Goal: Information Seeking & Learning: Learn about a topic

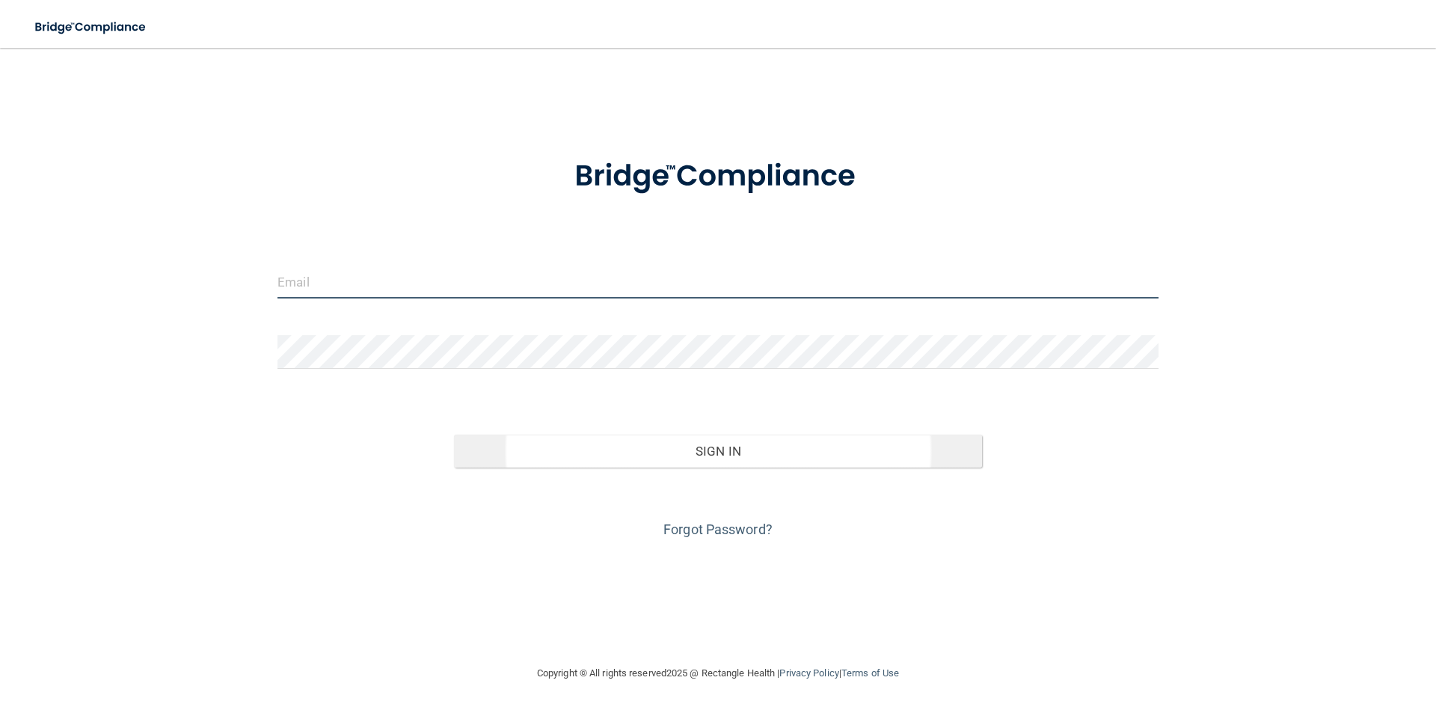
type input "[PERSON_NAME][EMAIL_ADDRESS][DOMAIN_NAME]"
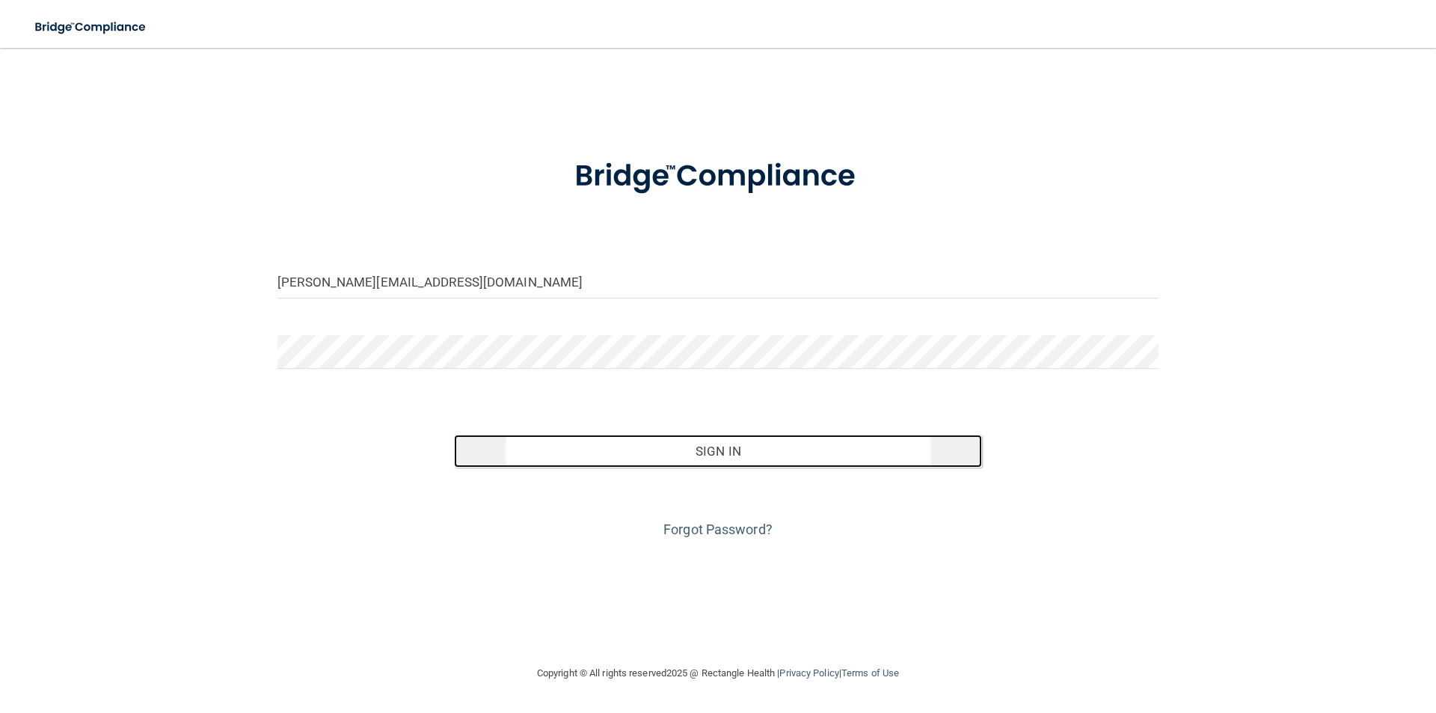
click at [682, 457] on button "Sign In" at bounding box center [718, 451] width 529 height 33
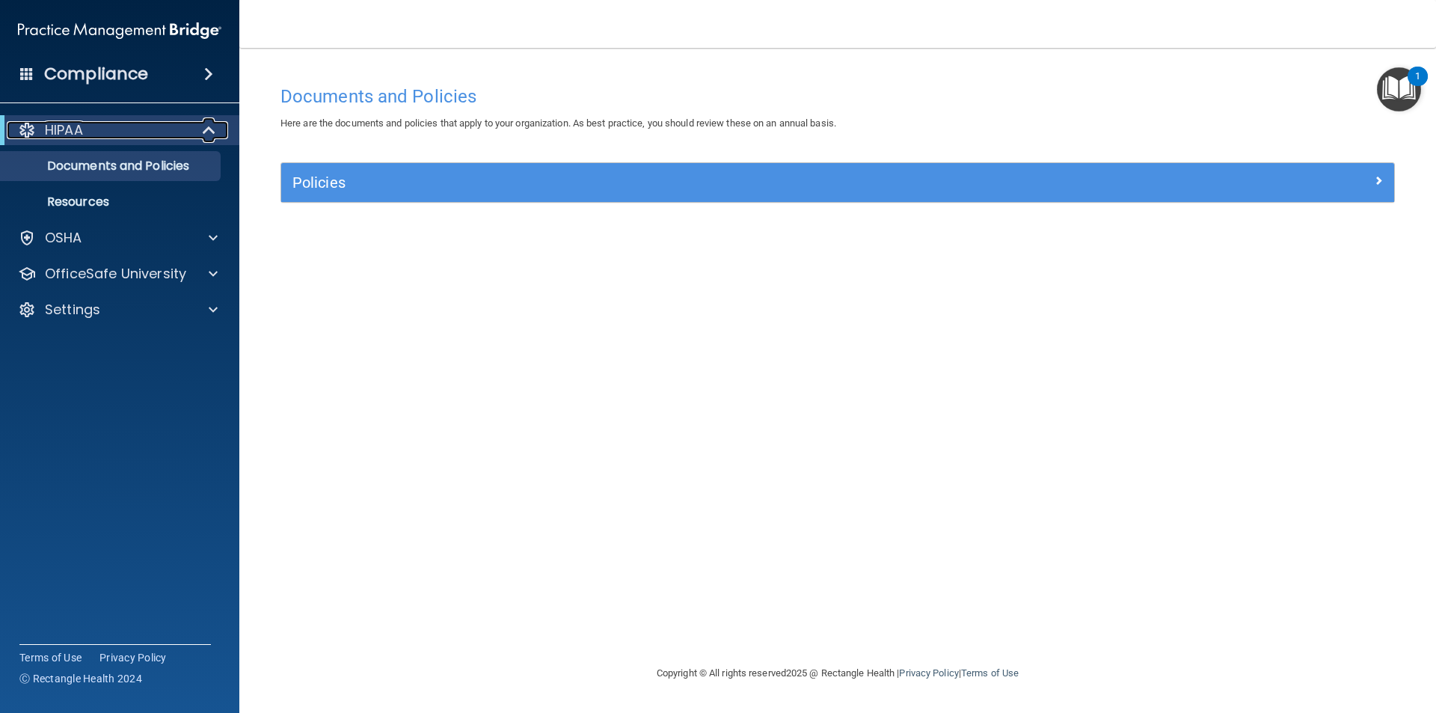
click at [105, 133] on div "HIPAA" at bounding box center [99, 130] width 185 height 18
click at [113, 174] on p "Documents and Policies" at bounding box center [112, 166] width 204 height 15
click at [113, 171] on p "Documents and Policies" at bounding box center [112, 166] width 204 height 15
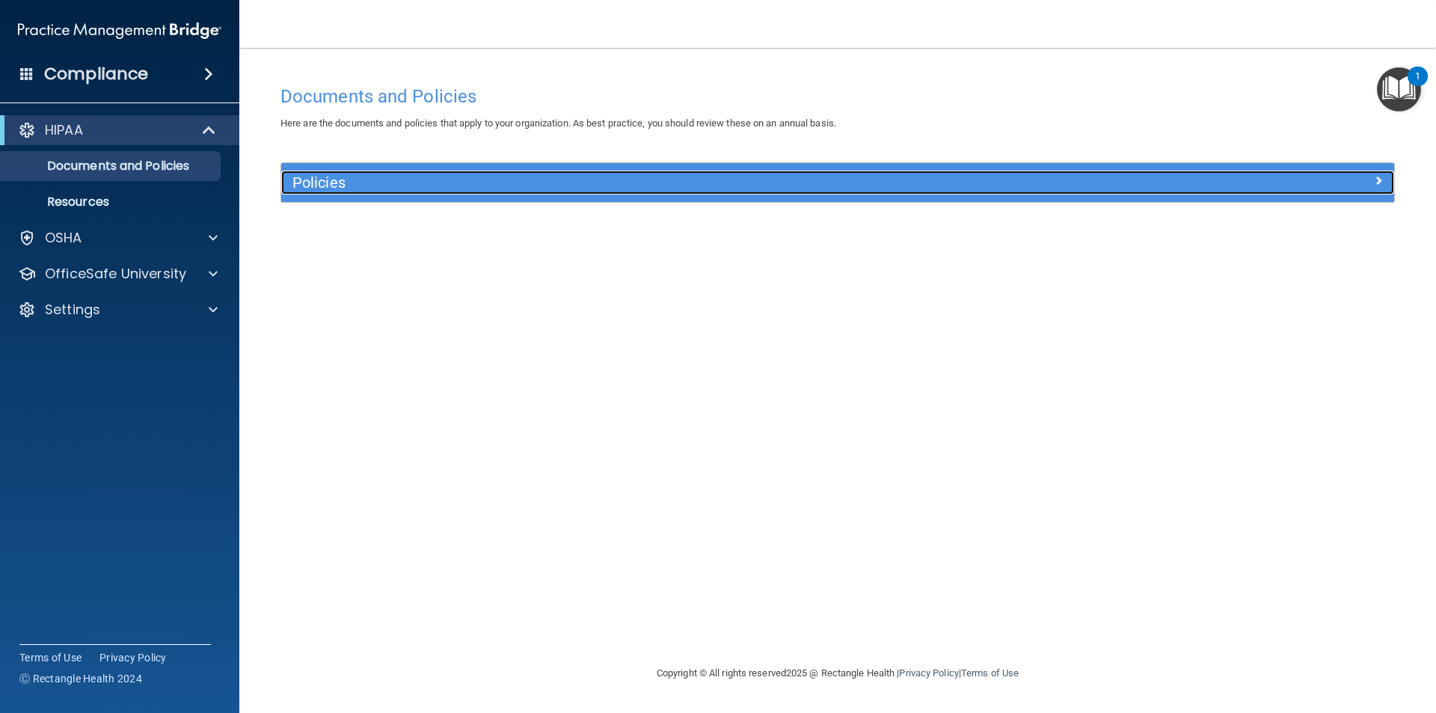
click at [381, 174] on h5 "Policies" at bounding box center [698, 182] width 812 height 16
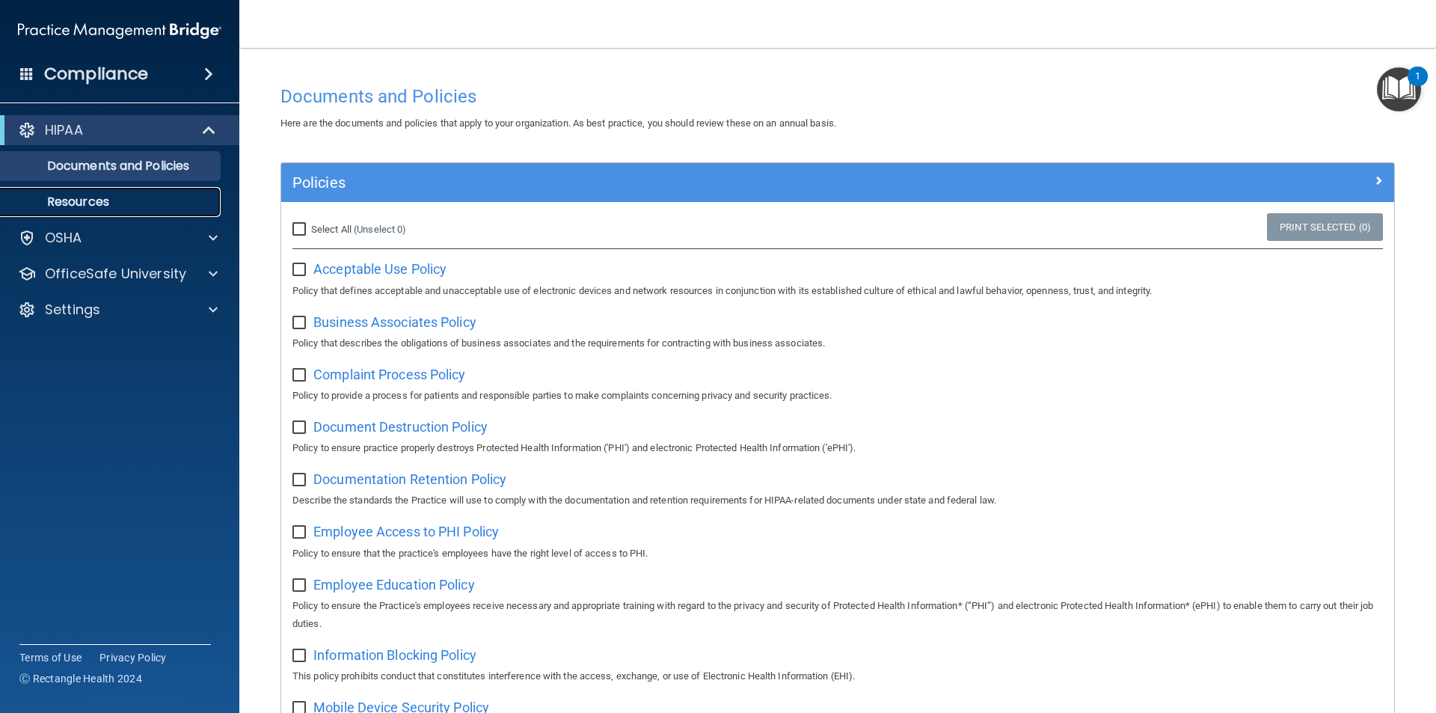
click at [108, 206] on p "Resources" at bounding box center [112, 201] width 204 height 15
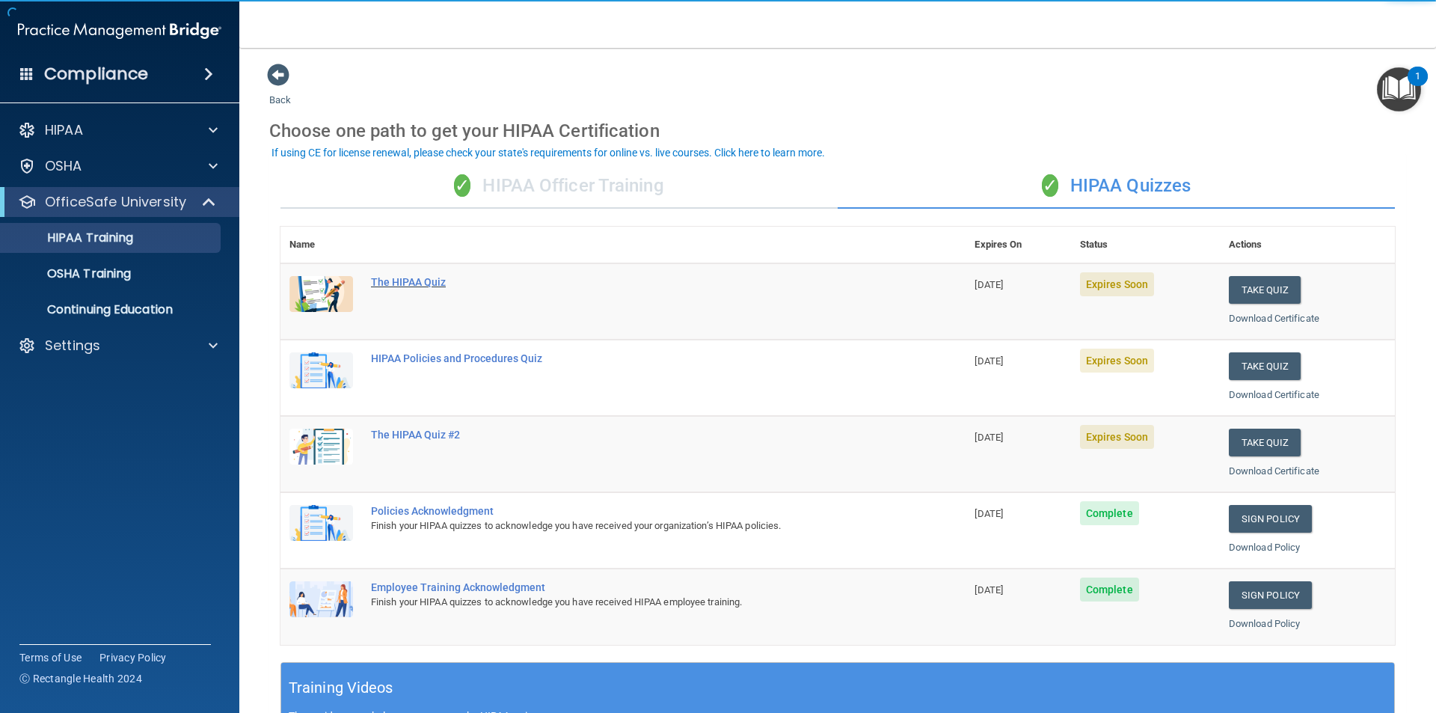
click at [399, 279] on div "The HIPAA Quiz" at bounding box center [631, 282] width 520 height 12
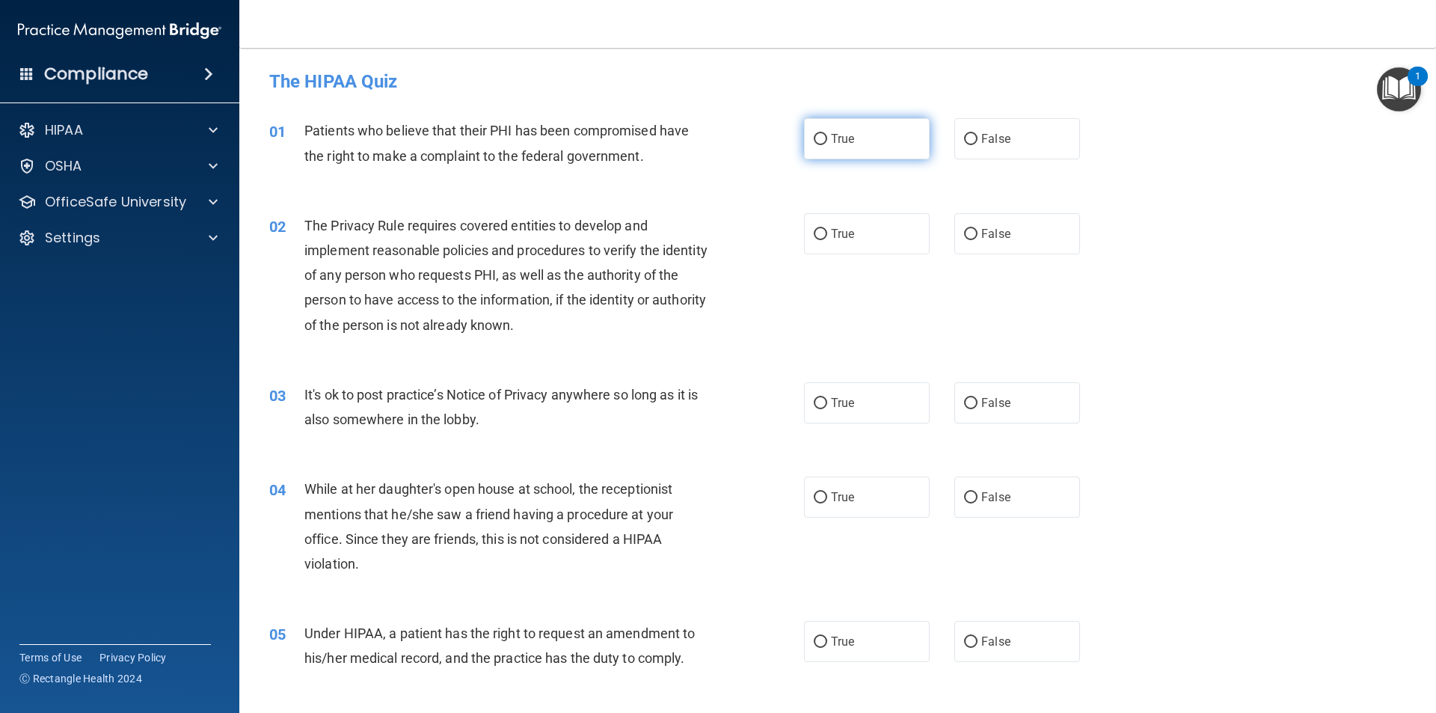
click at [814, 141] on input "True" at bounding box center [820, 139] width 13 height 11
radio input "true"
click at [813, 240] on label "True" at bounding box center [867, 233] width 126 height 41
click at [814, 240] on input "True" at bounding box center [820, 234] width 13 height 11
radio input "true"
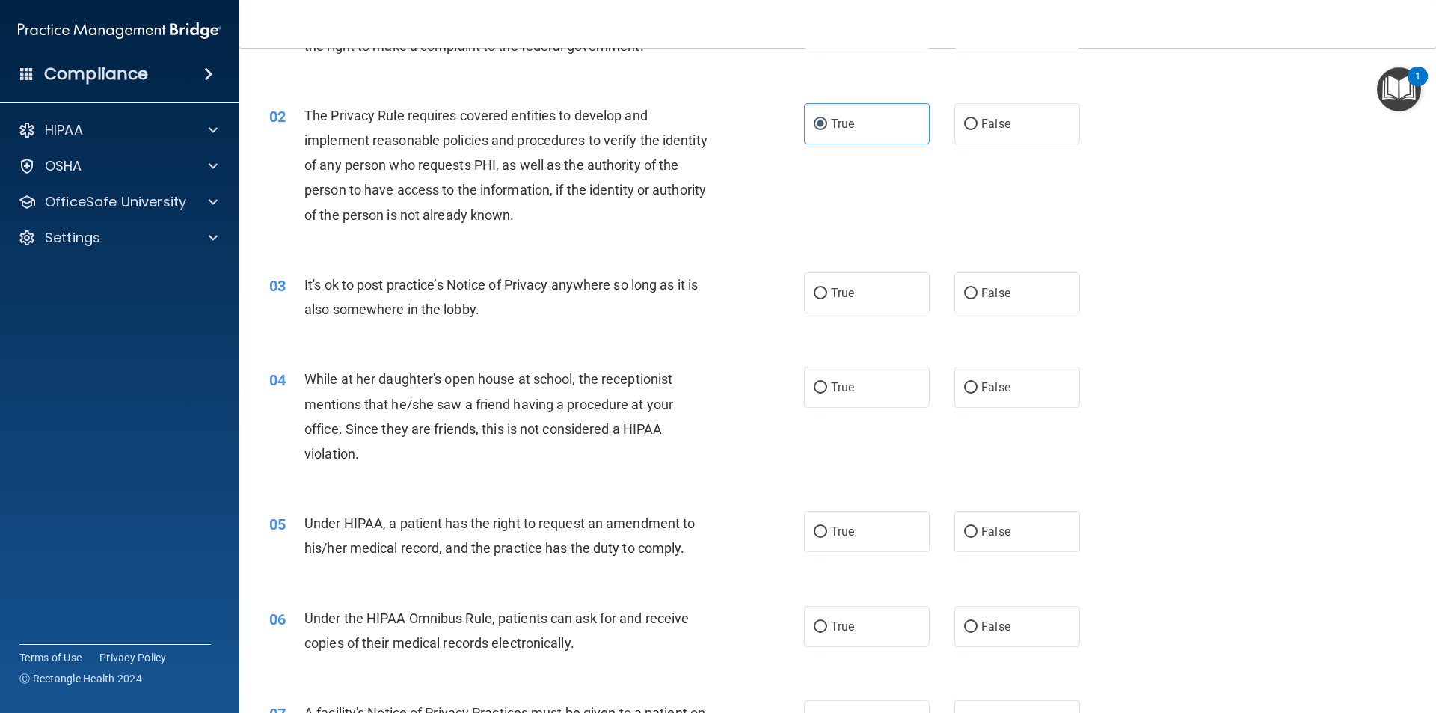
scroll to position [150, 0]
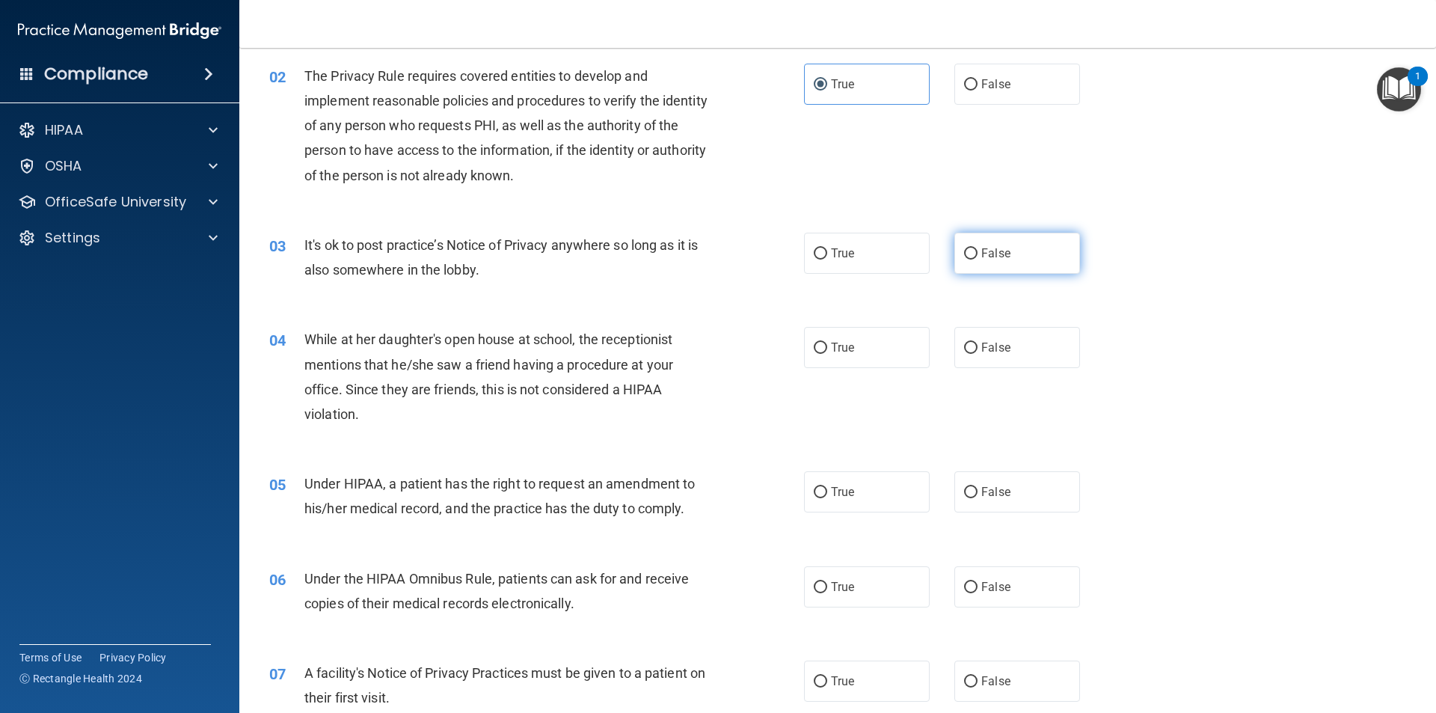
click at [964, 253] on input "False" at bounding box center [970, 253] width 13 height 11
radio input "true"
click at [964, 345] on input "False" at bounding box center [970, 348] width 13 height 11
radio input "true"
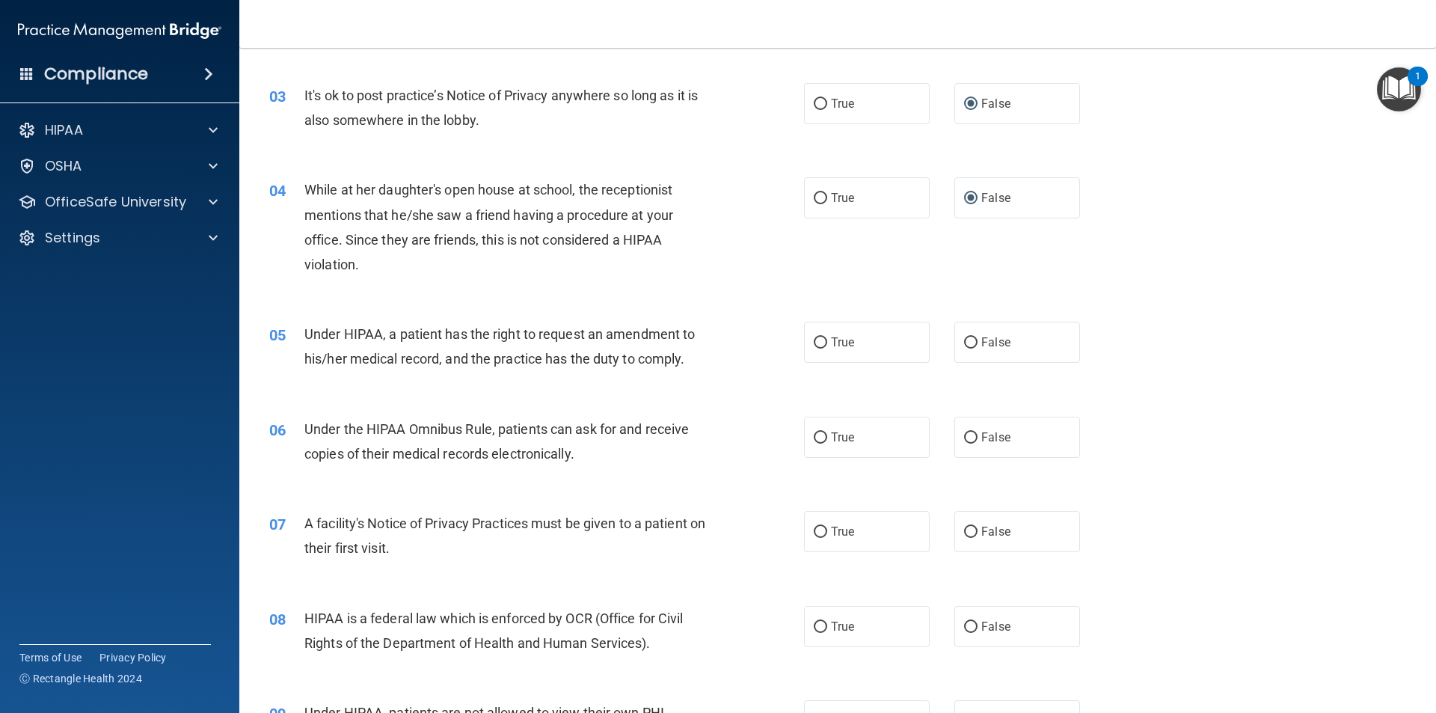
scroll to position [374, 0]
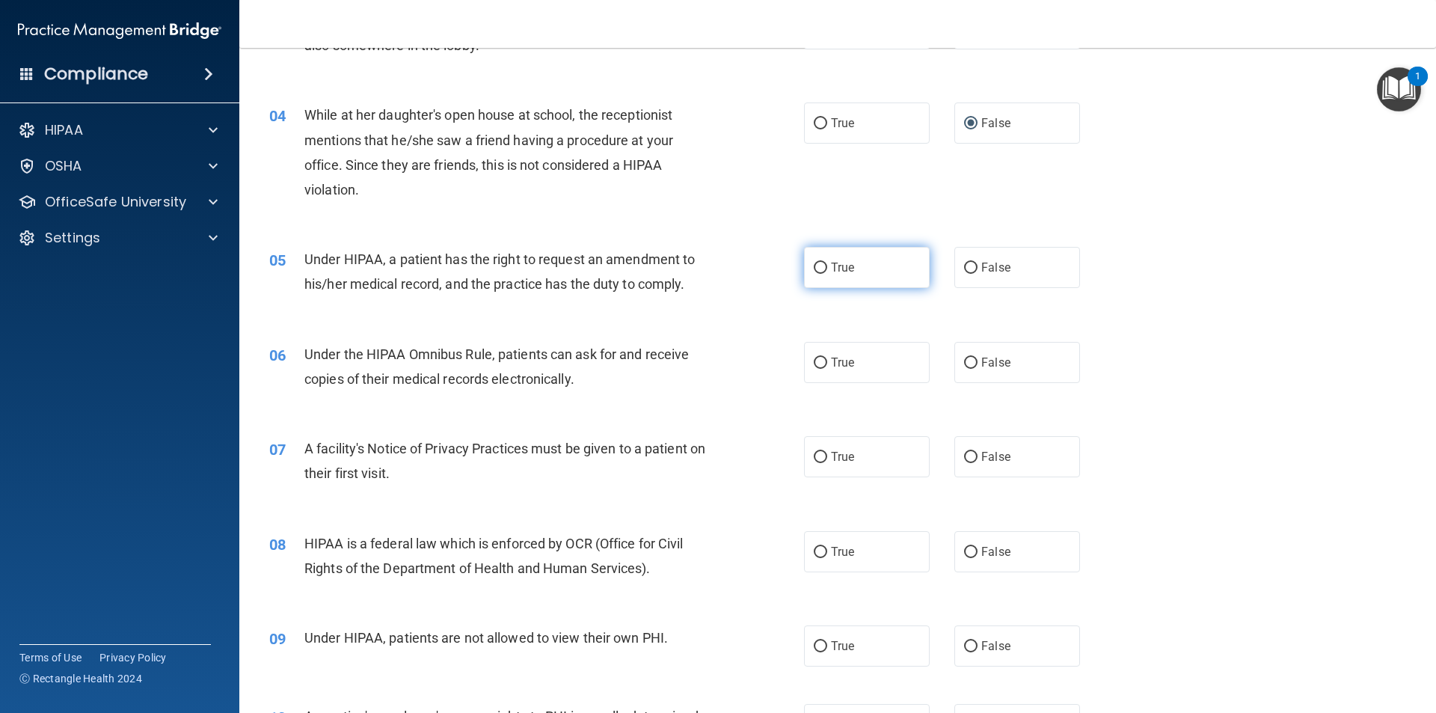
click at [814, 270] on input "True" at bounding box center [820, 267] width 13 height 11
radio input "true"
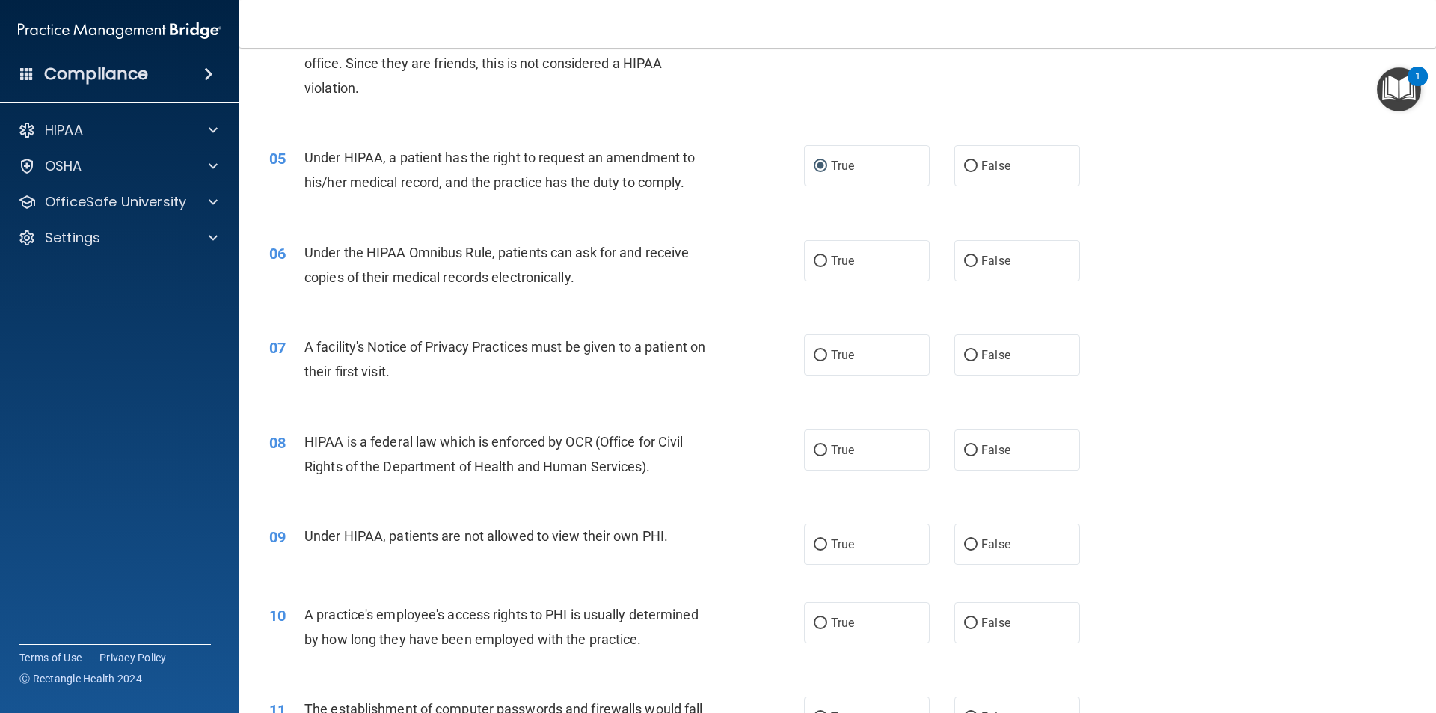
scroll to position [523, 0]
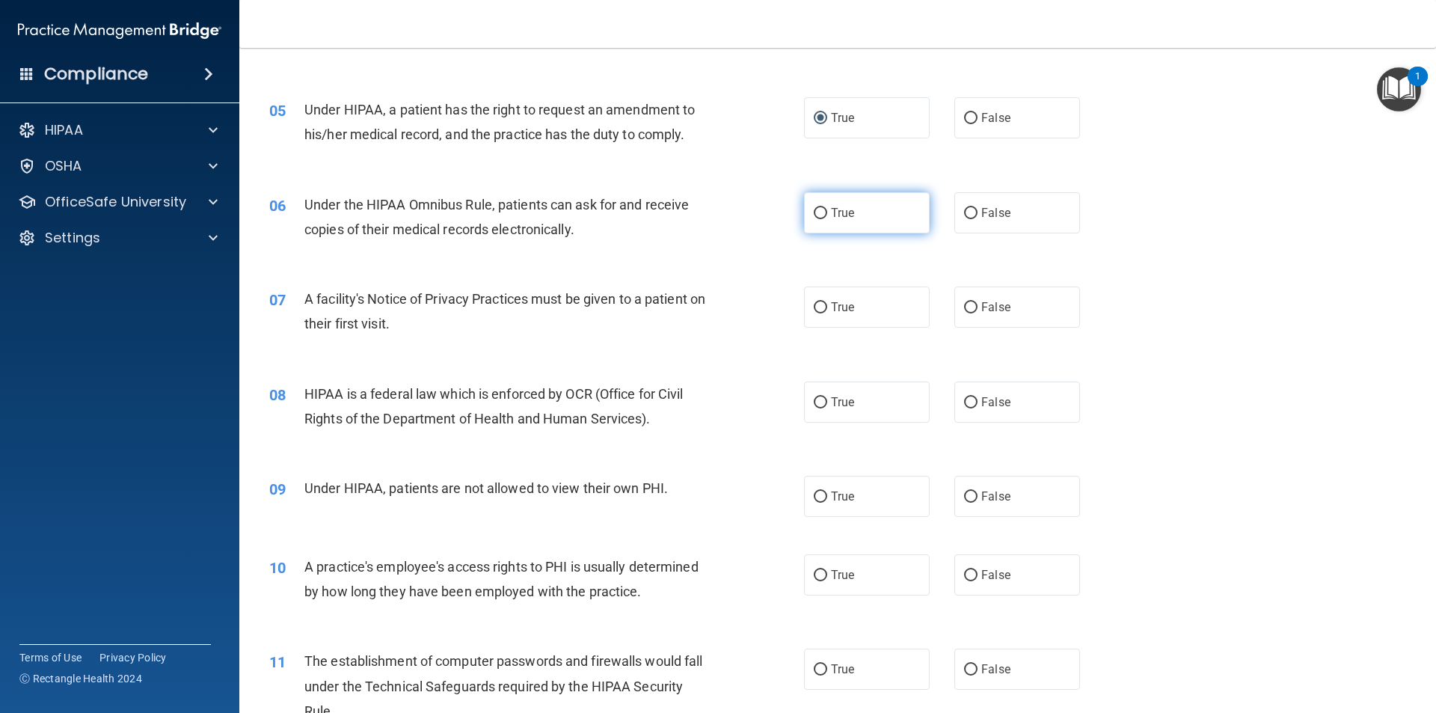
click at [815, 215] on input "True" at bounding box center [820, 213] width 13 height 11
radio input "true"
click at [822, 306] on label "True" at bounding box center [867, 306] width 126 height 41
click at [822, 306] on input "True" at bounding box center [820, 307] width 13 height 11
radio input "true"
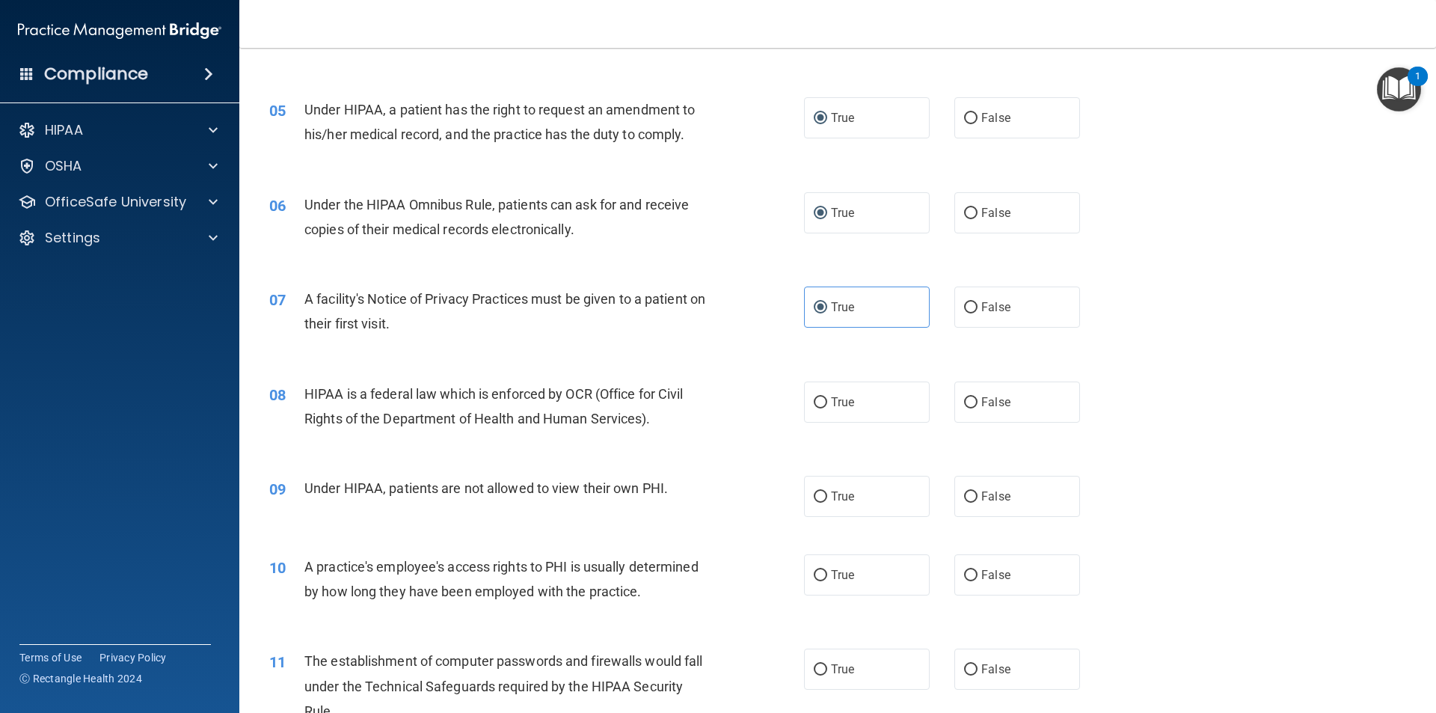
scroll to position [598, 0]
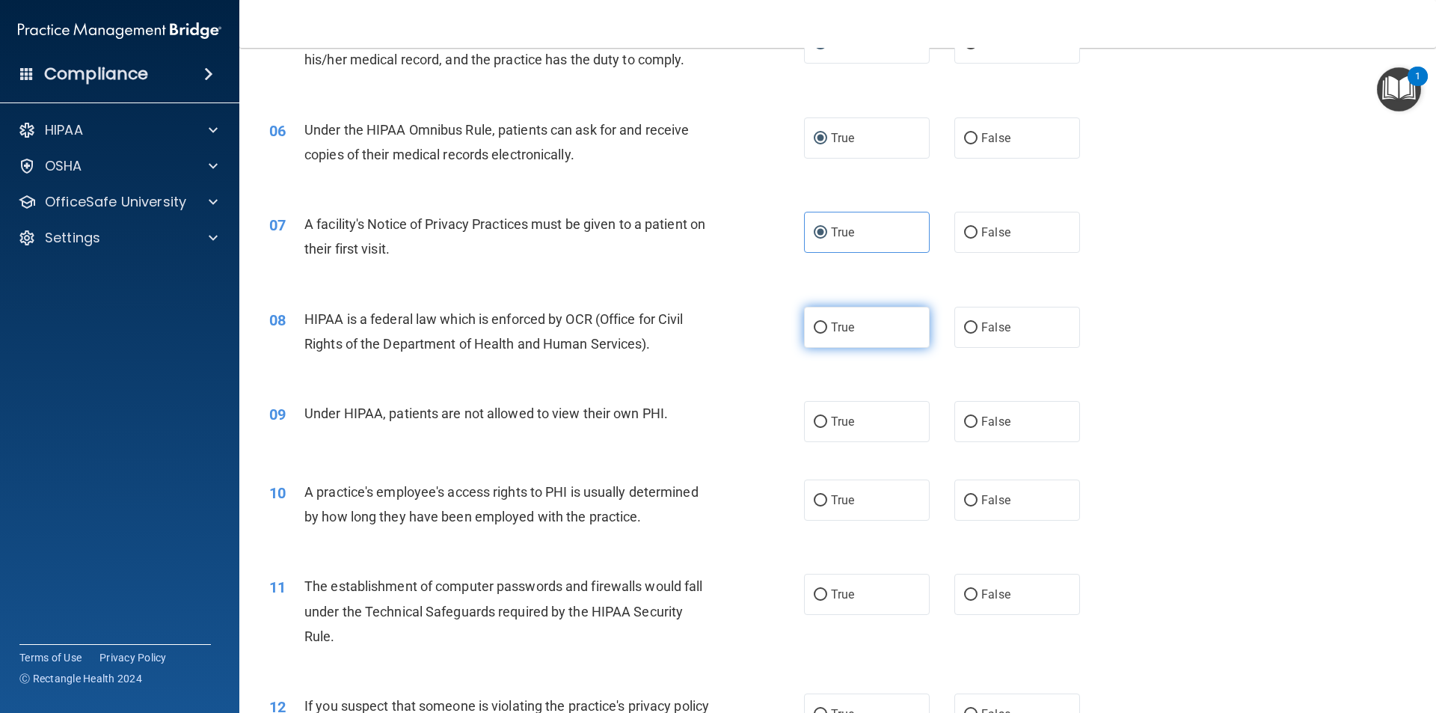
click at [817, 324] on input "True" at bounding box center [820, 327] width 13 height 11
radio input "true"
click at [964, 422] on input "False" at bounding box center [970, 422] width 13 height 11
radio input "true"
click at [964, 500] on input "False" at bounding box center [970, 500] width 13 height 11
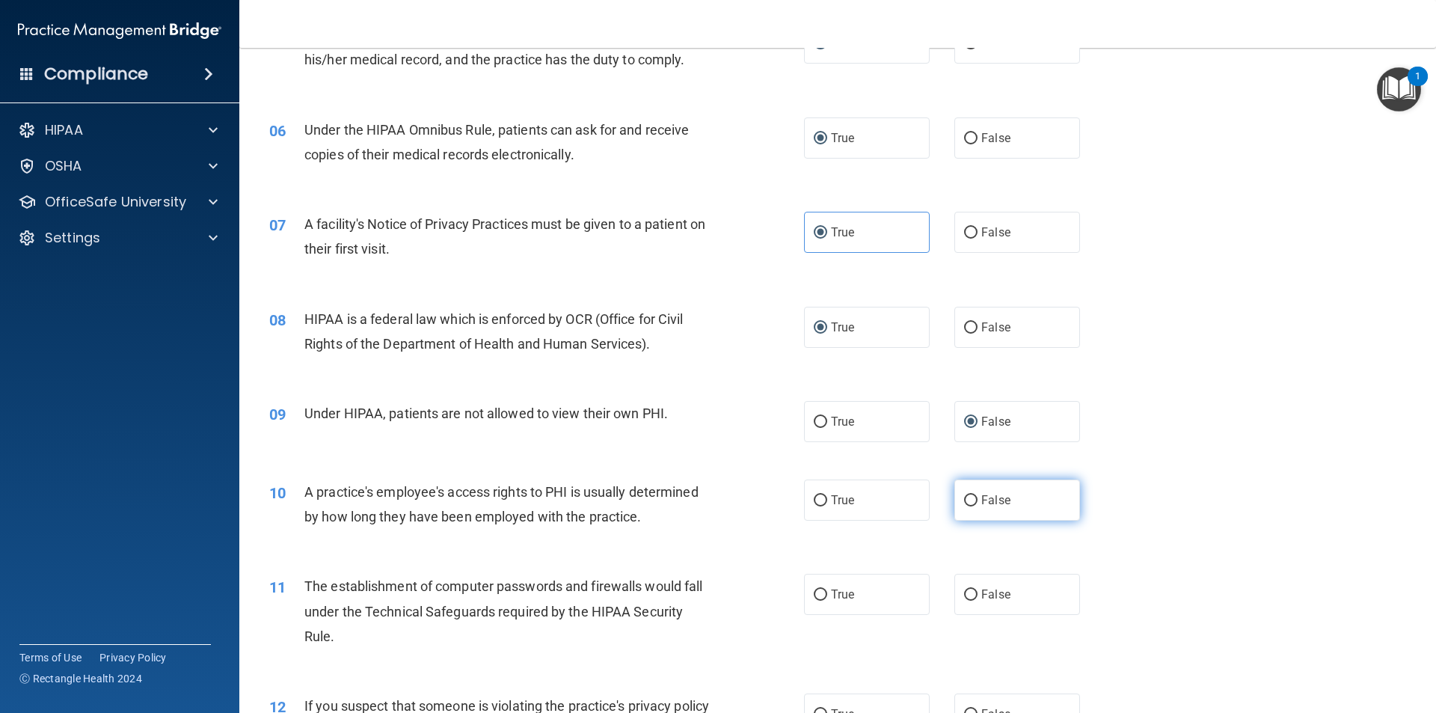
radio input "true"
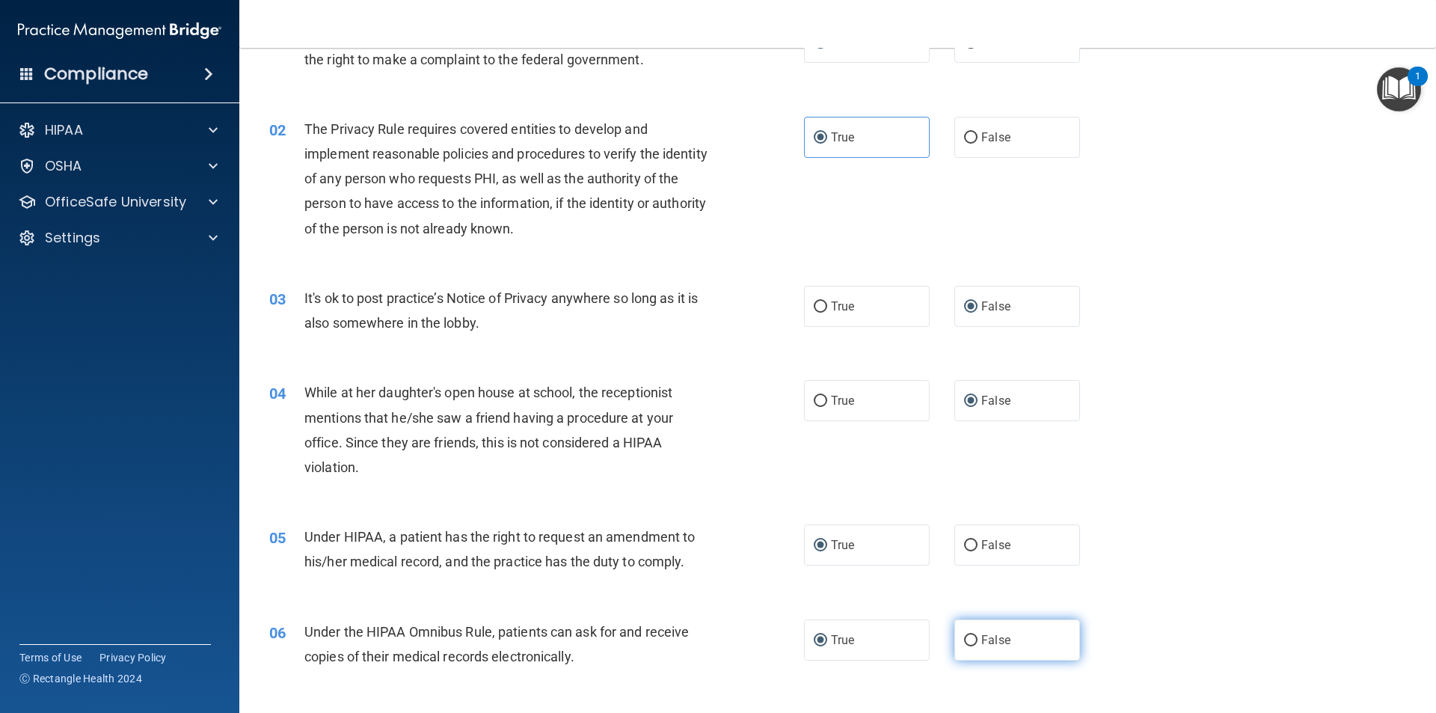
scroll to position [224, 0]
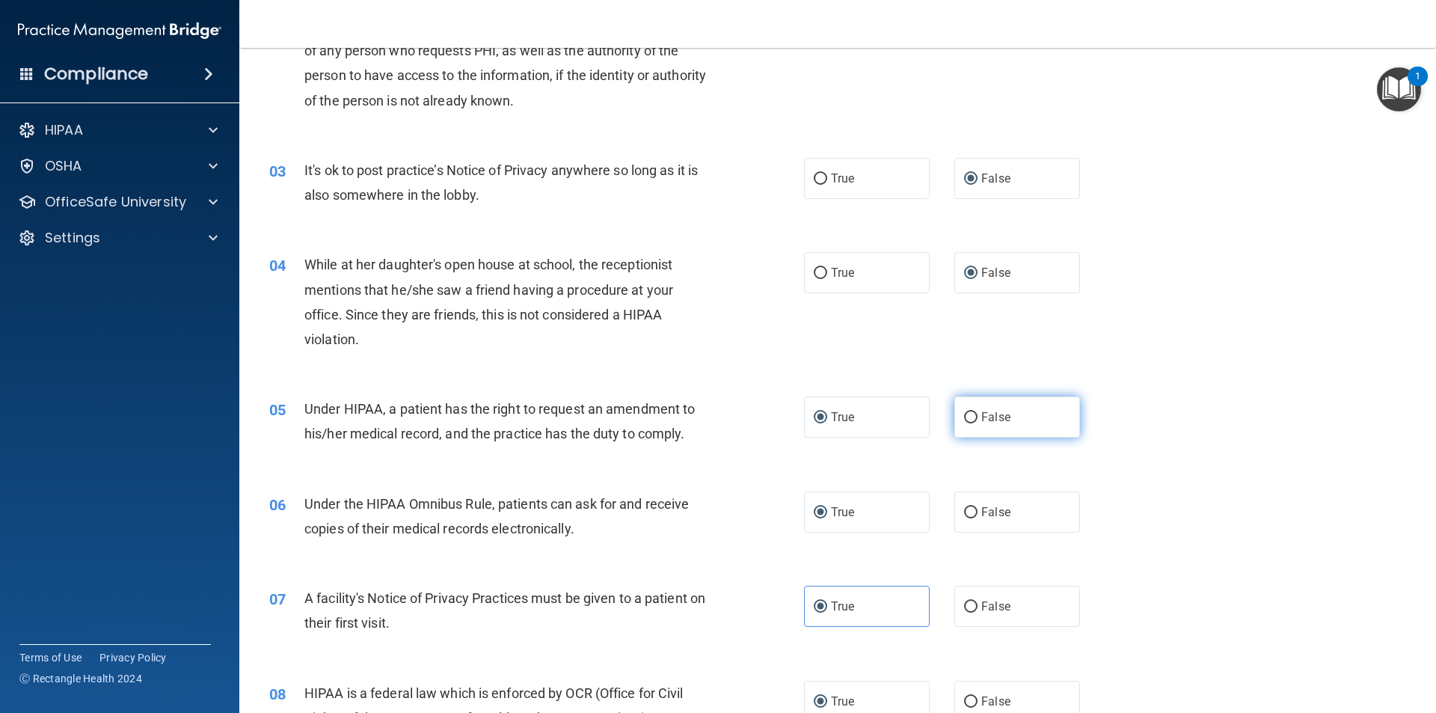
click at [964, 417] on input "False" at bounding box center [970, 417] width 13 height 11
radio input "true"
radio input "false"
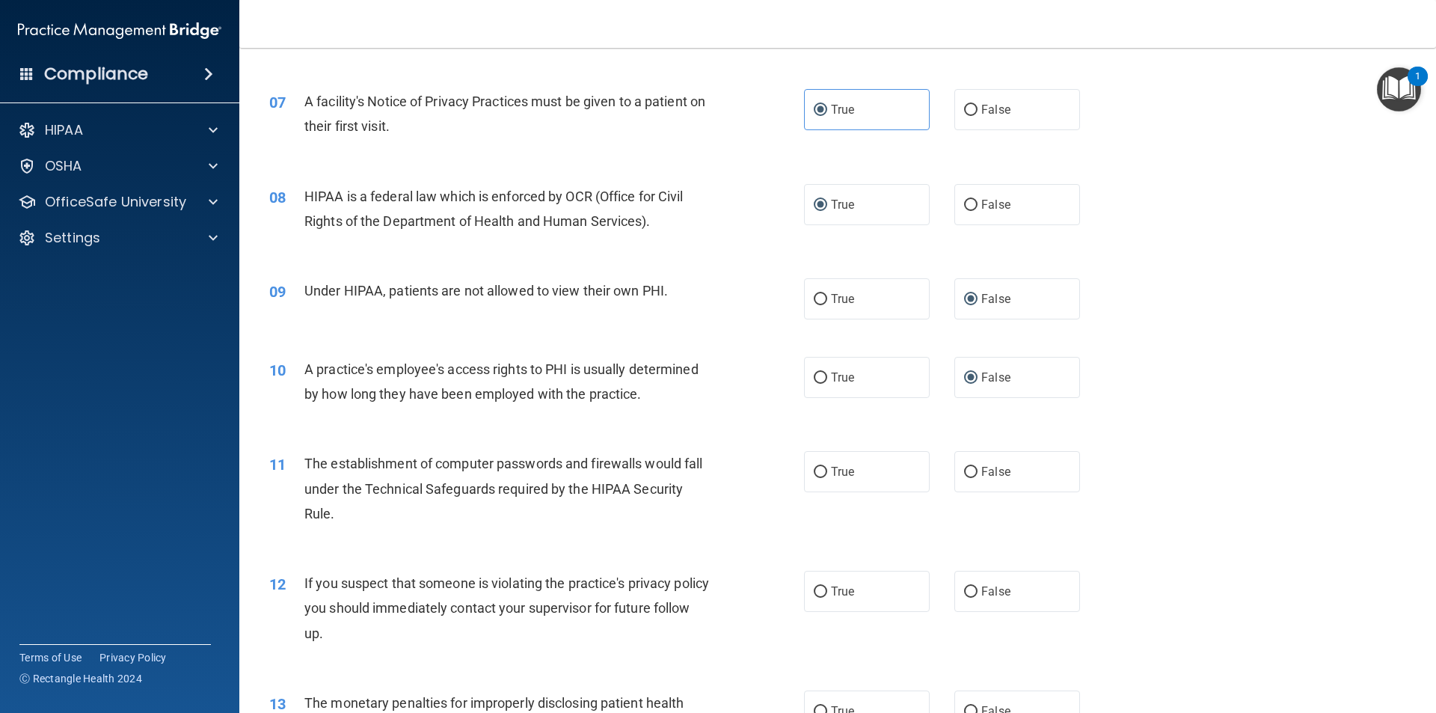
scroll to position [748, 0]
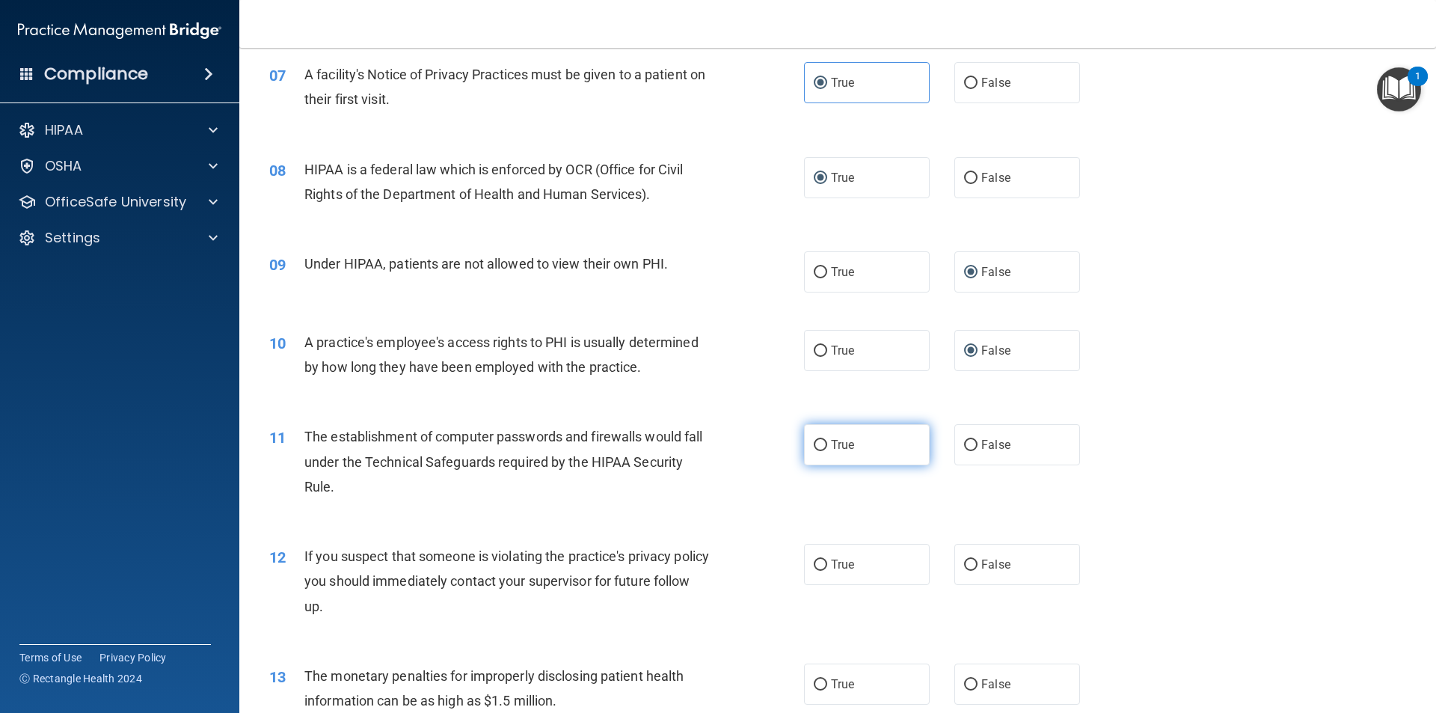
click at [814, 440] on input "True" at bounding box center [820, 445] width 13 height 11
radio input "true"
click at [818, 565] on input "True" at bounding box center [820, 564] width 13 height 11
radio input "true"
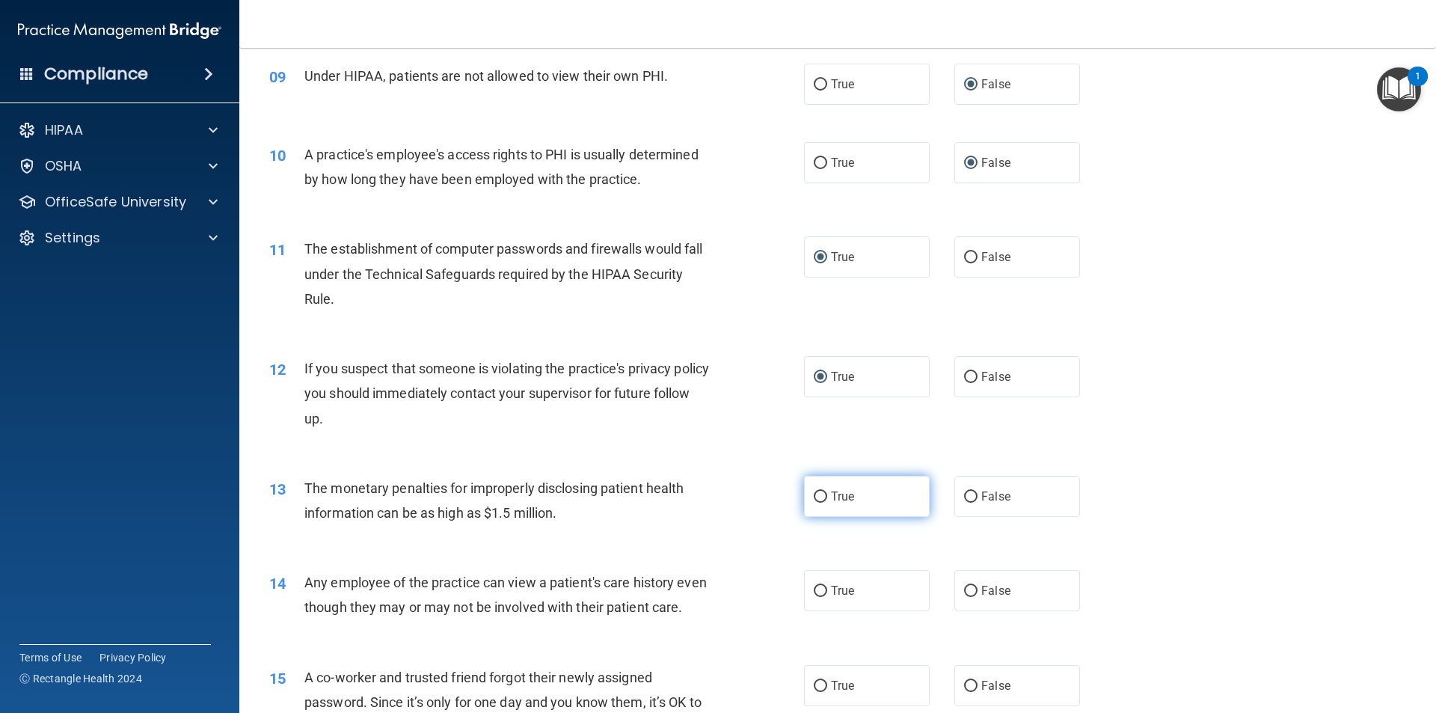
scroll to position [972, 0]
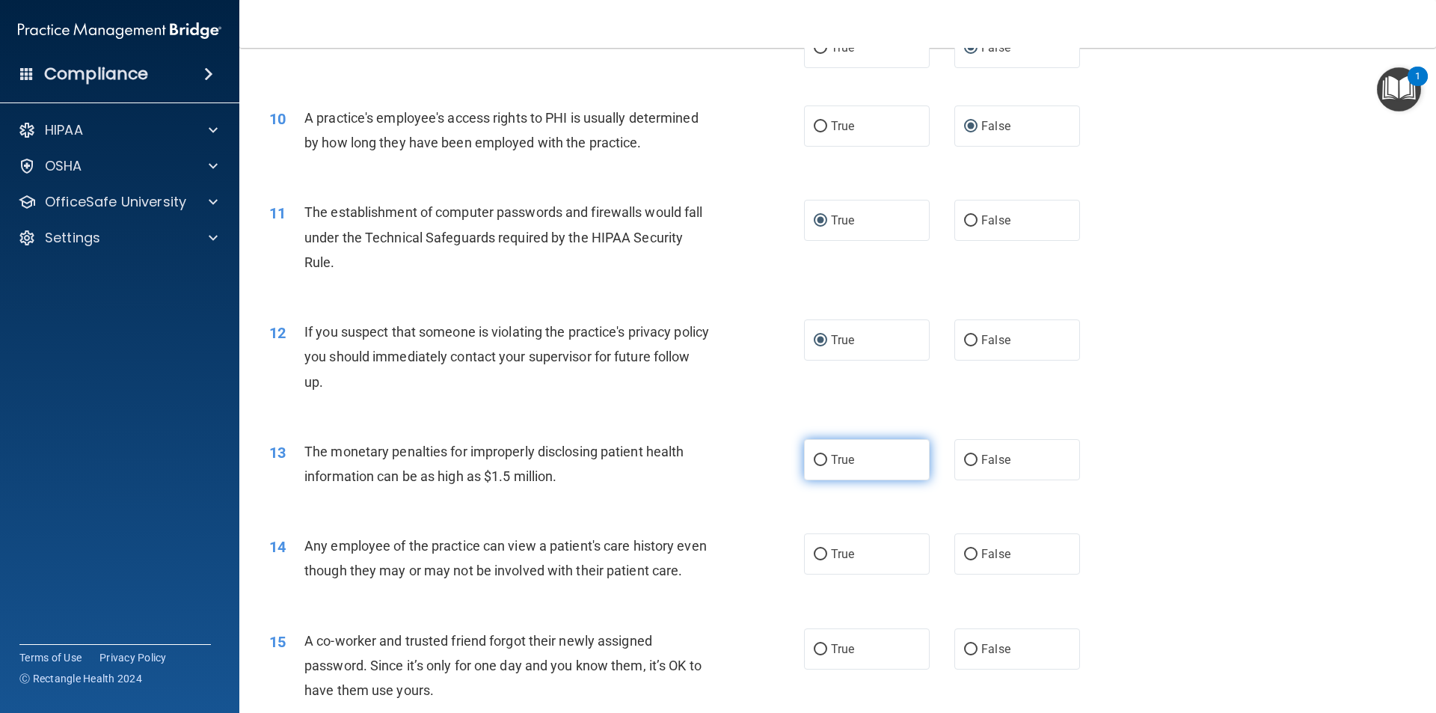
click at [814, 459] on input "True" at bounding box center [820, 460] width 13 height 11
radio input "true"
click at [964, 557] on input "False" at bounding box center [970, 554] width 13 height 11
radio input "true"
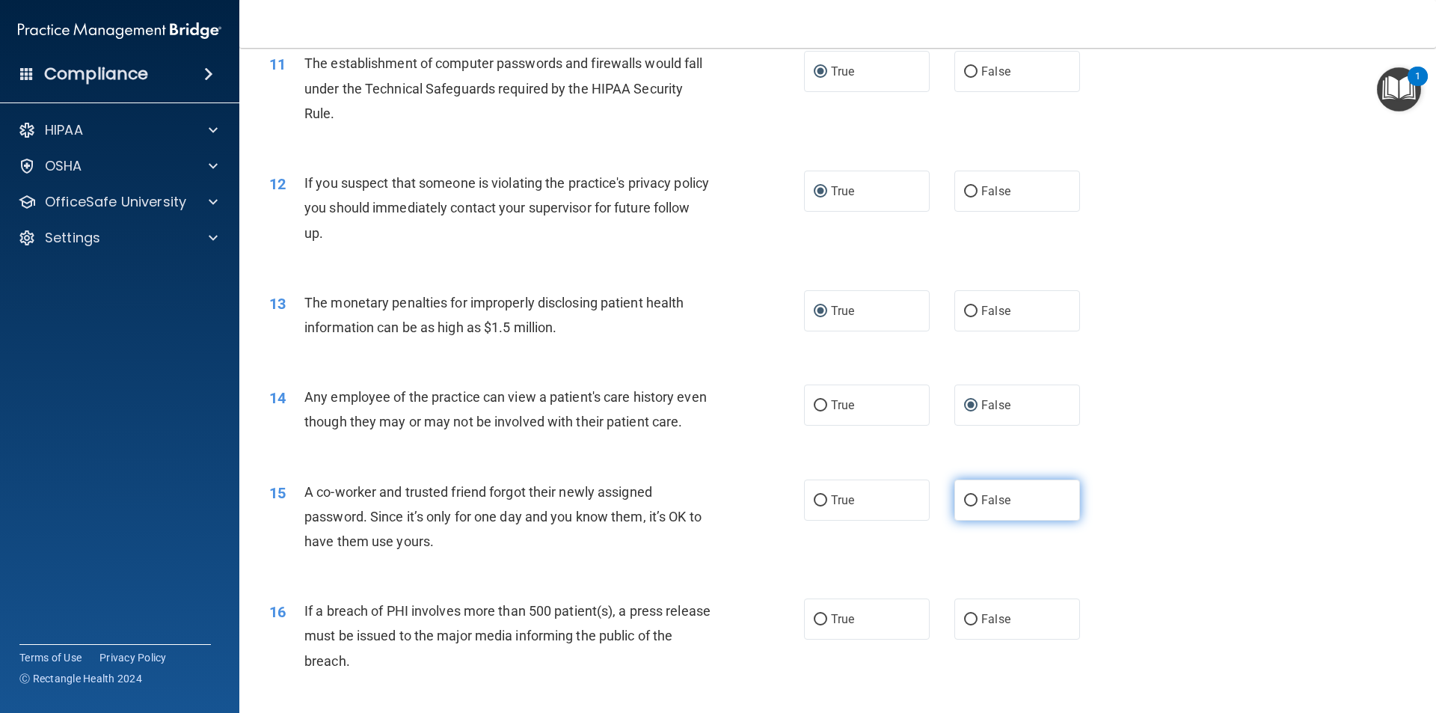
scroll to position [1122, 0]
click at [964, 506] on input "False" at bounding box center [970, 499] width 13 height 11
radio input "true"
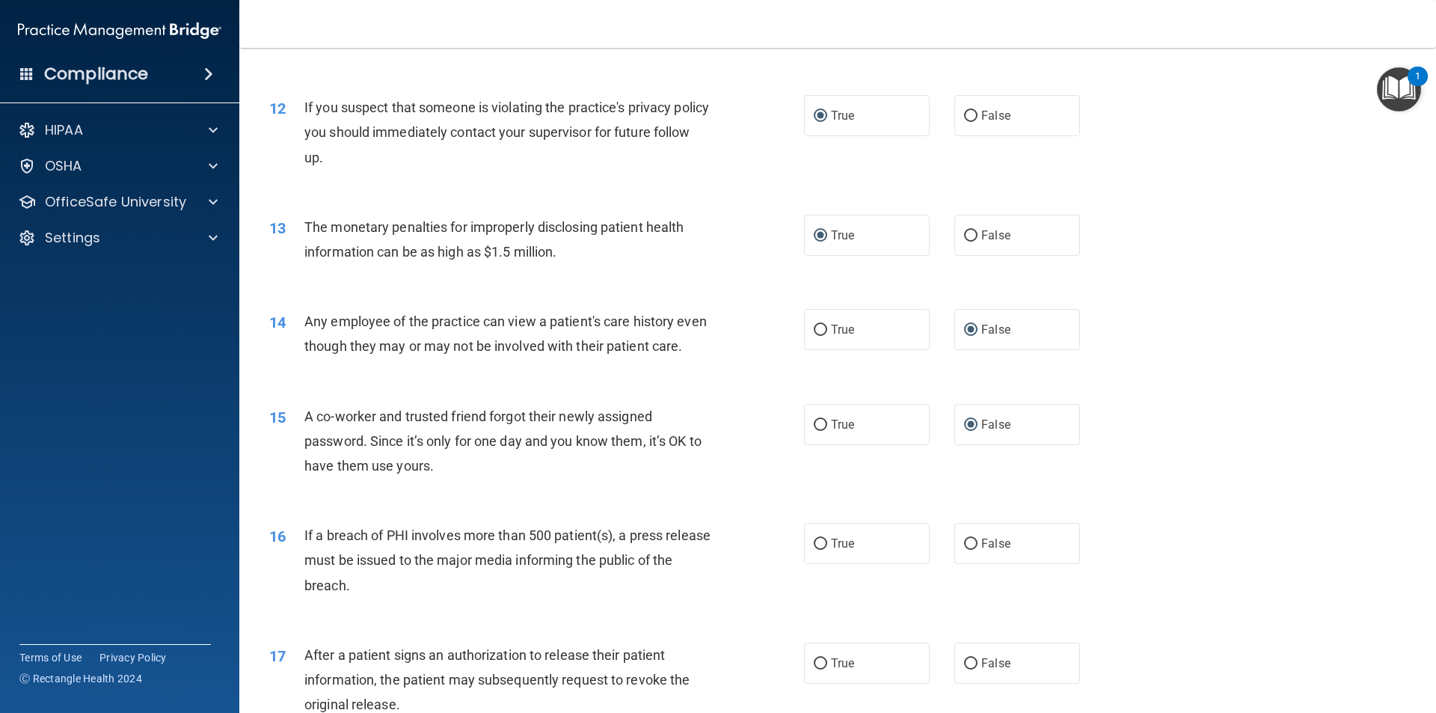
scroll to position [1271, 0]
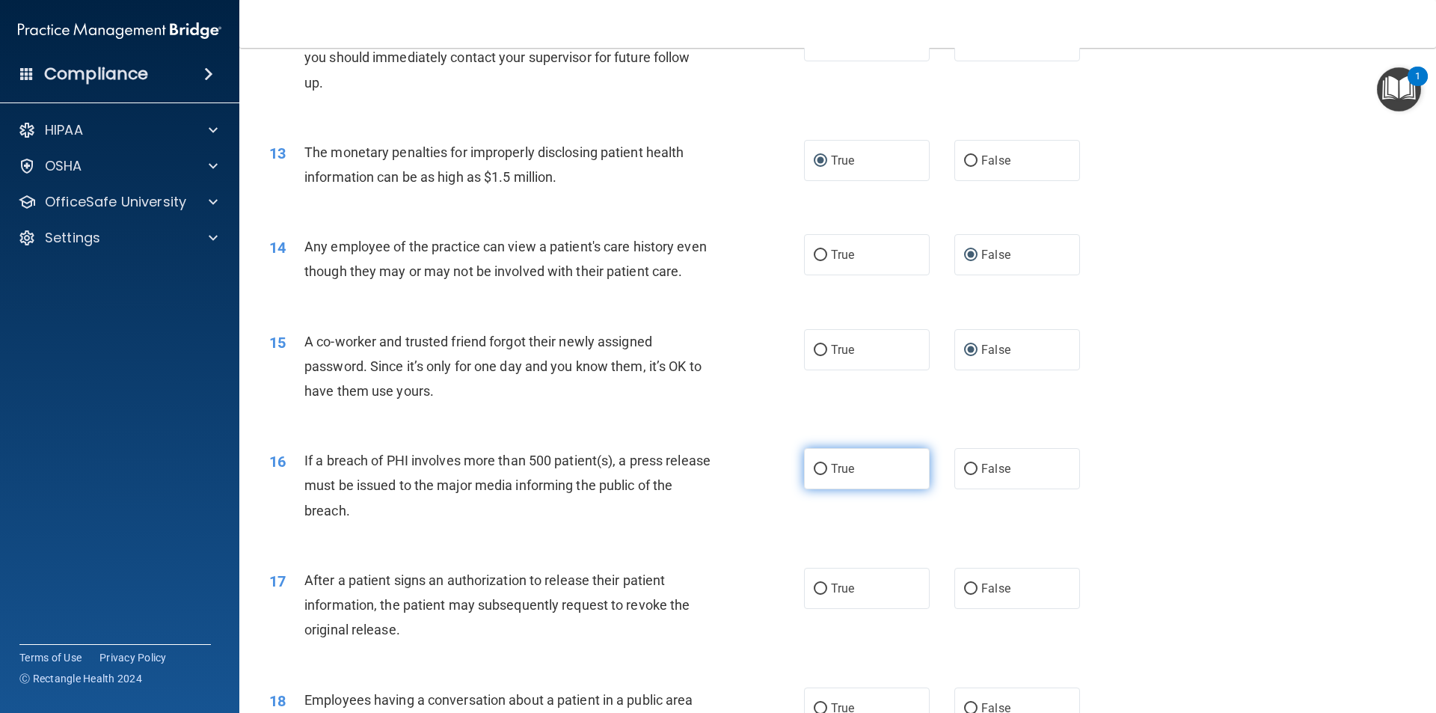
click at [814, 475] on input "True" at bounding box center [820, 469] width 13 height 11
radio input "true"
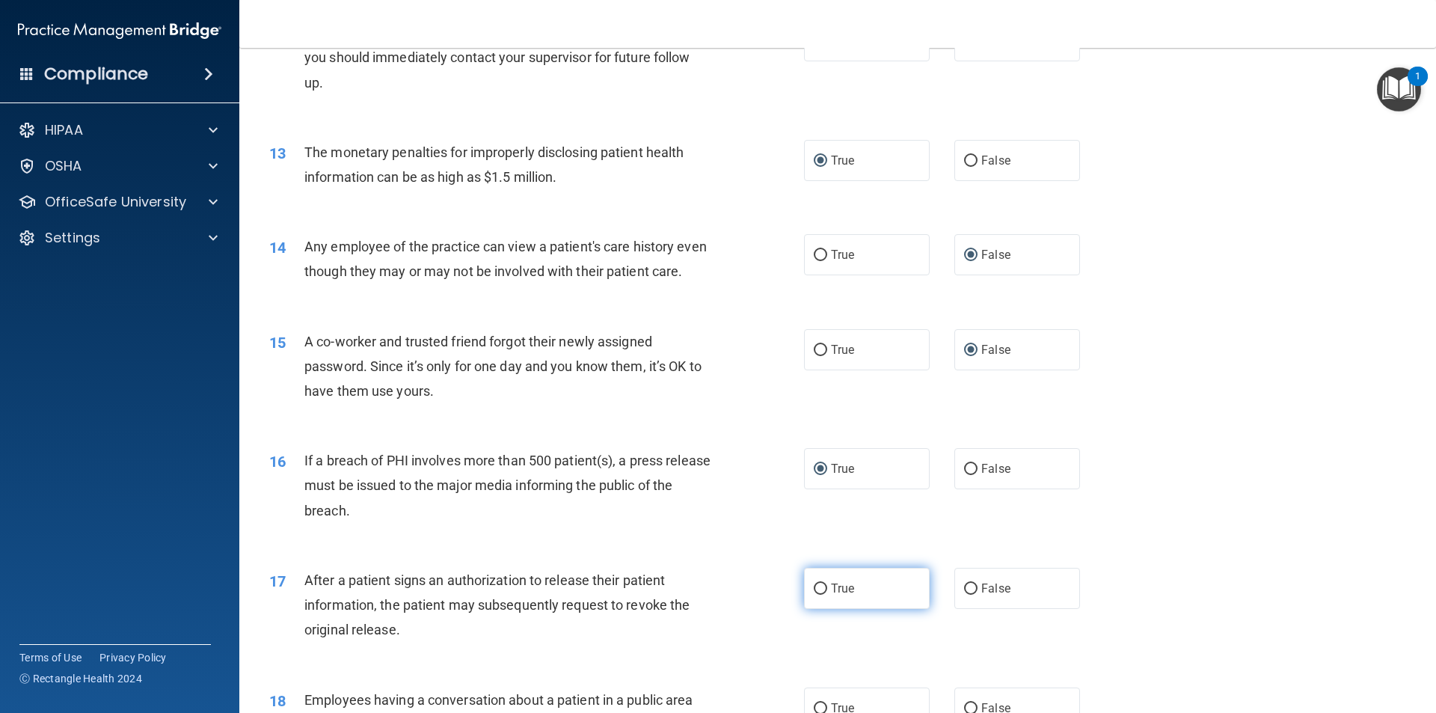
click at [814, 595] on input "True" at bounding box center [820, 588] width 13 height 11
radio input "true"
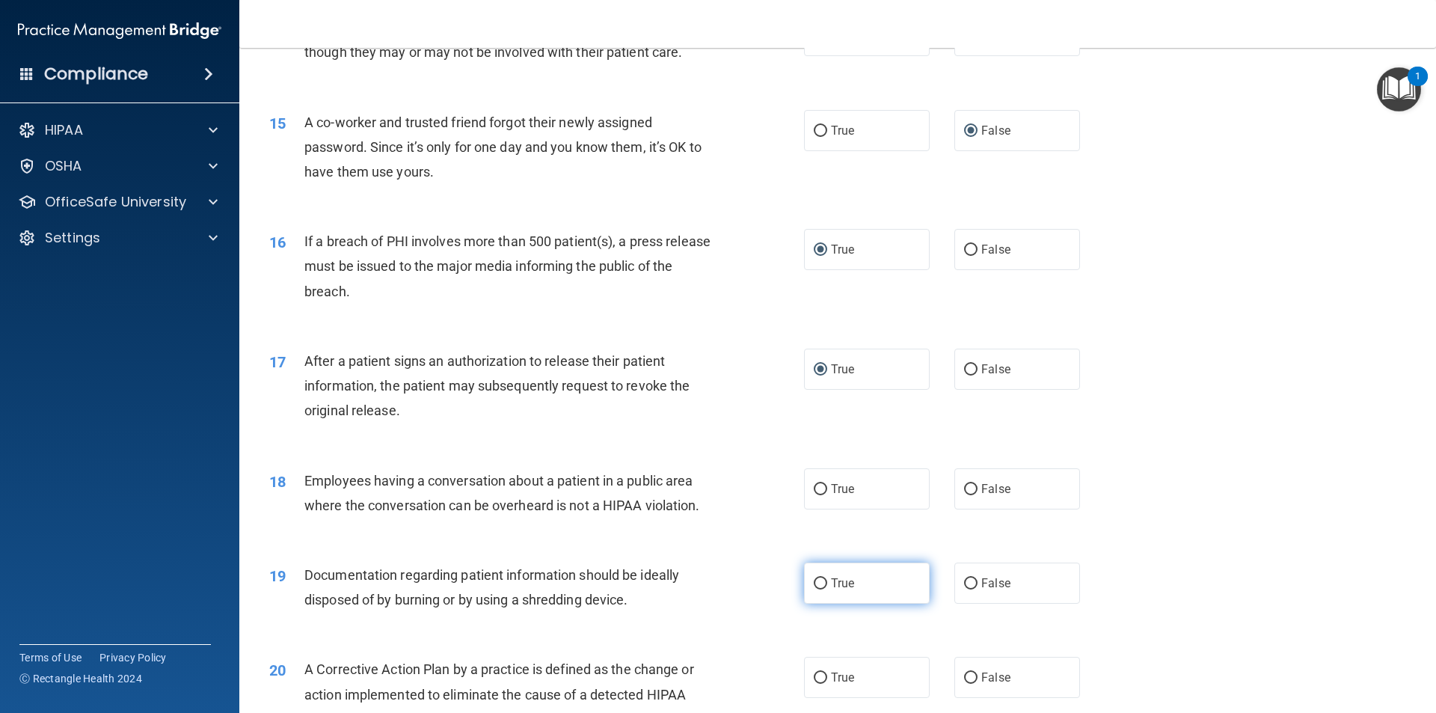
scroll to position [1496, 0]
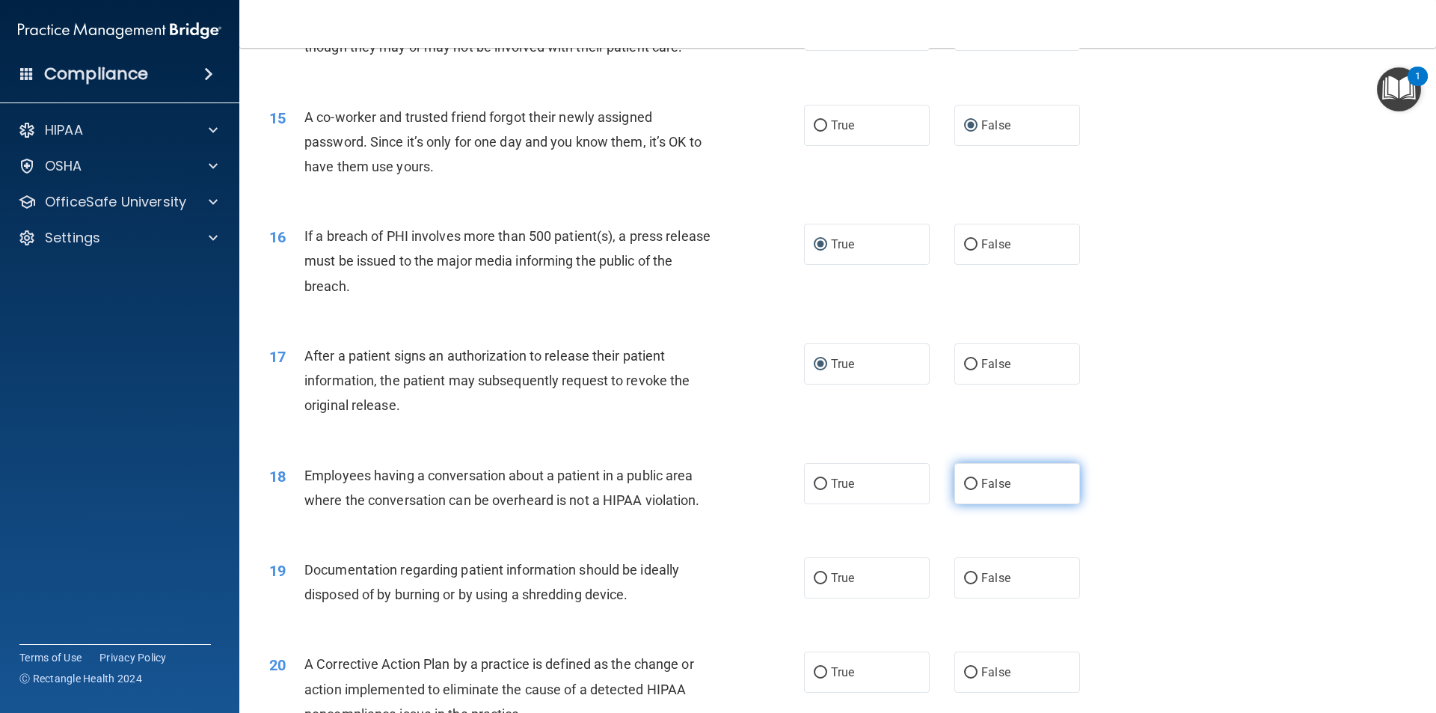
click at [964, 490] on input "False" at bounding box center [970, 484] width 13 height 11
radio input "true"
click at [814, 584] on input "True" at bounding box center [820, 578] width 13 height 11
radio input "true"
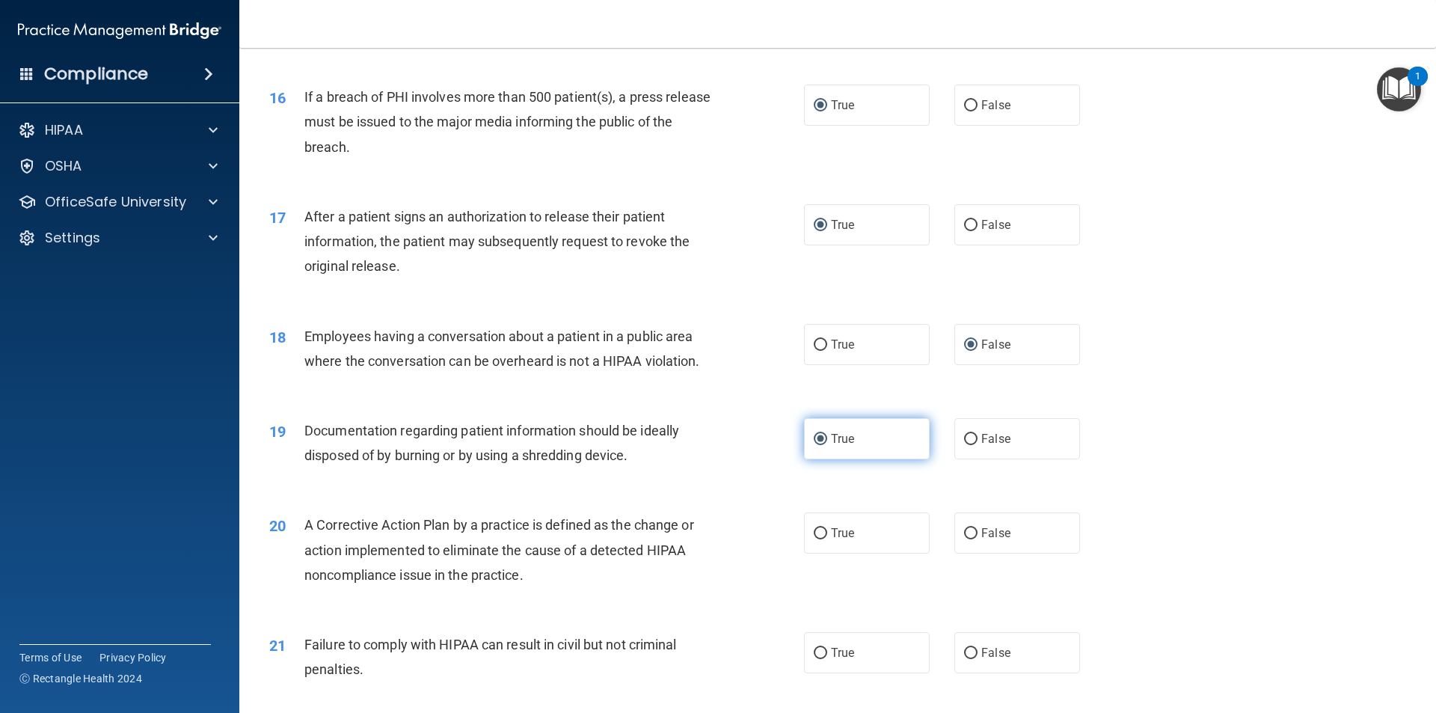
scroll to position [1645, 0]
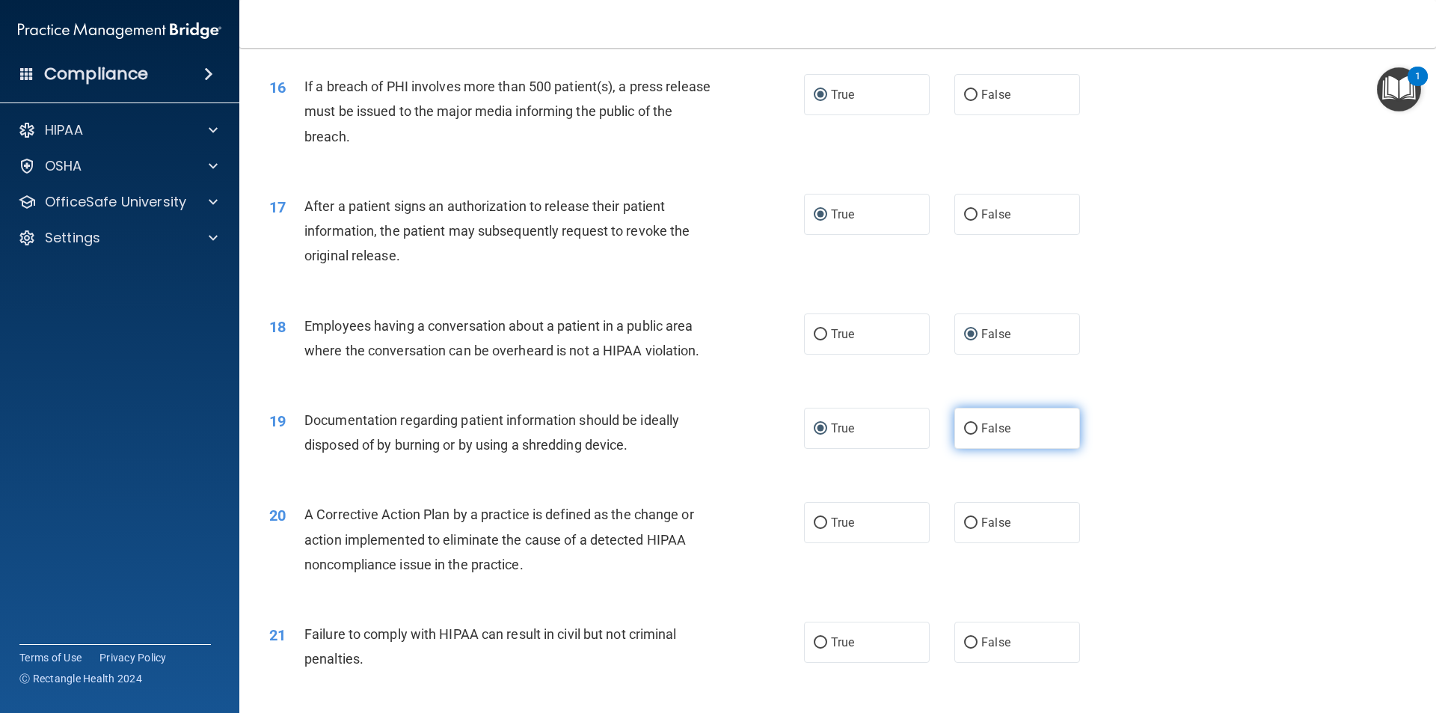
click at [965, 435] on input "False" at bounding box center [970, 428] width 13 height 11
radio input "true"
radio input "false"
click at [815, 529] on input "True" at bounding box center [820, 523] width 13 height 11
radio input "true"
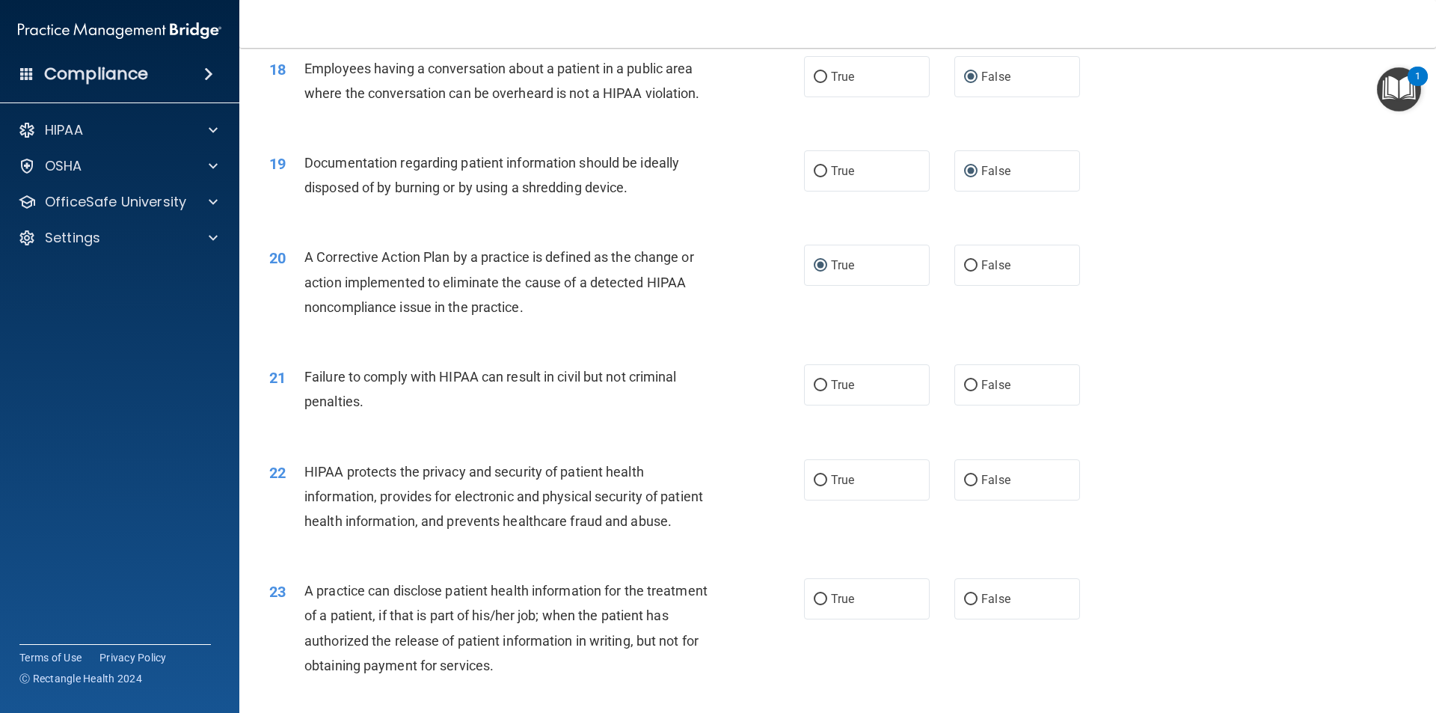
scroll to position [1944, 0]
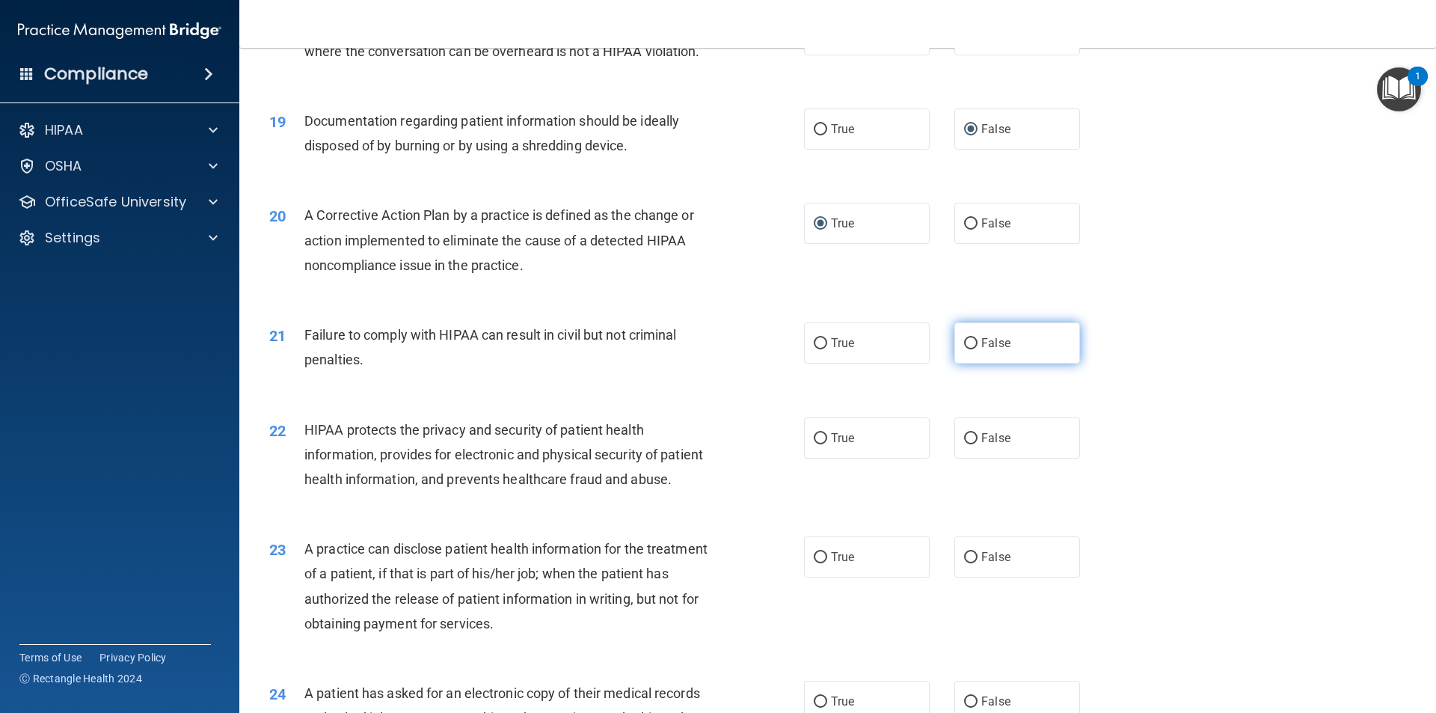
click at [965, 349] on input "False" at bounding box center [970, 343] width 13 height 11
radio input "true"
click at [814, 444] on input "True" at bounding box center [820, 438] width 13 height 11
radio input "true"
click at [965, 563] on input "False" at bounding box center [970, 557] width 13 height 11
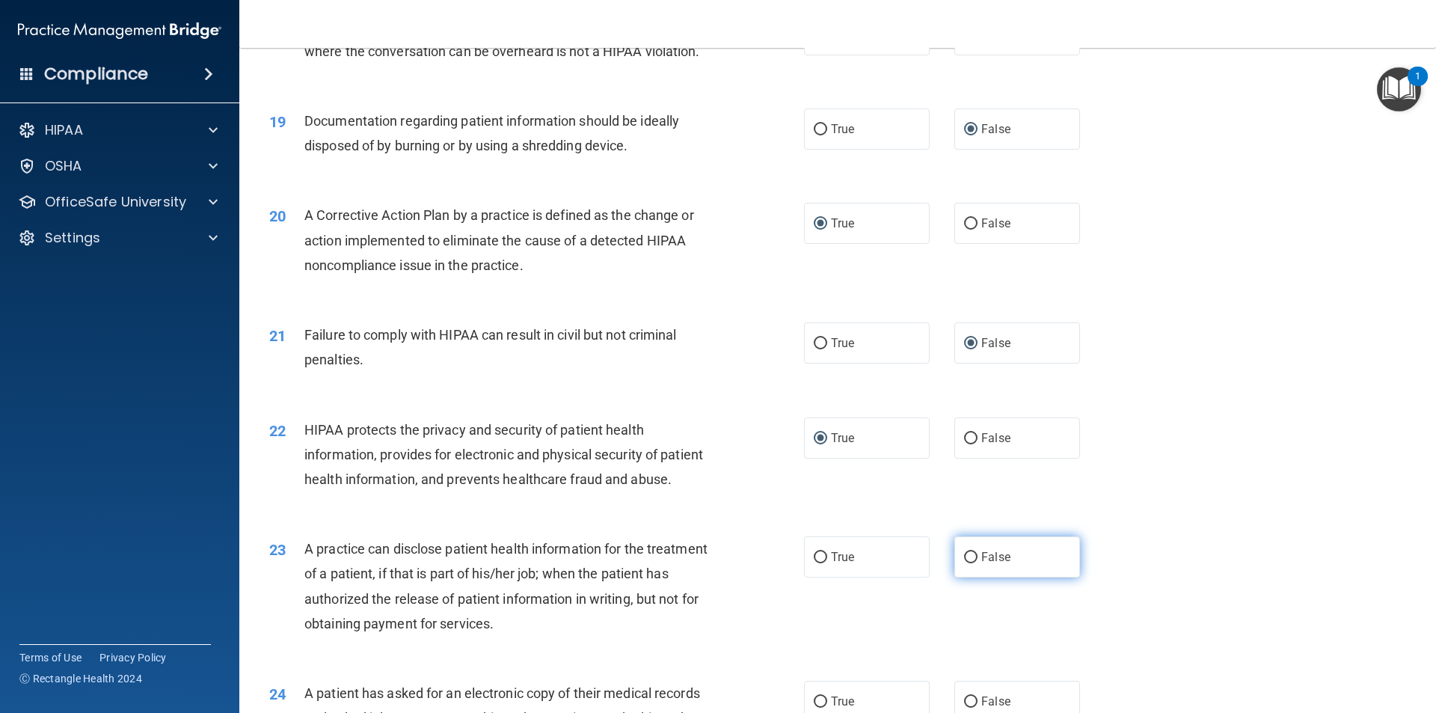
radio input "true"
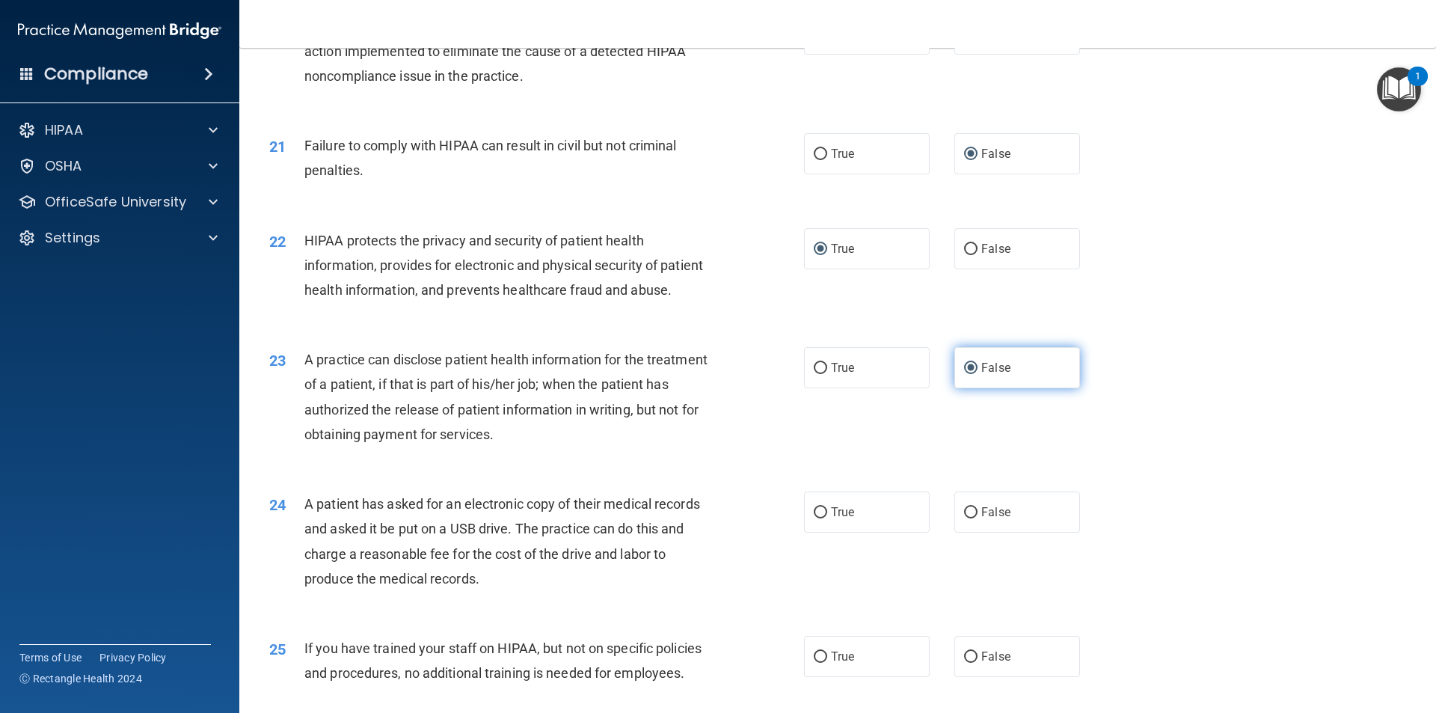
scroll to position [2244, 0]
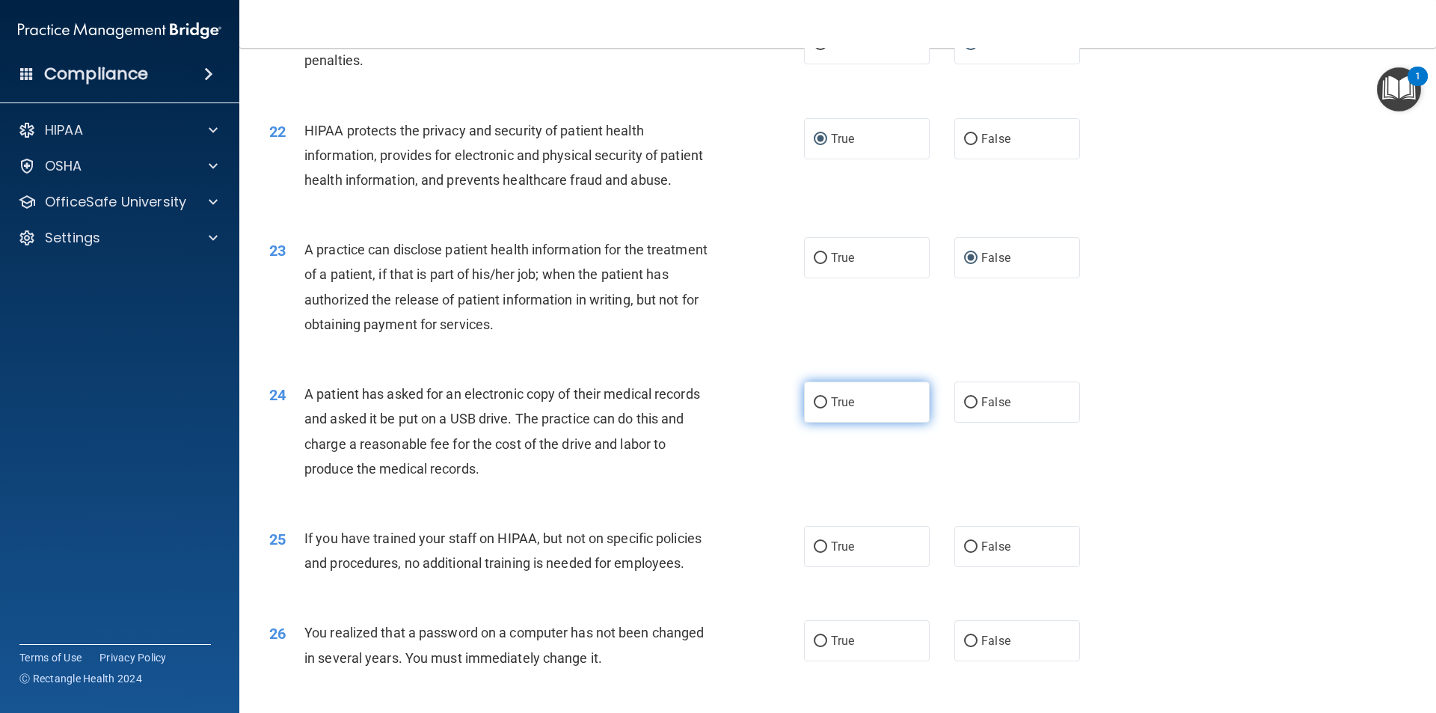
click at [818, 408] on input "True" at bounding box center [820, 402] width 13 height 11
radio input "true"
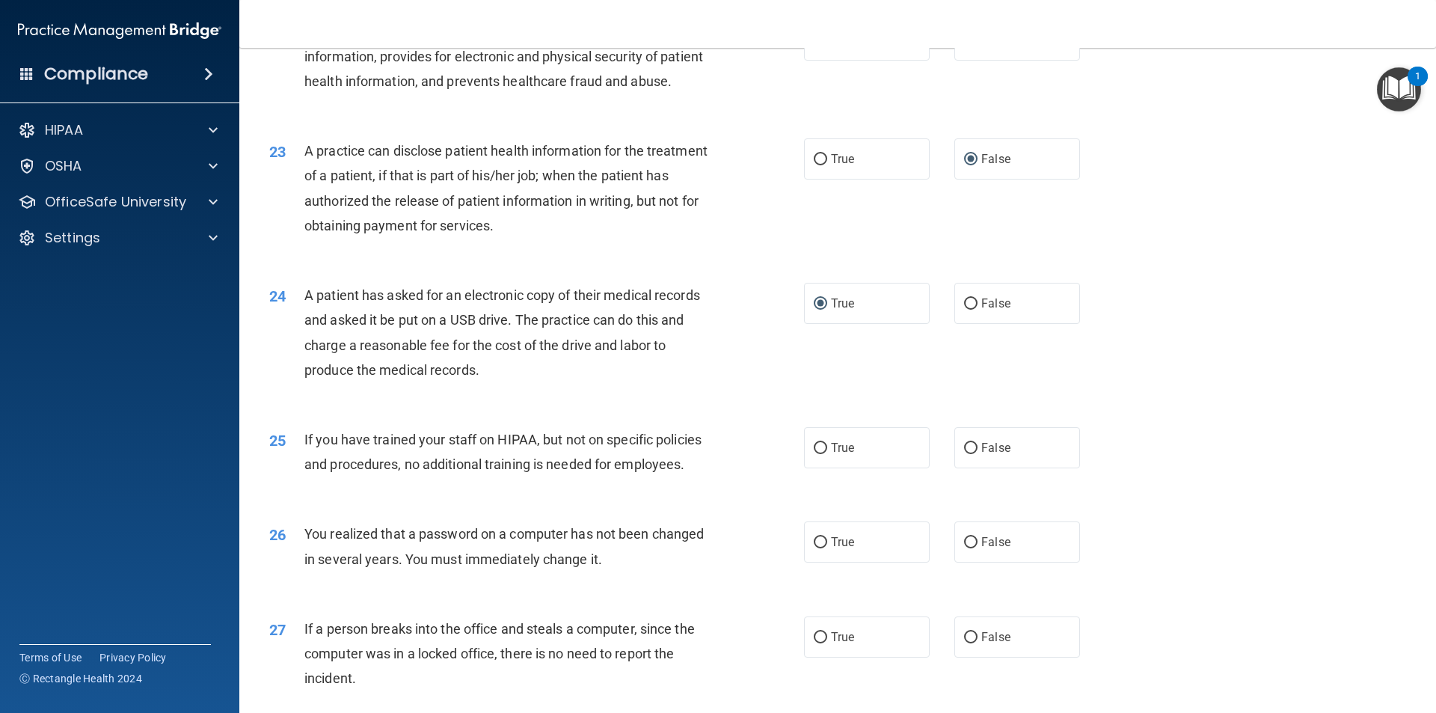
scroll to position [2393, 0]
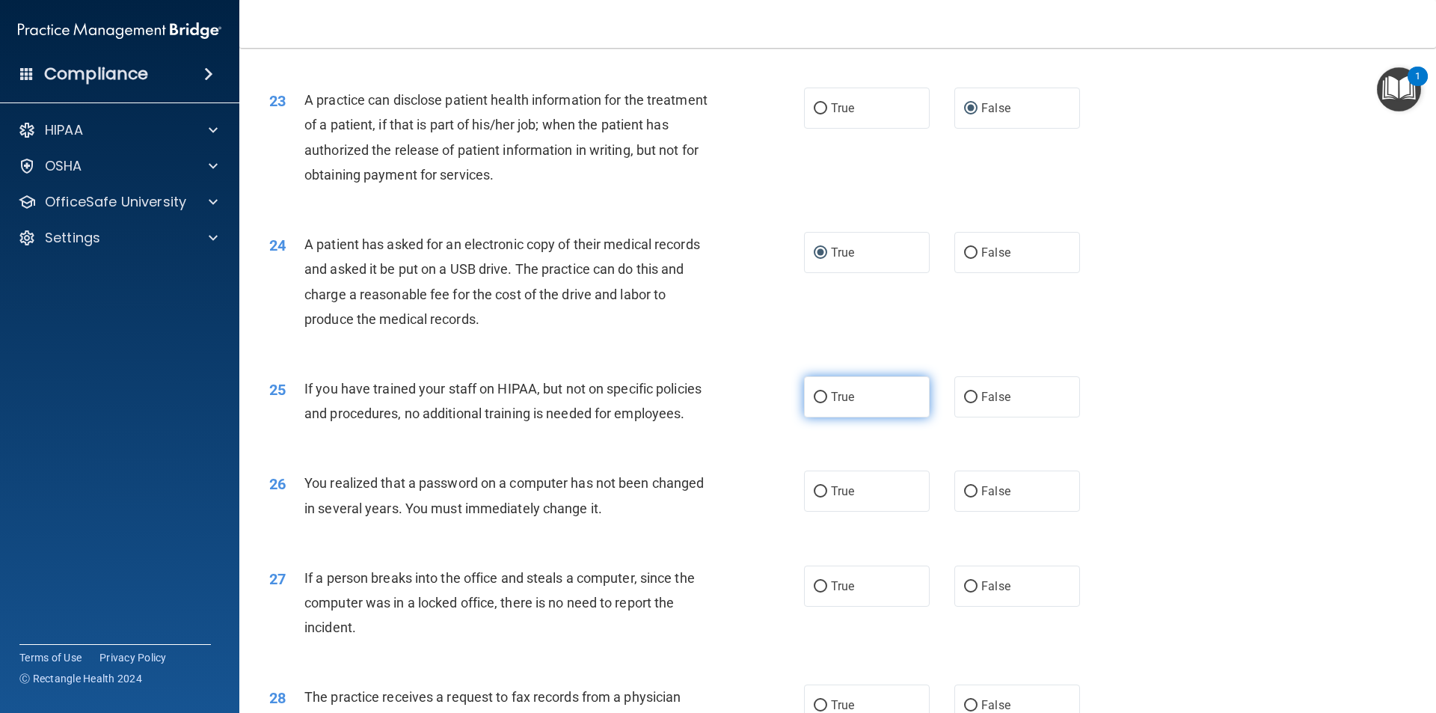
click at [814, 403] on input "True" at bounding box center [820, 397] width 13 height 11
radio input "true"
click at [814, 497] on input "True" at bounding box center [820, 491] width 13 height 11
radio input "true"
click at [964, 497] on input "False" at bounding box center [970, 491] width 13 height 11
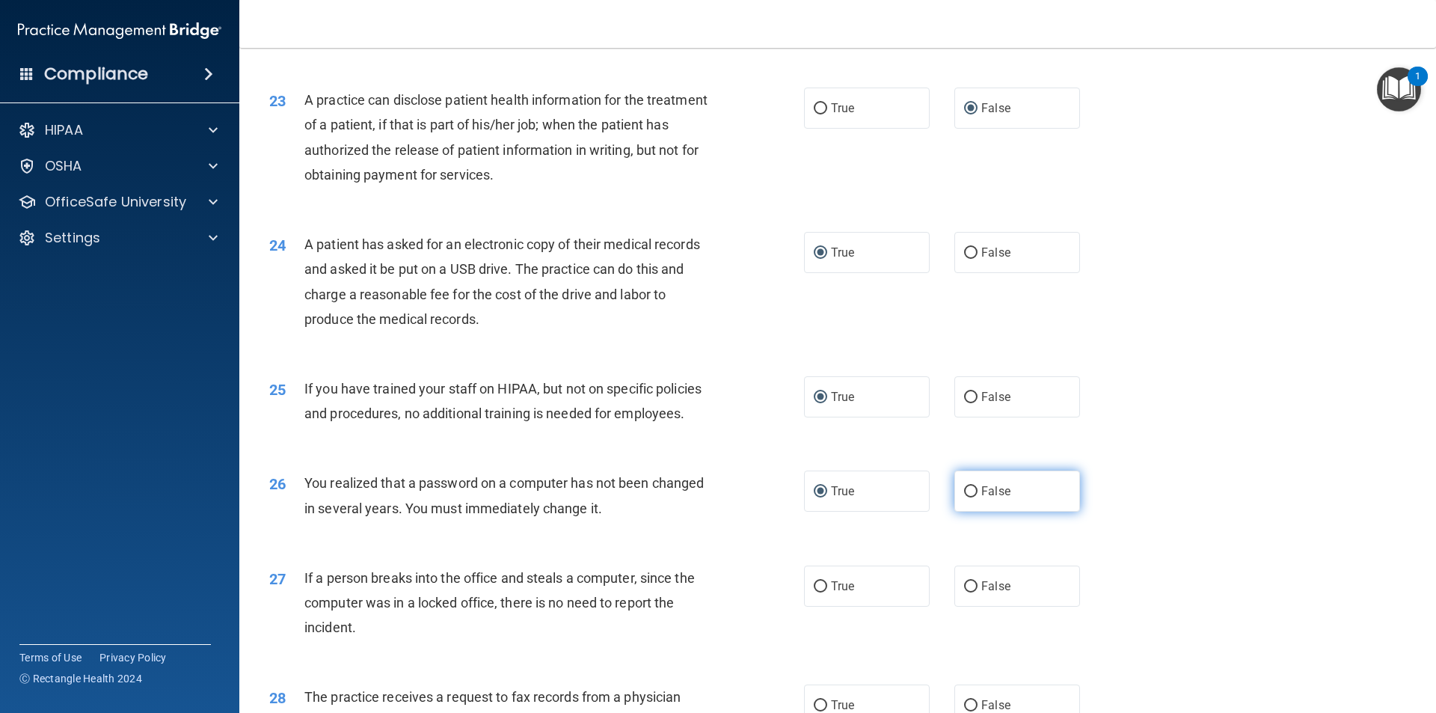
radio input "true"
radio input "false"
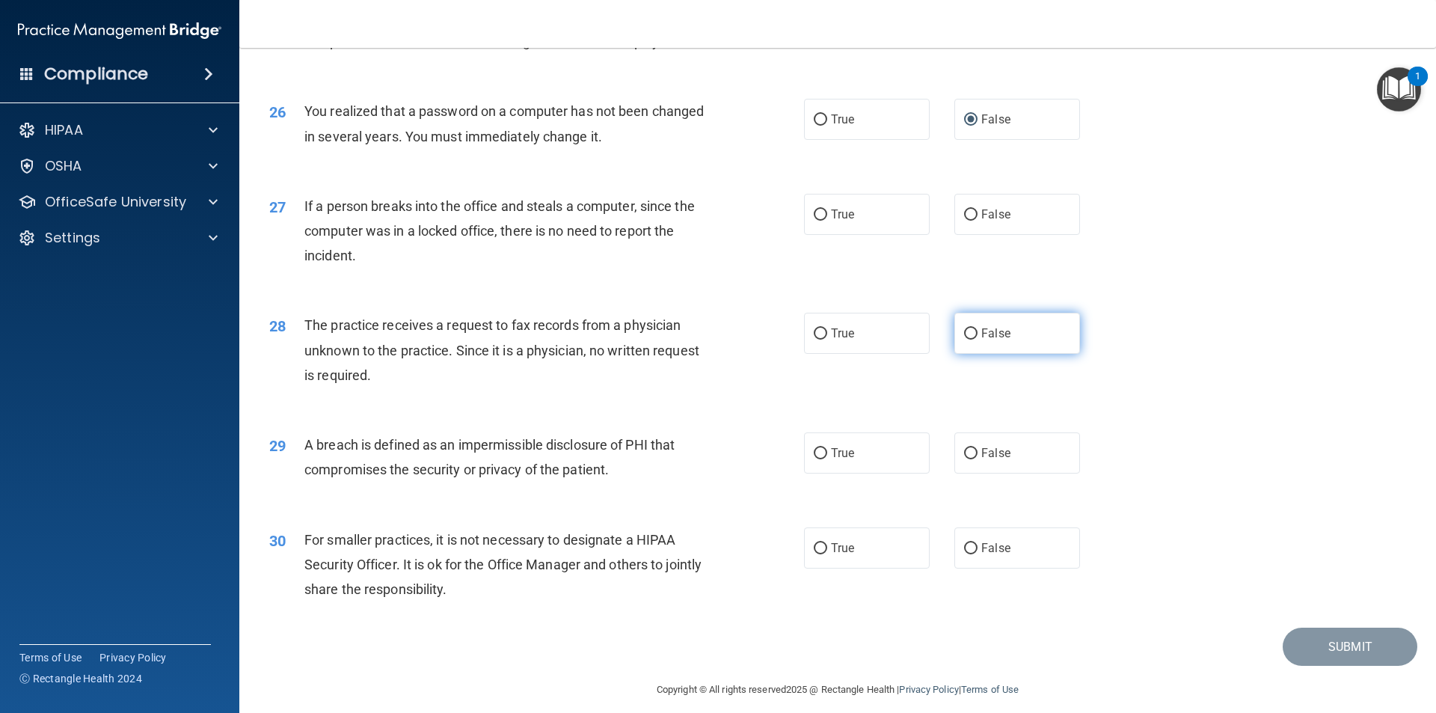
scroll to position [2767, 0]
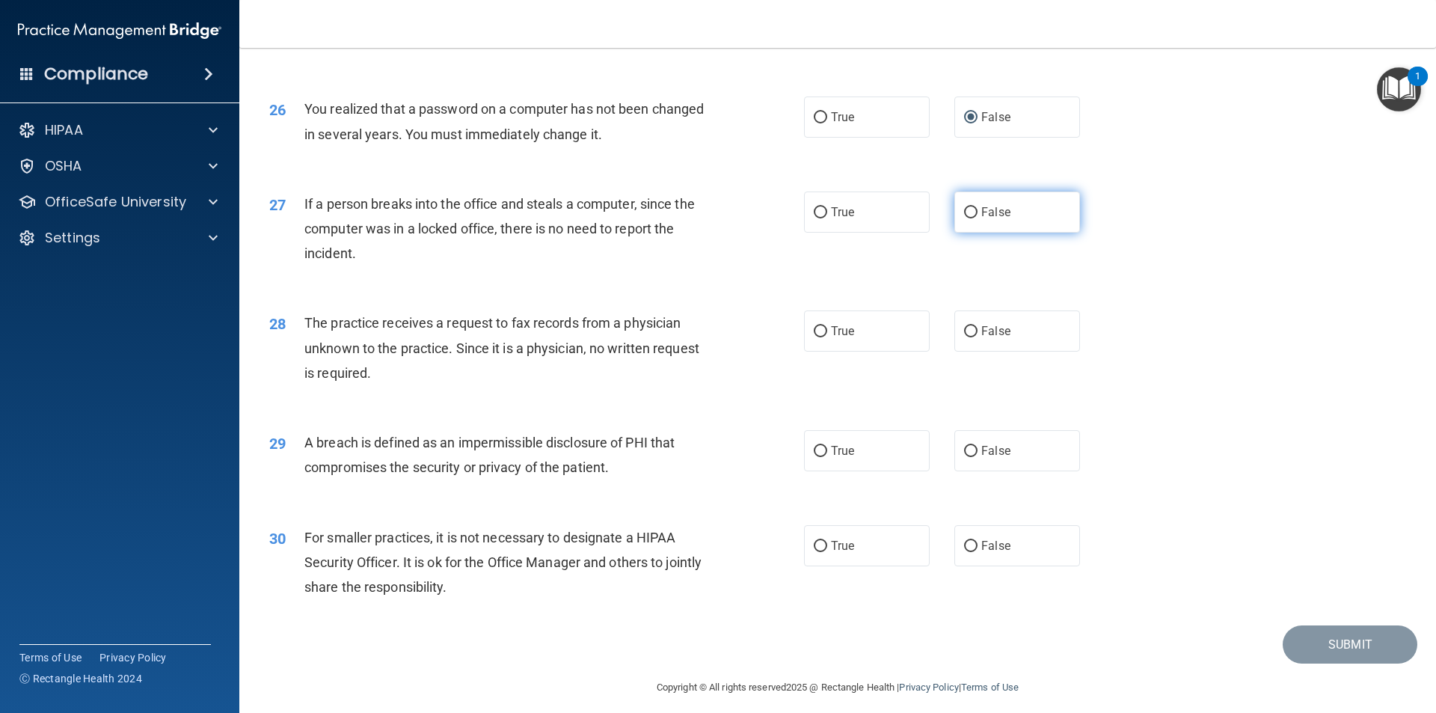
click at [965, 218] on input "False" at bounding box center [970, 212] width 13 height 11
radio input "true"
click at [817, 123] on input "True" at bounding box center [820, 117] width 13 height 11
radio input "true"
radio input "false"
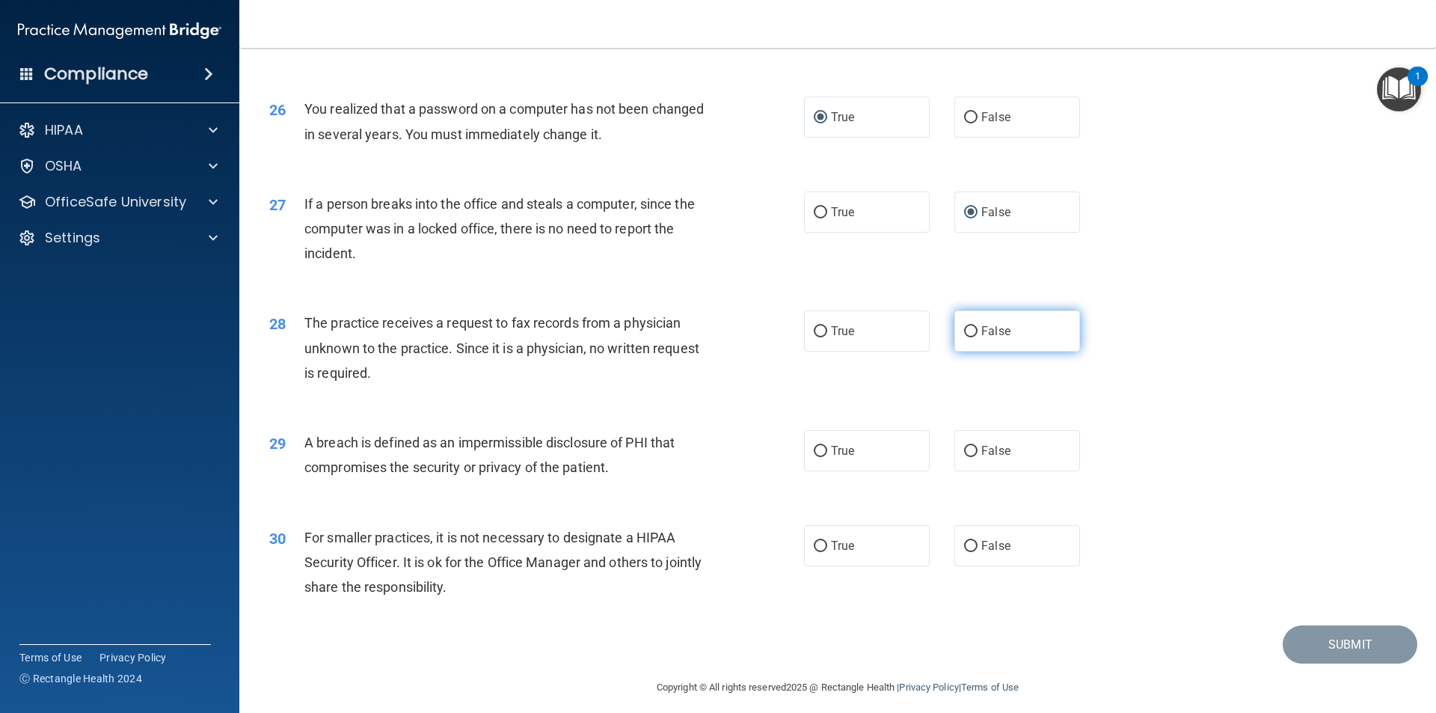
click at [964, 337] on input "False" at bounding box center [970, 331] width 13 height 11
radio input "true"
click at [816, 457] on input "True" at bounding box center [820, 451] width 13 height 11
radio input "true"
click at [964, 552] on input "False" at bounding box center [970, 546] width 13 height 11
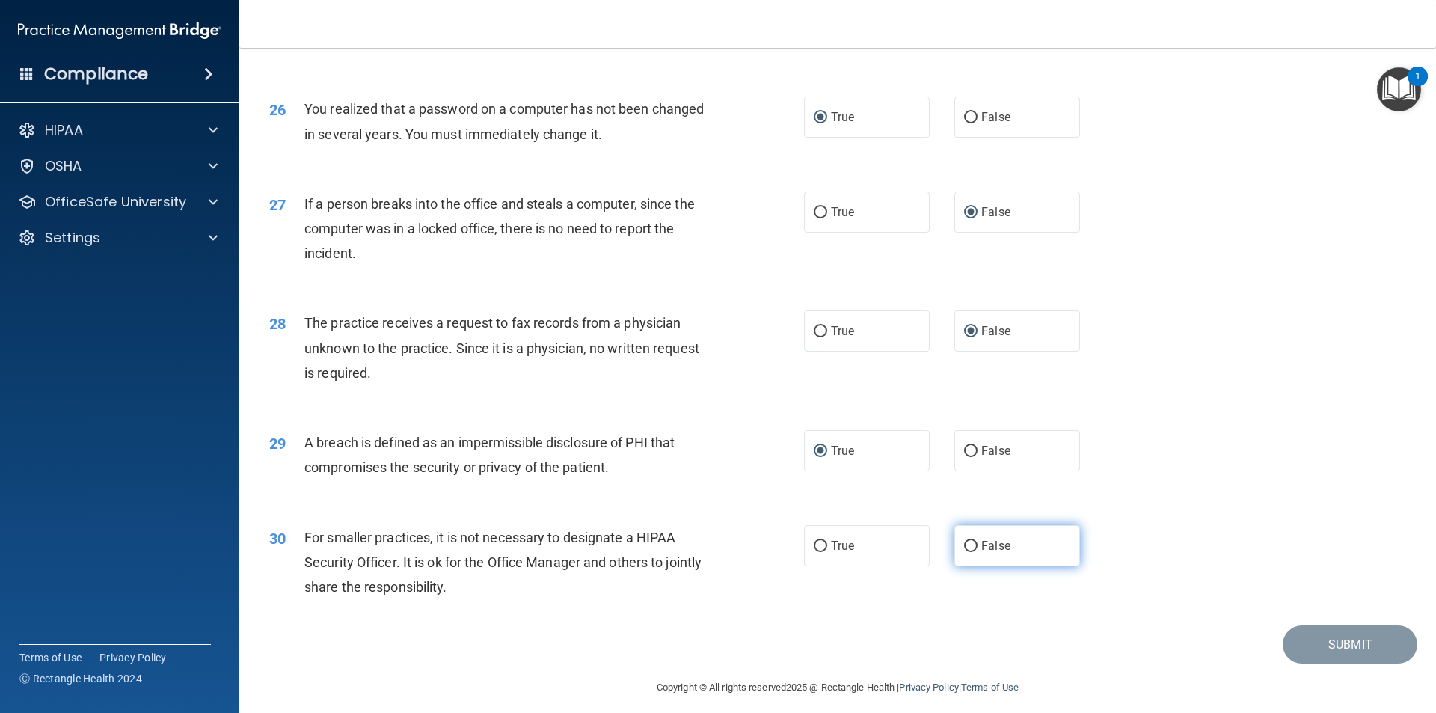
radio input "true"
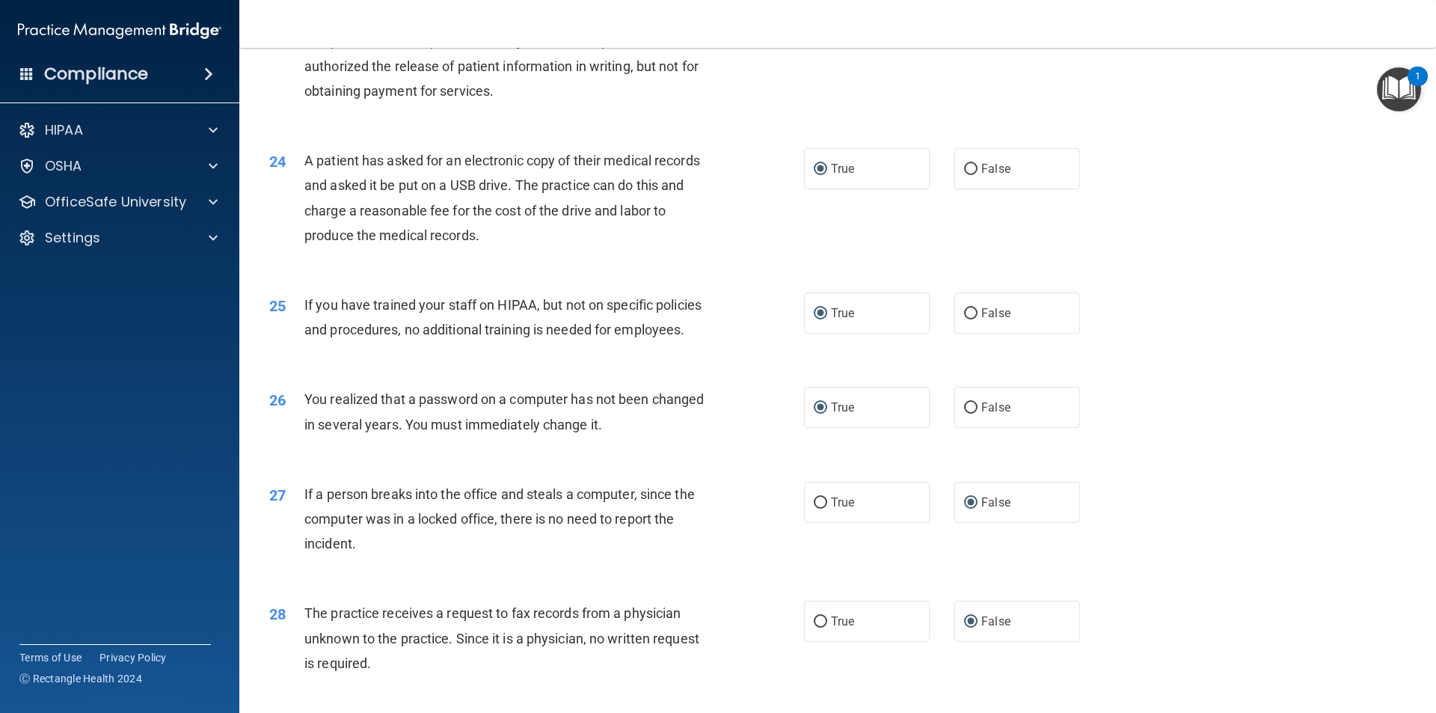
scroll to position [2827, 0]
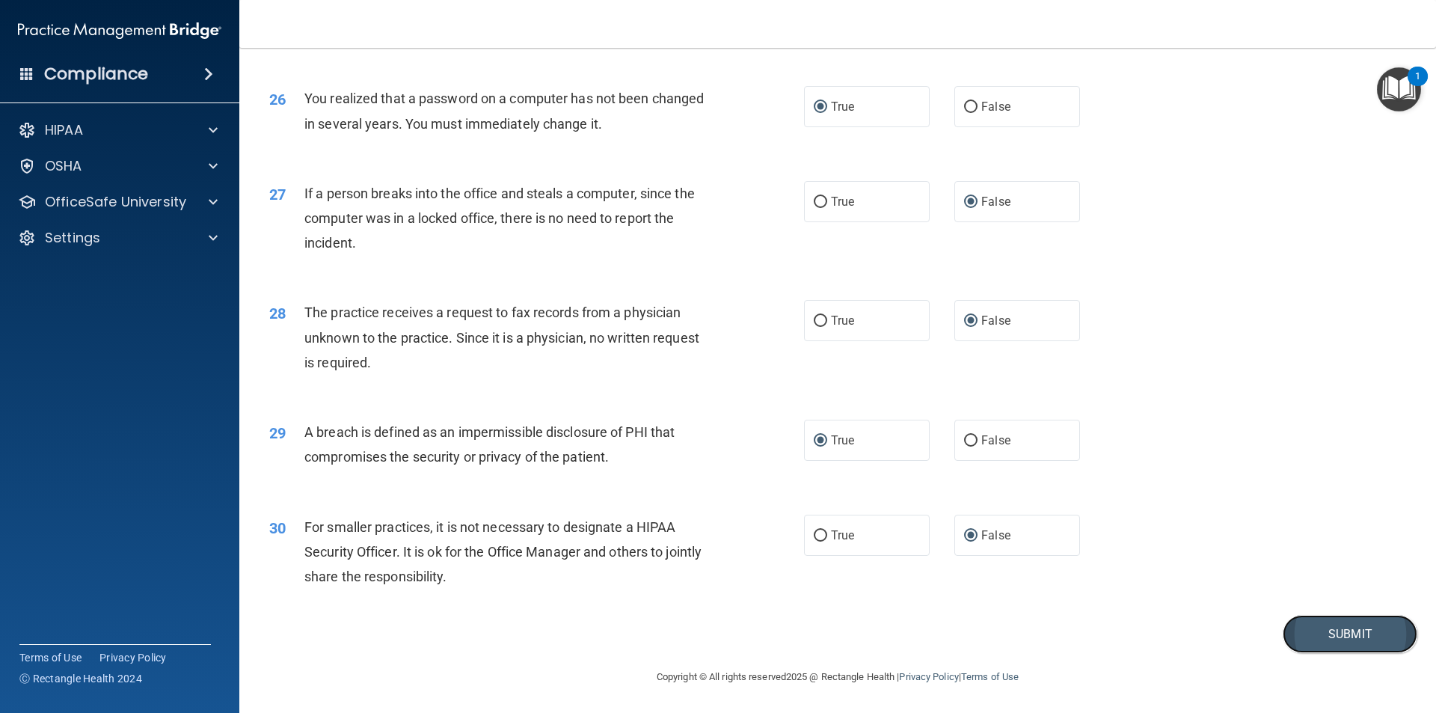
click at [1312, 642] on button "Submit" at bounding box center [1350, 634] width 135 height 38
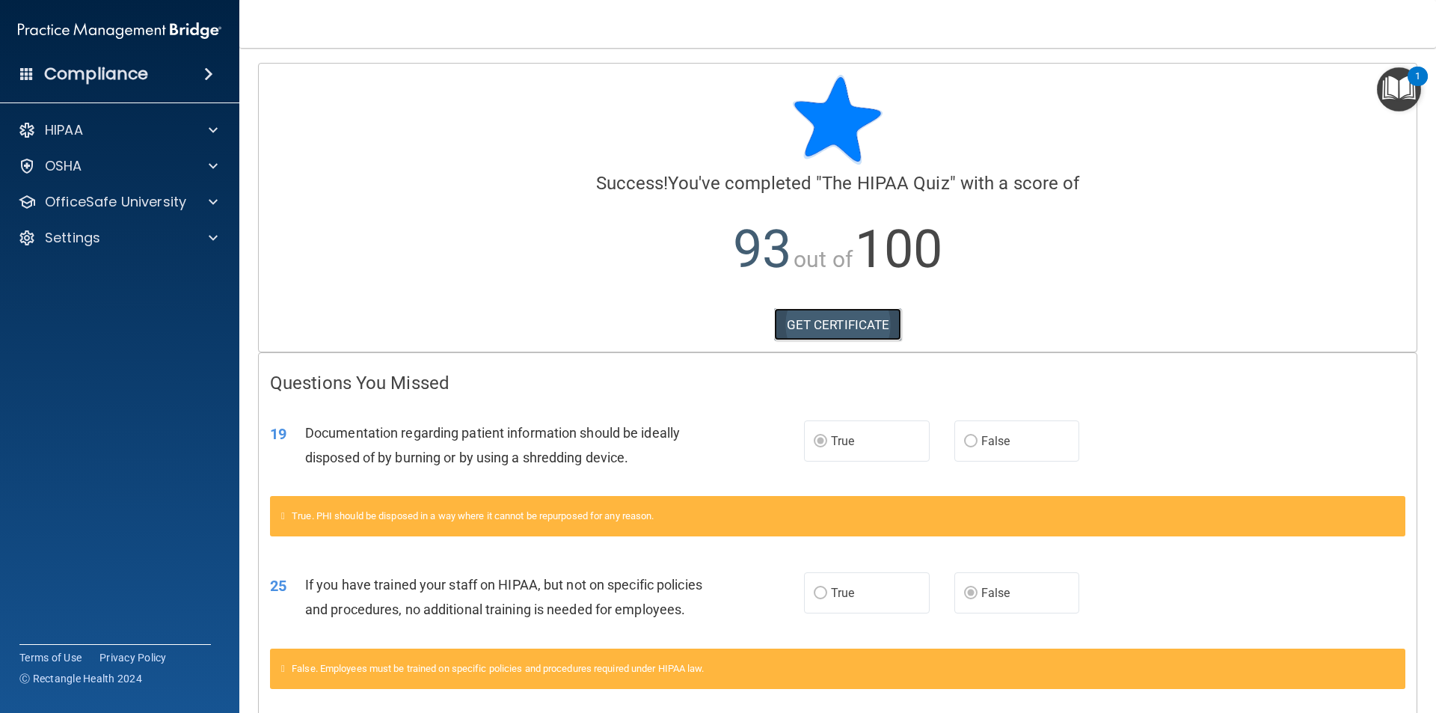
click at [822, 330] on link "GET CERTIFICATE" at bounding box center [838, 324] width 128 height 33
click at [56, 135] on p "HIPAA" at bounding box center [64, 130] width 38 height 18
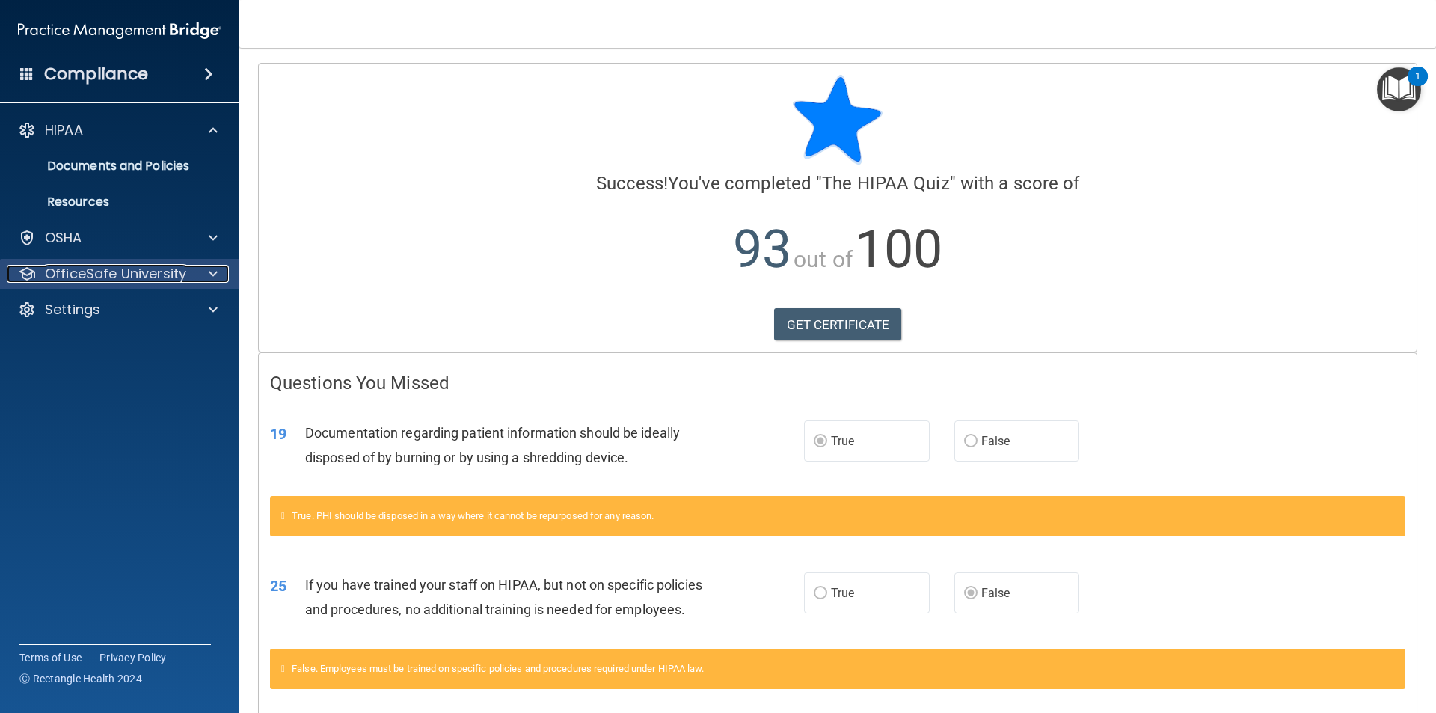
click at [158, 277] on p "OfficeSafe University" at bounding box center [115, 274] width 141 height 18
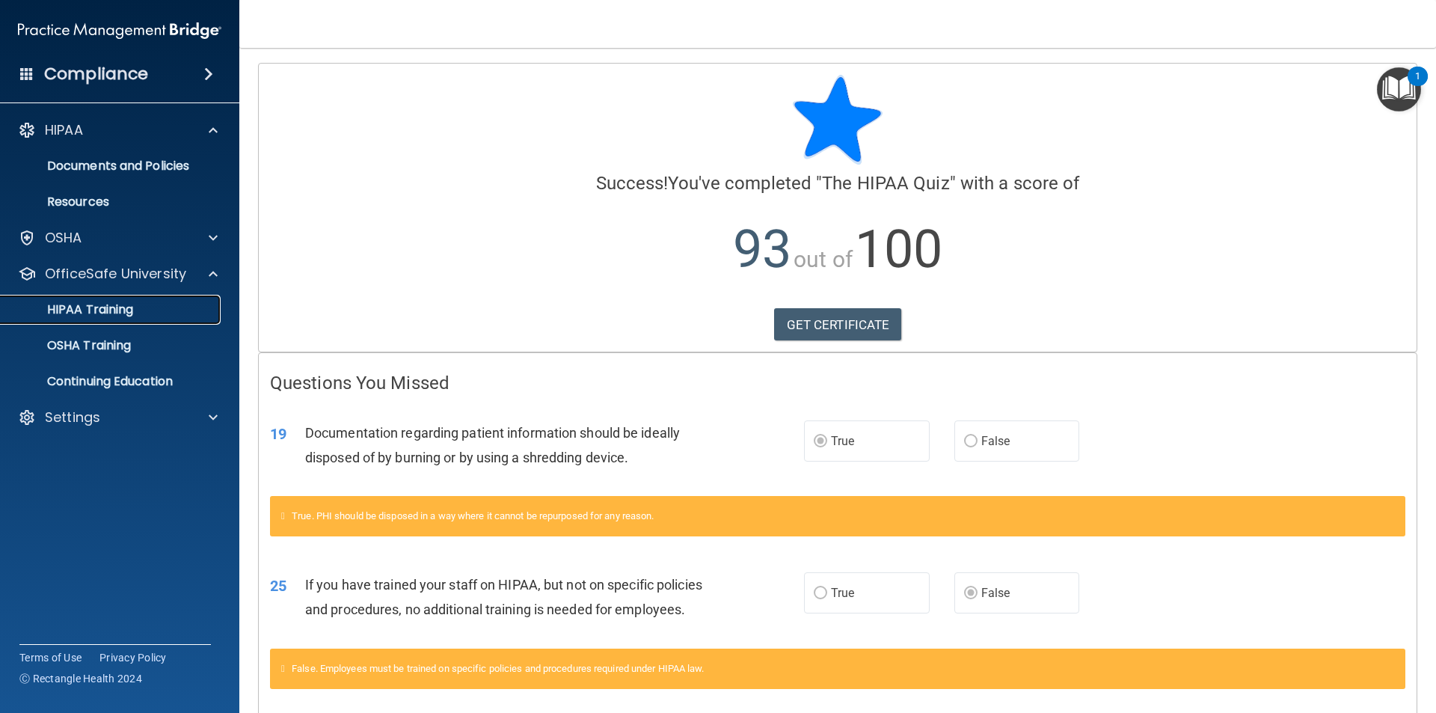
click at [107, 310] on p "HIPAA Training" at bounding box center [71, 309] width 123 height 15
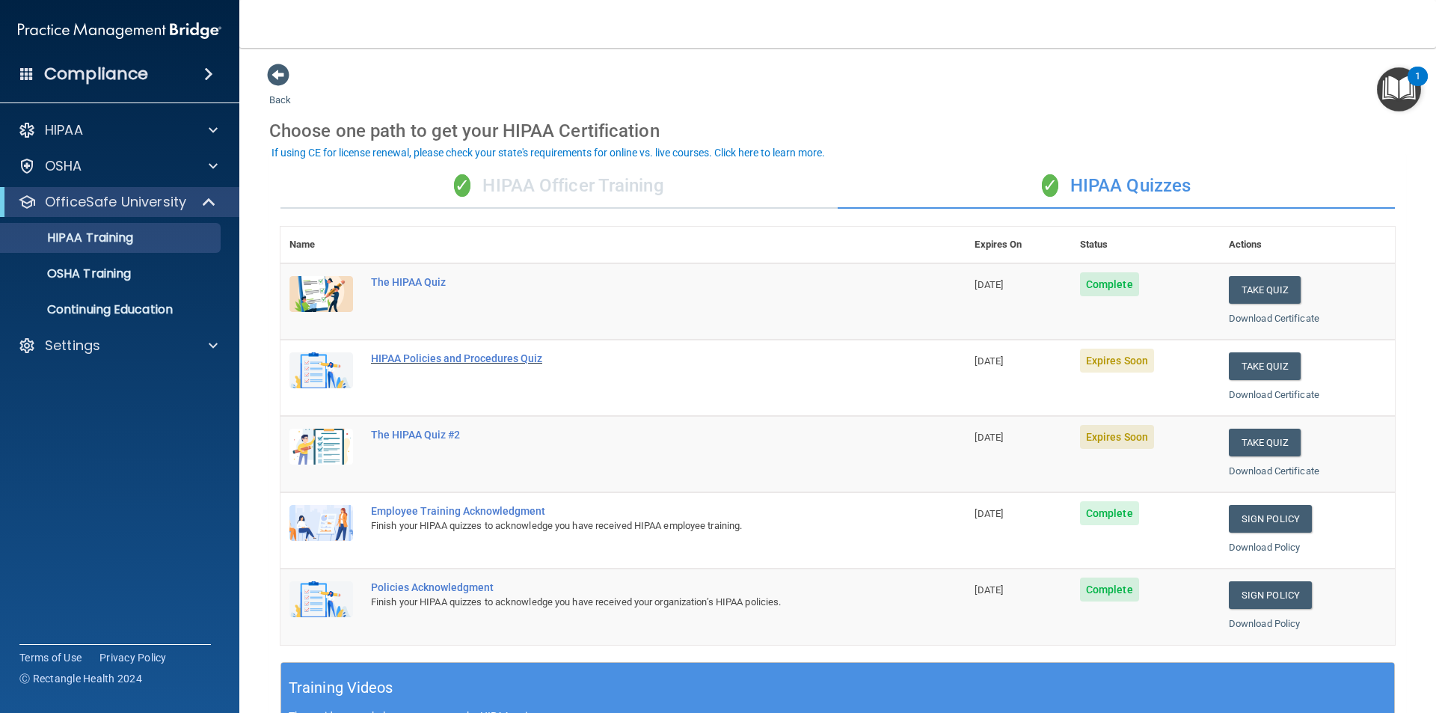
click at [403, 354] on div "HIPAA Policies and Procedures Quiz" at bounding box center [631, 358] width 520 height 12
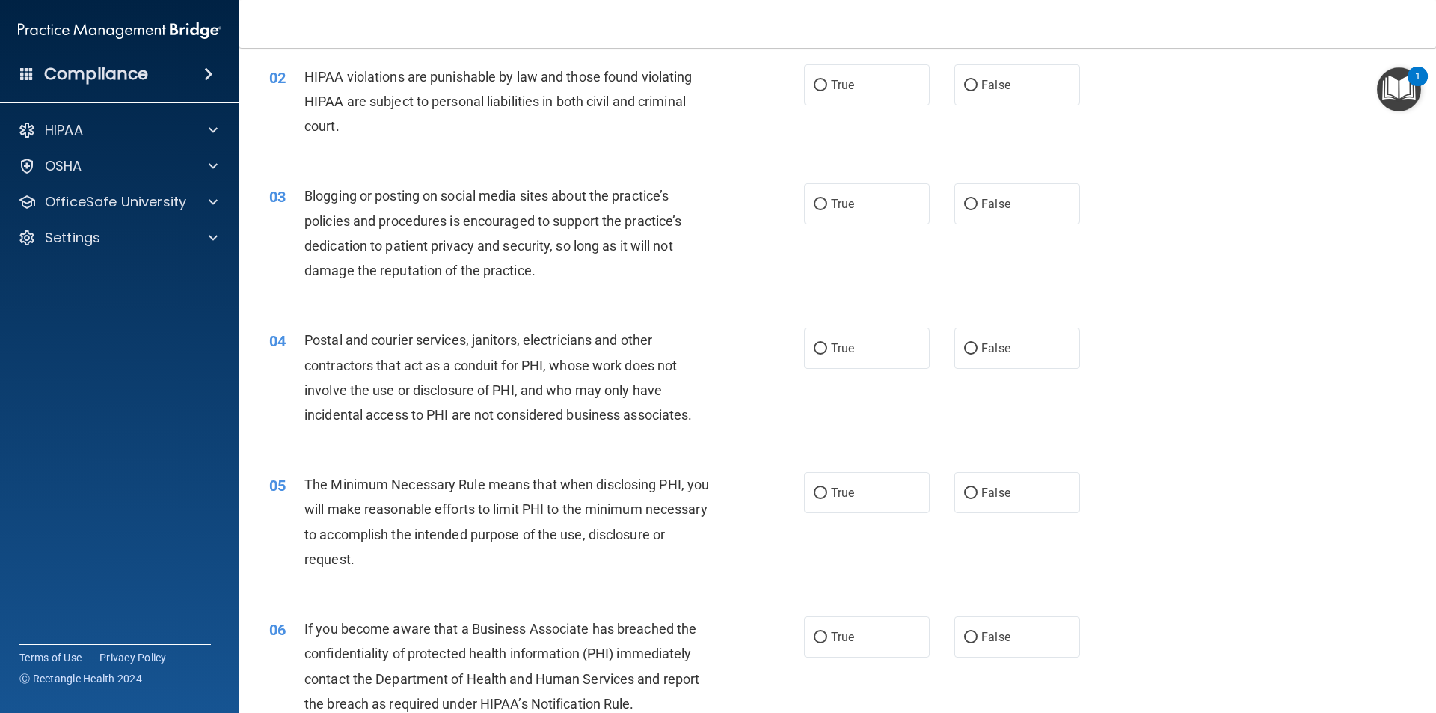
scroll to position [150, 0]
drag, startPoint x: 570, startPoint y: 277, endPoint x: 612, endPoint y: 286, distance: 43.6
click at [570, 277] on div "Blogging or posting on social media sites about the practice’s policies and pro…" at bounding box center [513, 231] width 418 height 99
click at [816, 343] on input "True" at bounding box center [820, 348] width 13 height 11
radio input "true"
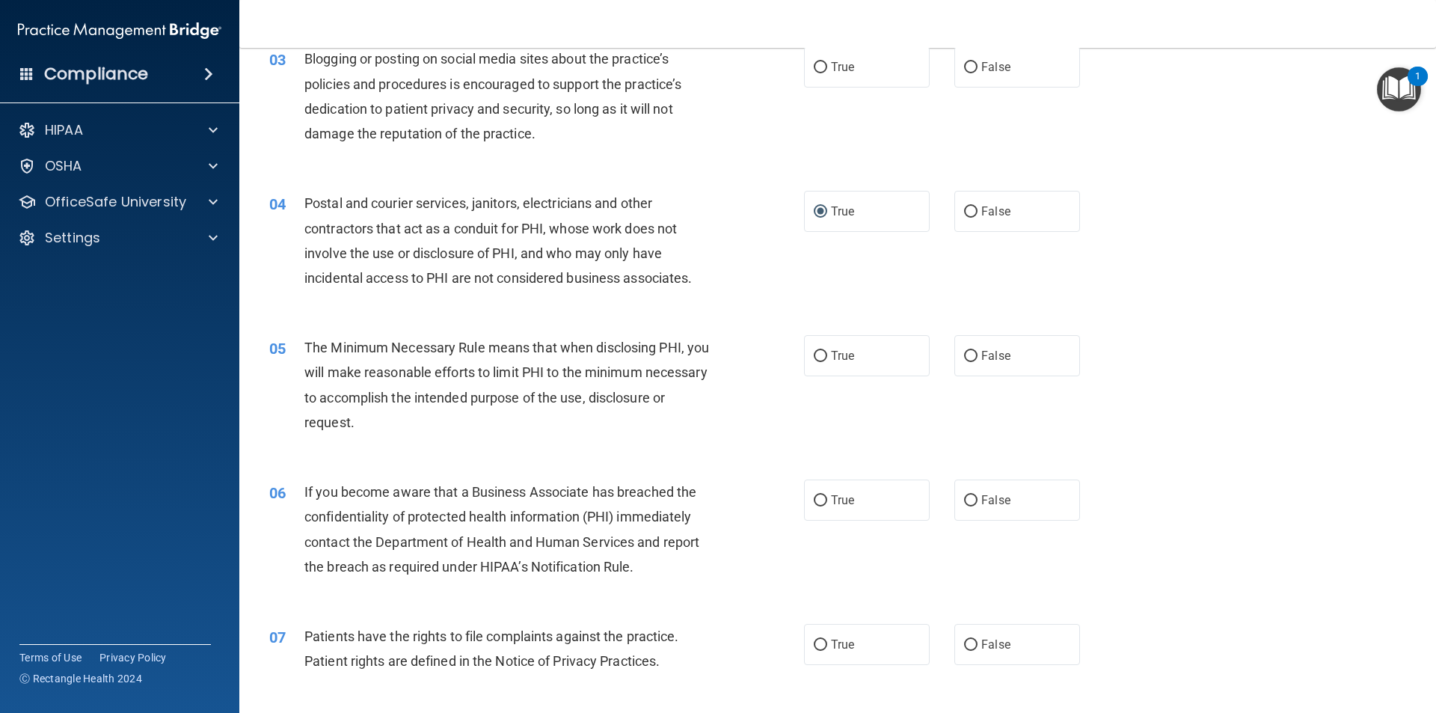
scroll to position [299, 0]
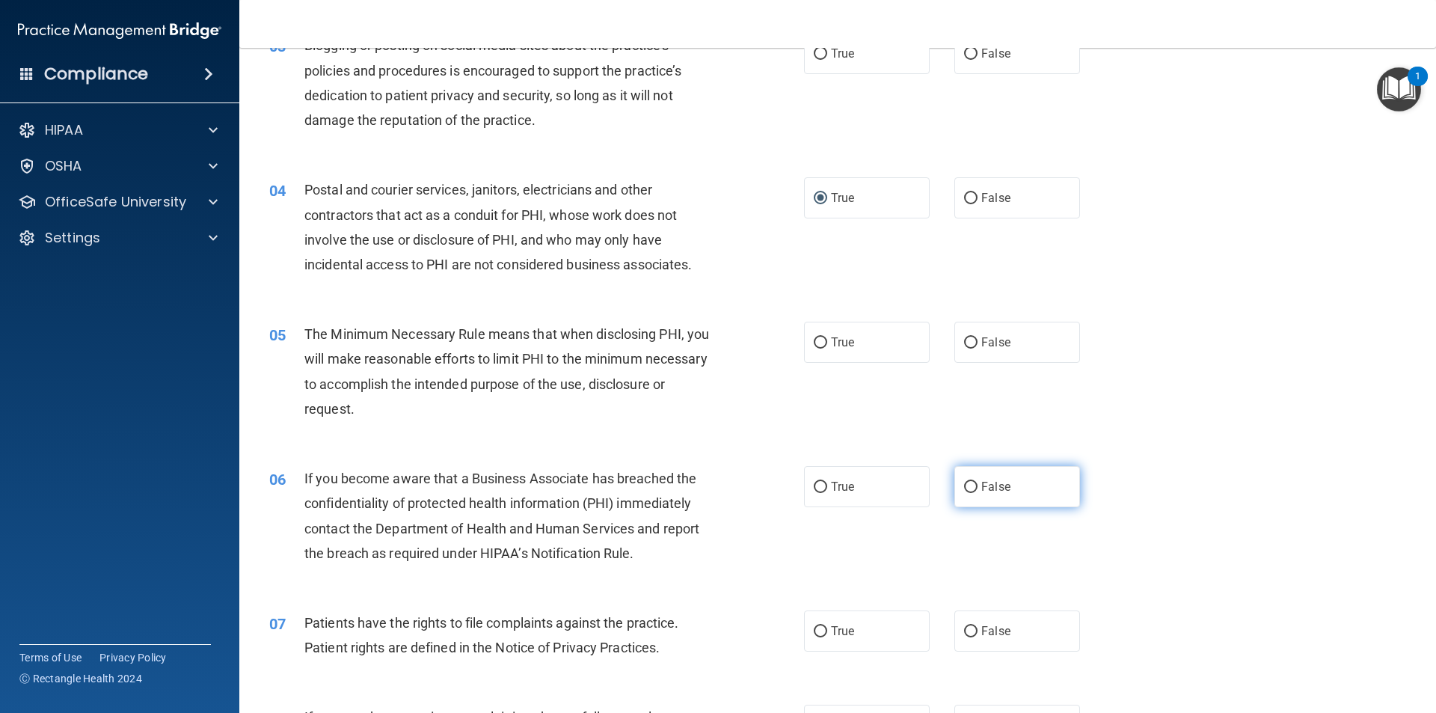
click at [965, 486] on input "False" at bounding box center [970, 487] width 13 height 11
radio input "true"
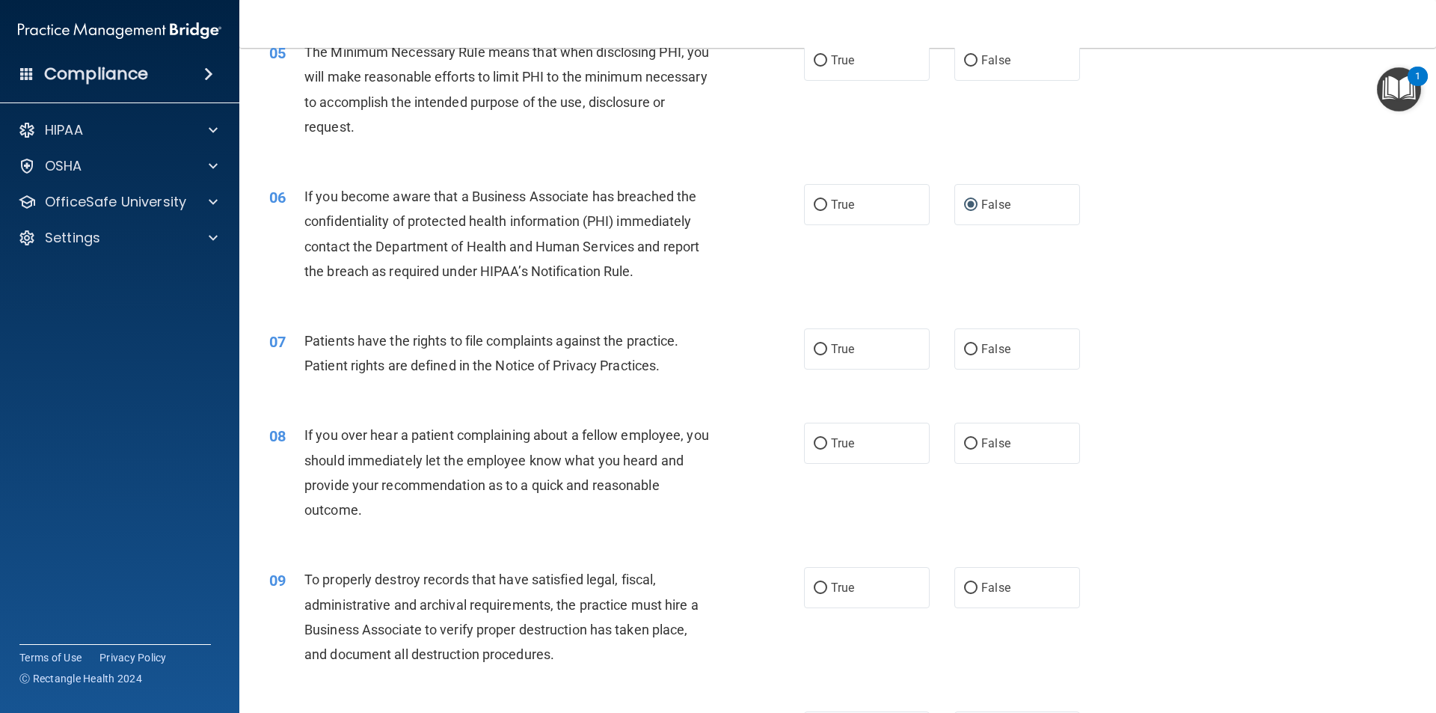
scroll to position [598, 0]
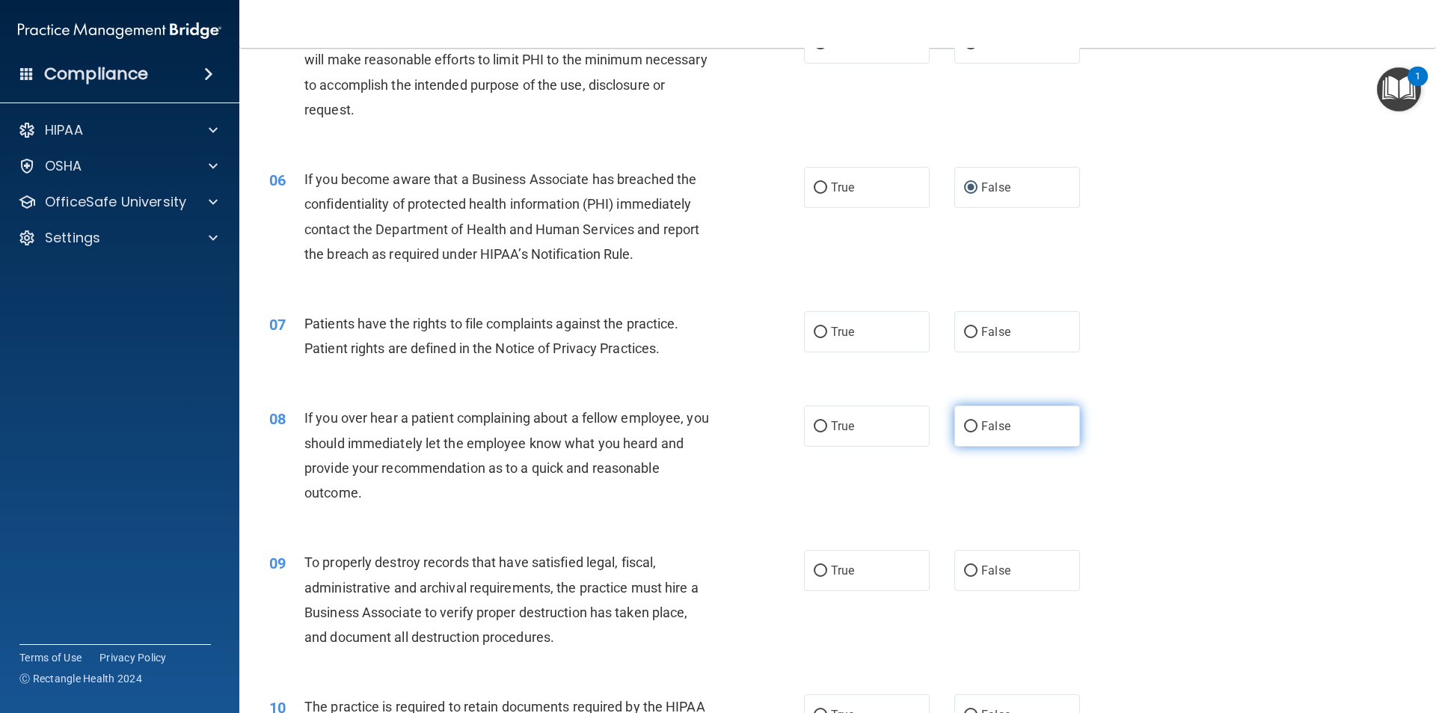
click at [966, 421] on input "False" at bounding box center [970, 426] width 13 height 11
radio input "true"
click at [965, 571] on input "False" at bounding box center [970, 570] width 13 height 11
radio input "true"
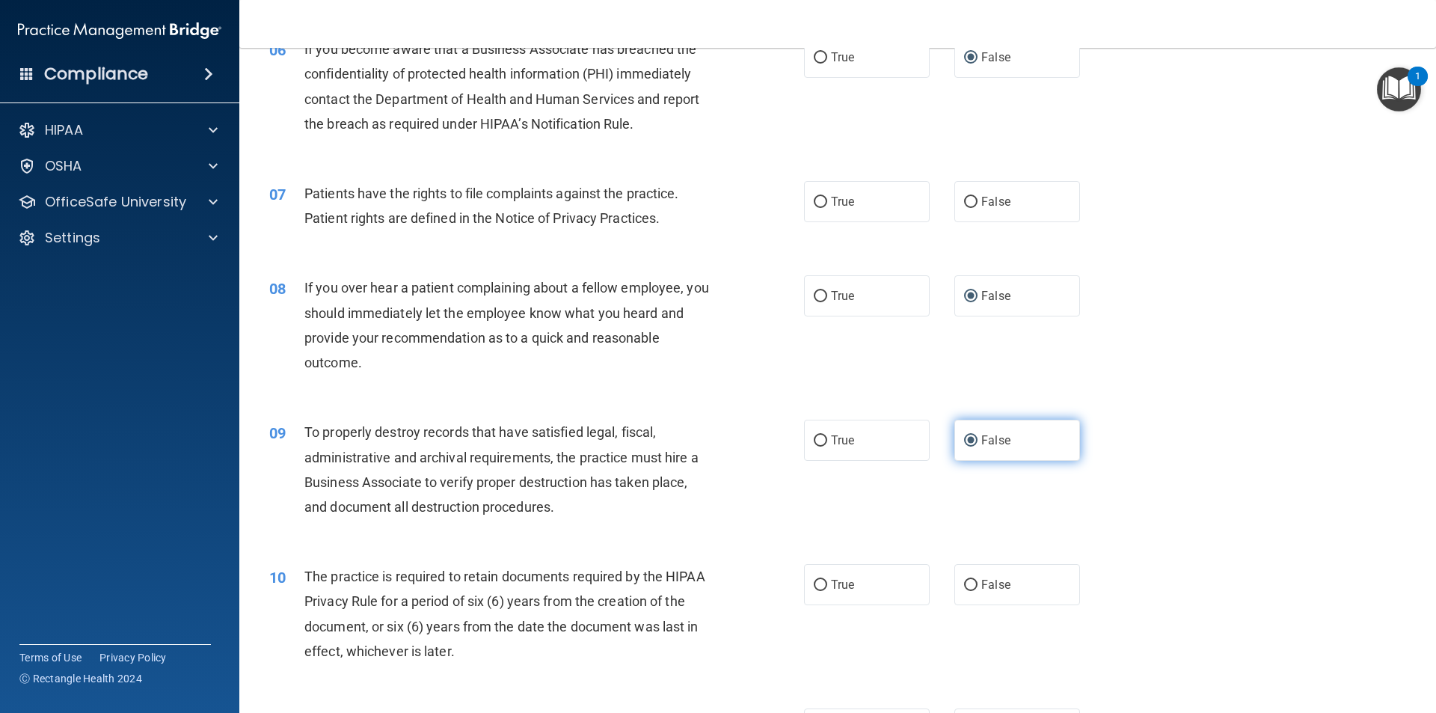
scroll to position [748, 0]
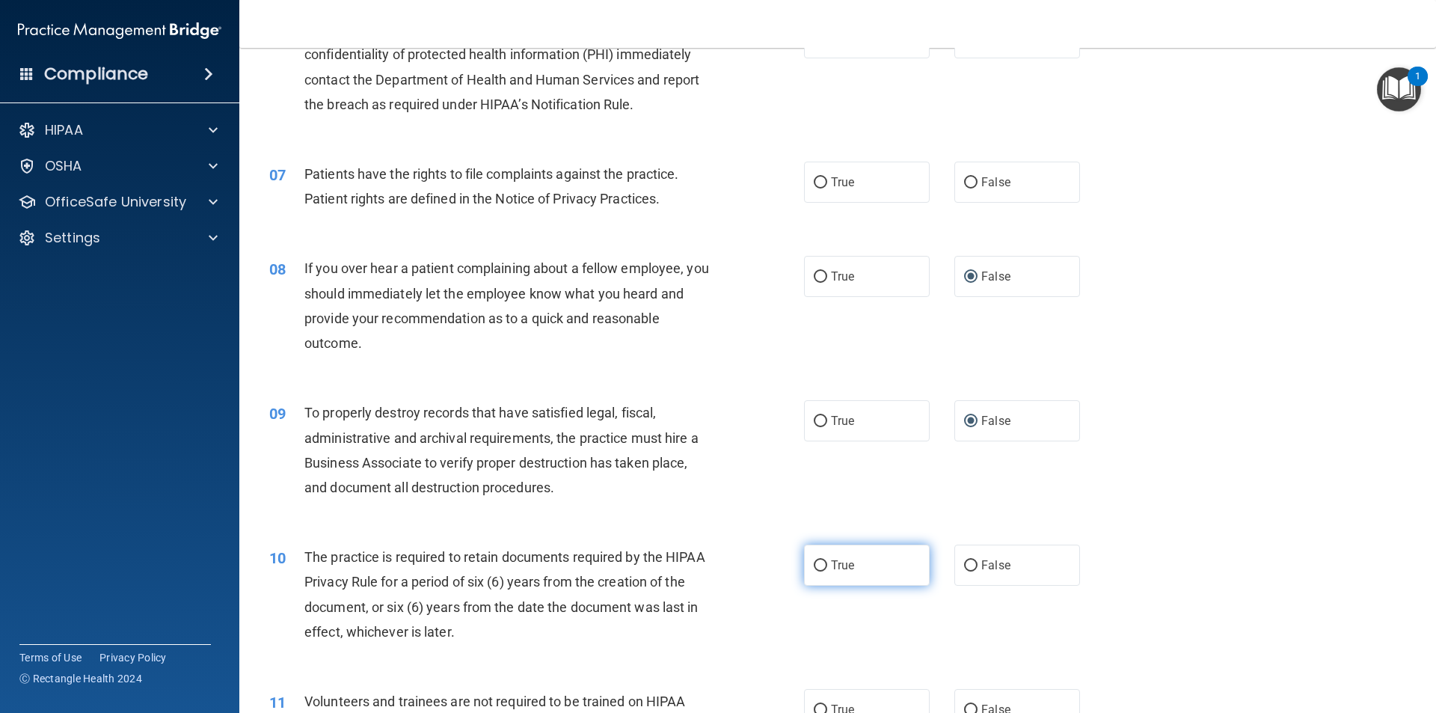
click at [818, 564] on input "True" at bounding box center [820, 565] width 13 height 11
radio input "true"
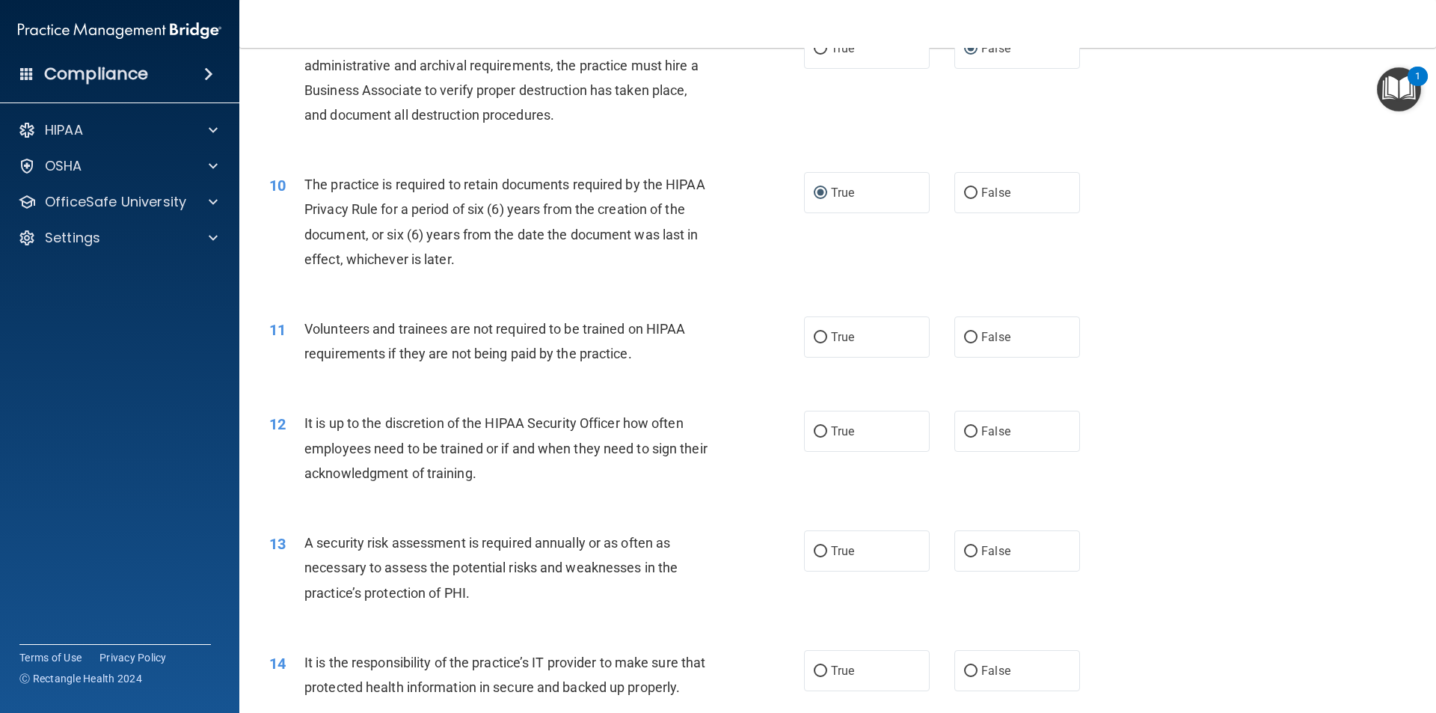
scroll to position [1122, 0]
click at [964, 331] on input "False" at bounding box center [970, 336] width 13 height 11
radio input "true"
click at [964, 429] on input "False" at bounding box center [970, 430] width 13 height 11
radio input "true"
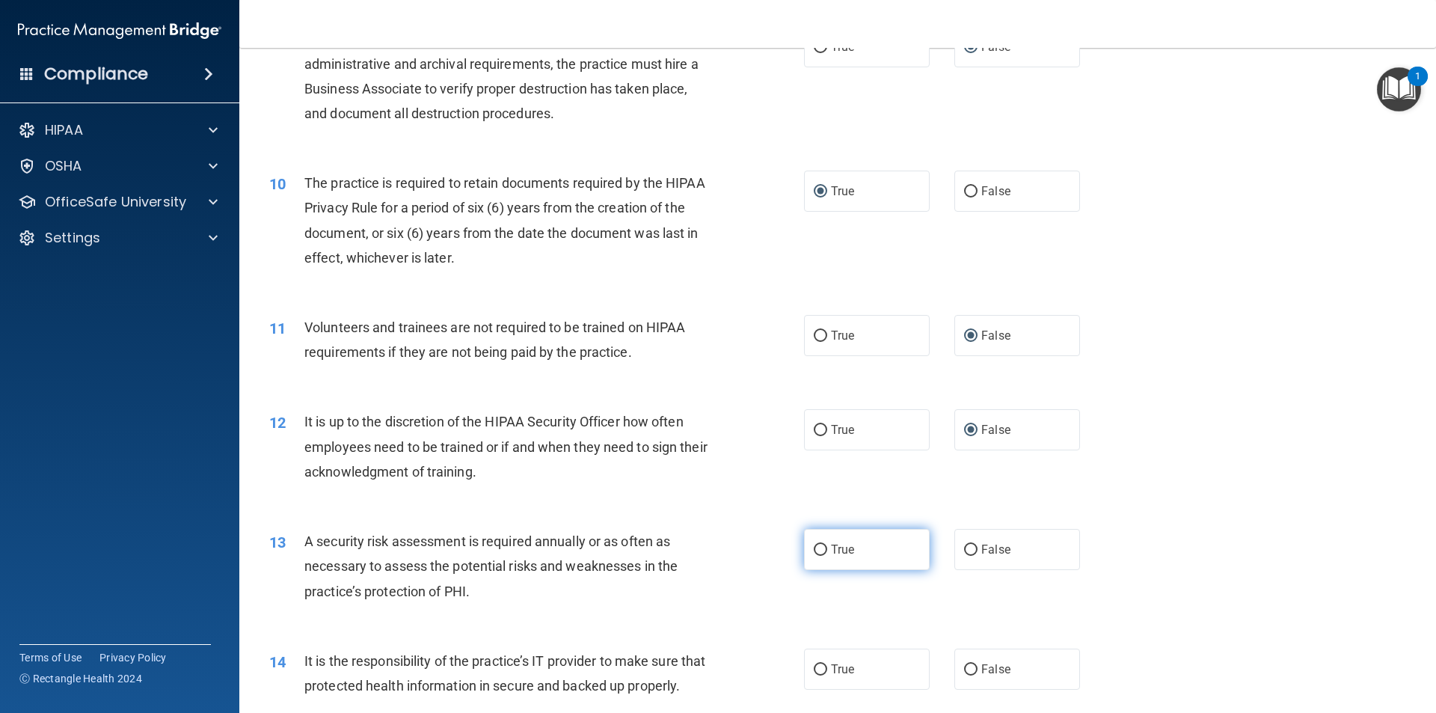
click at [814, 547] on input "True" at bounding box center [820, 549] width 13 height 11
radio input "true"
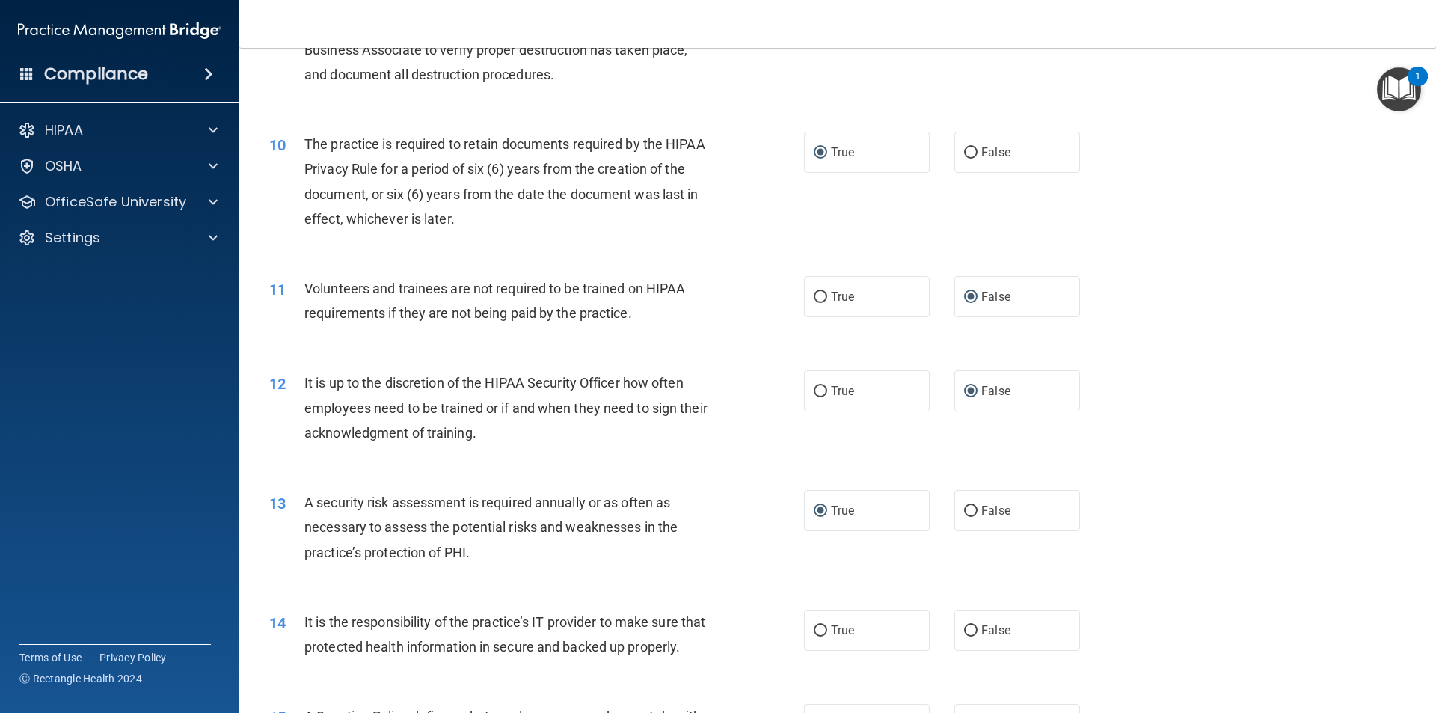
scroll to position [1197, 0]
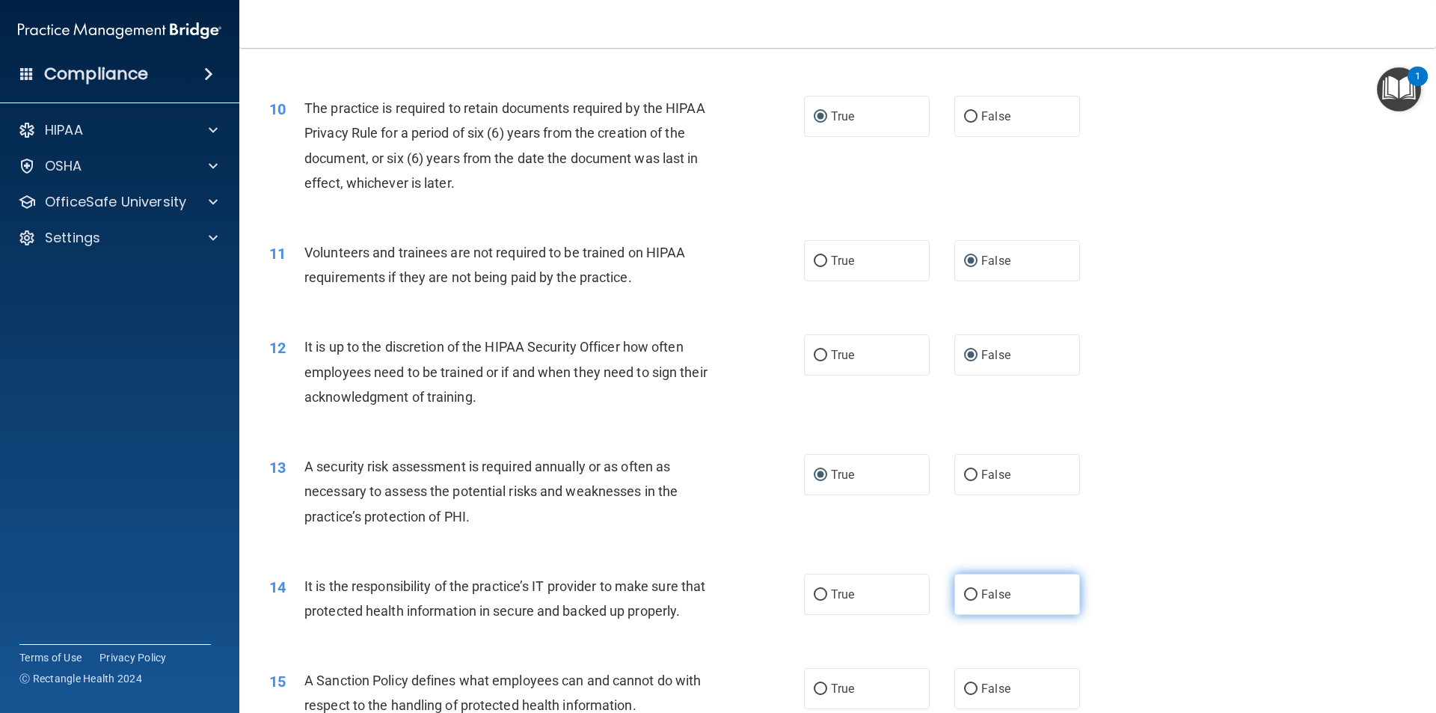
click at [964, 592] on input "False" at bounding box center [970, 594] width 13 height 11
radio input "true"
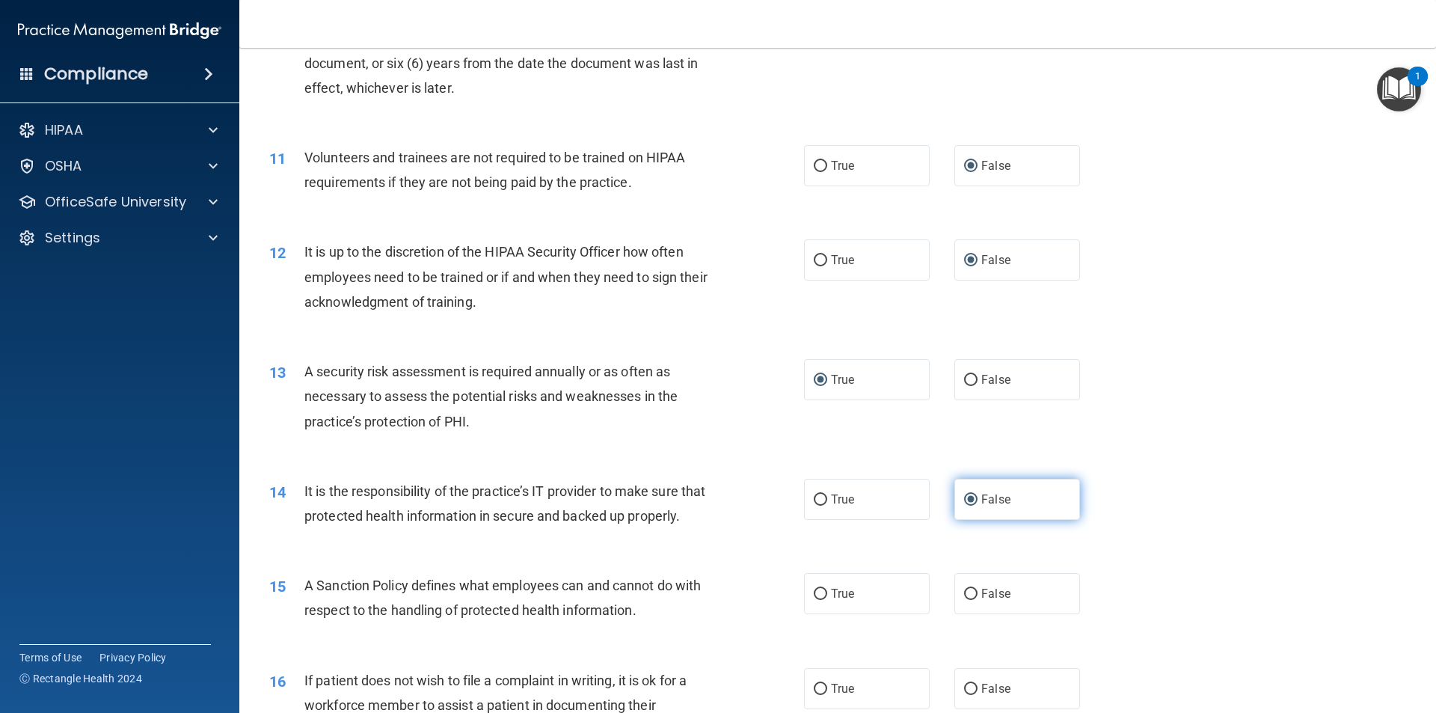
scroll to position [1421, 0]
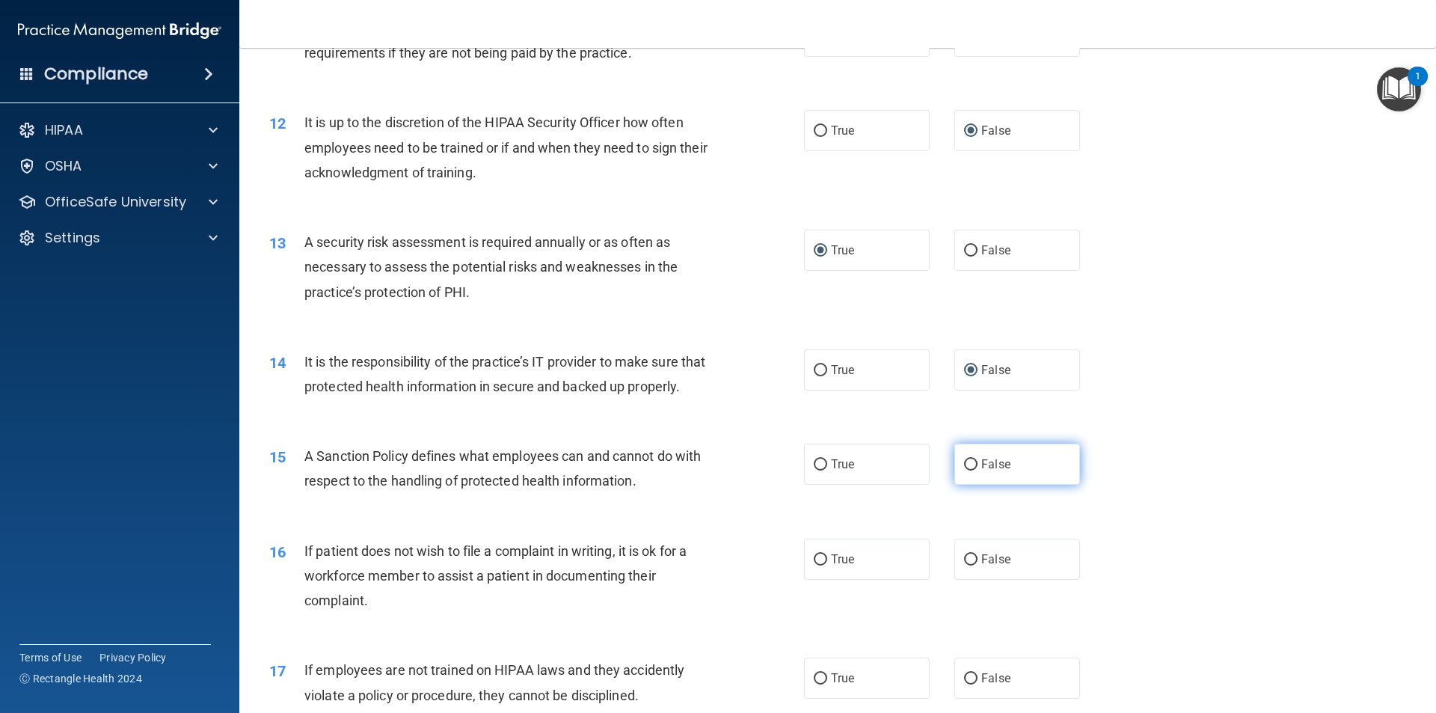
click at [964, 470] on input "False" at bounding box center [970, 464] width 13 height 11
radio input "true"
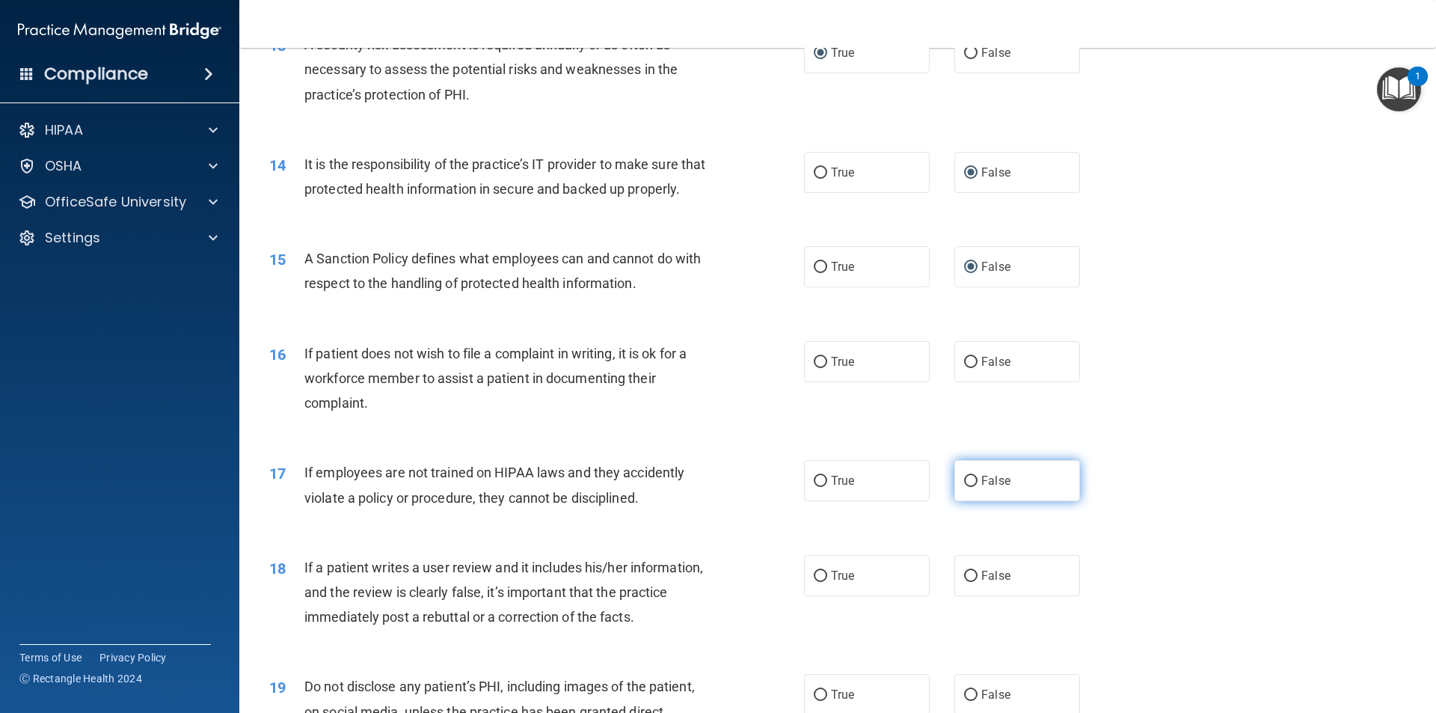
scroll to position [1645, 0]
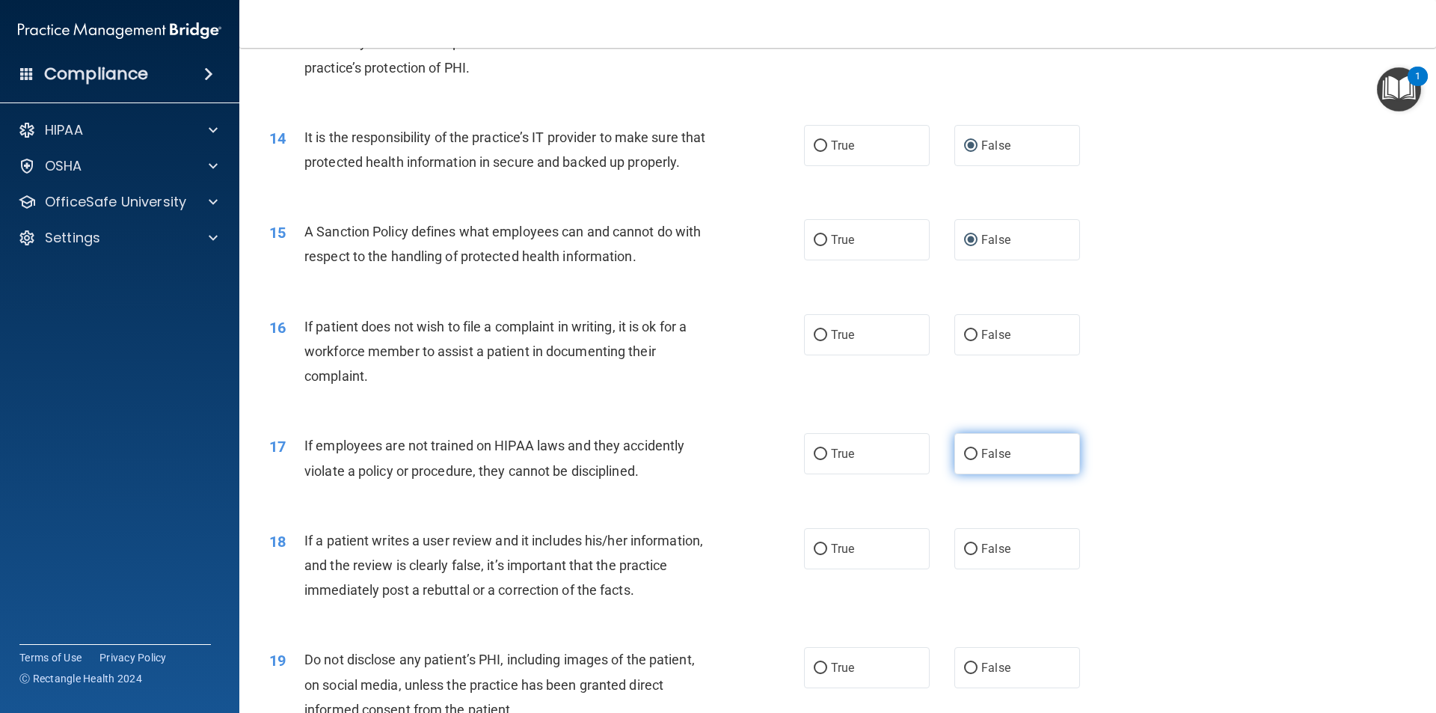
click at [965, 460] on input "False" at bounding box center [970, 454] width 13 height 11
radio input "true"
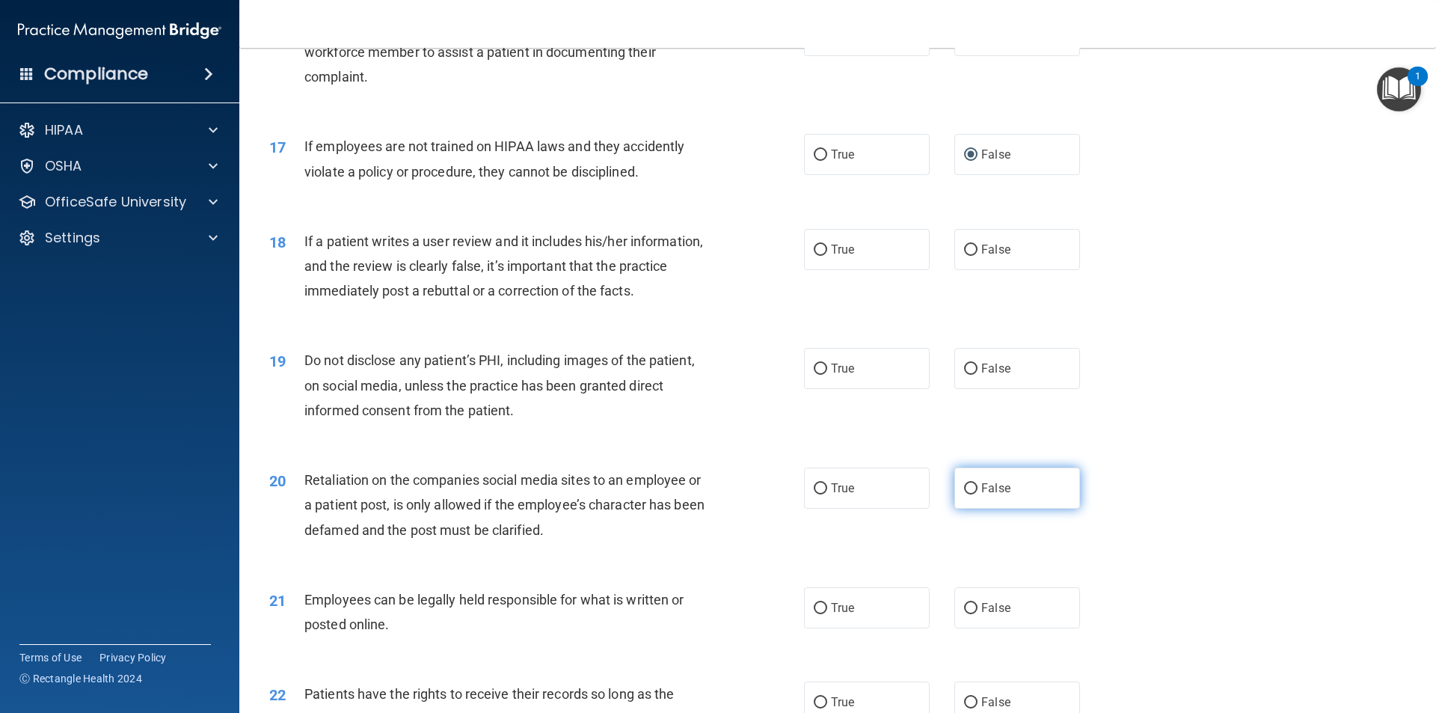
scroll to position [2019, 0]
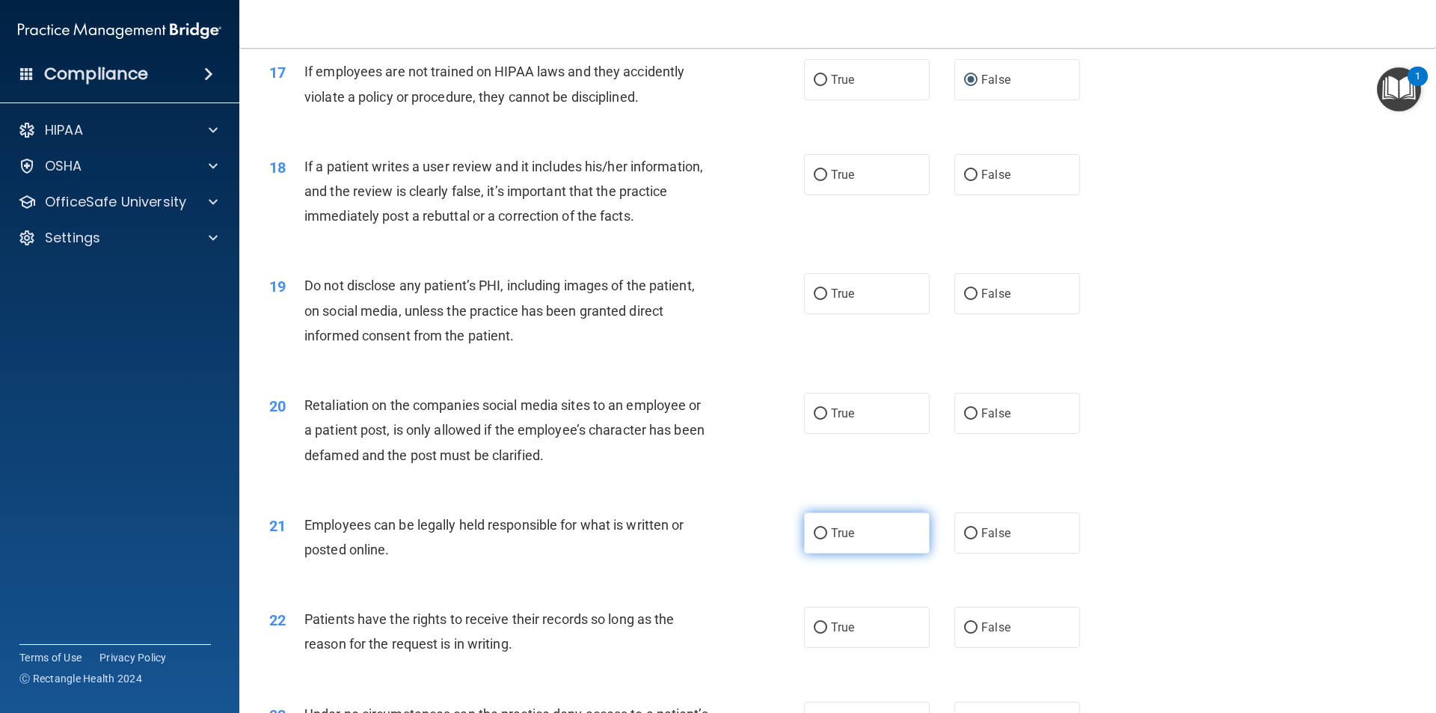
click at [816, 539] on input "True" at bounding box center [820, 533] width 13 height 11
radio input "true"
click at [965, 633] on input "False" at bounding box center [970, 627] width 13 height 11
radio input "true"
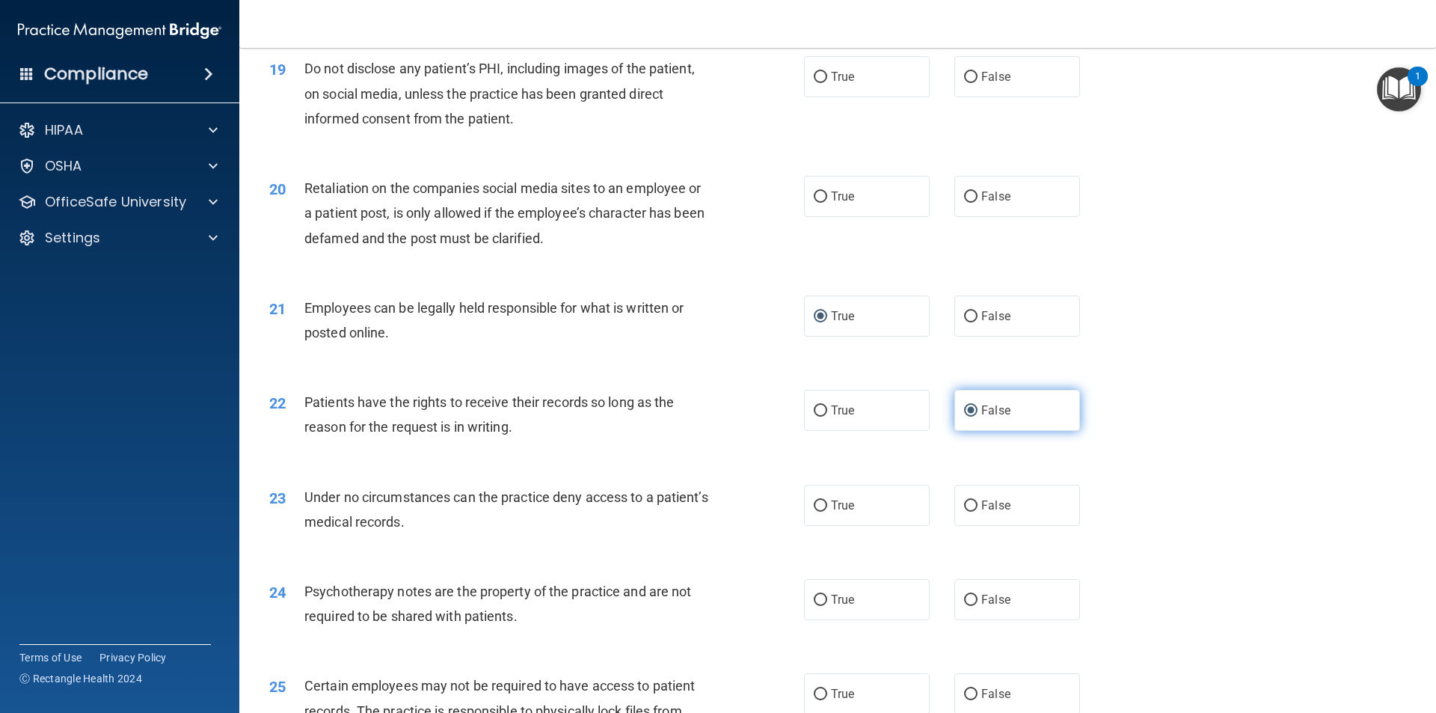
scroll to position [2244, 0]
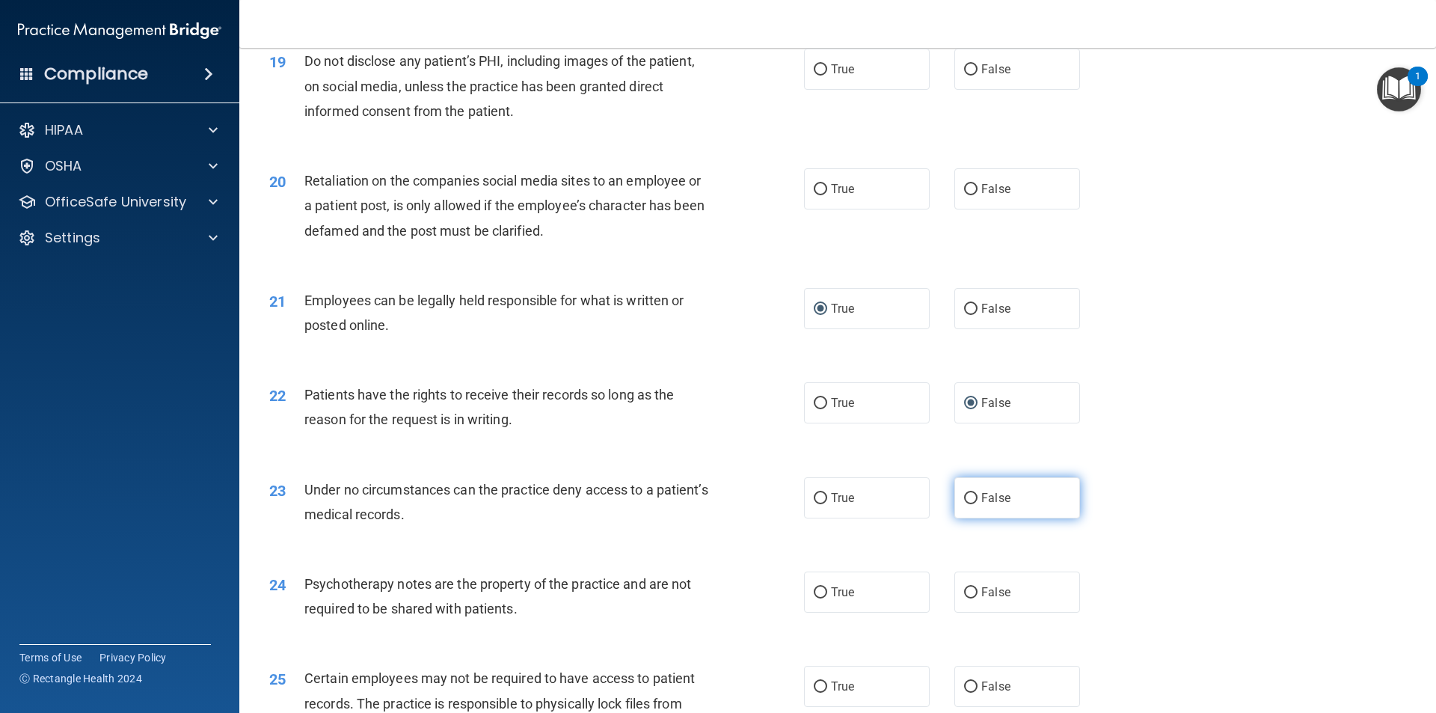
click at [964, 504] on input "False" at bounding box center [970, 498] width 13 height 11
radio input "true"
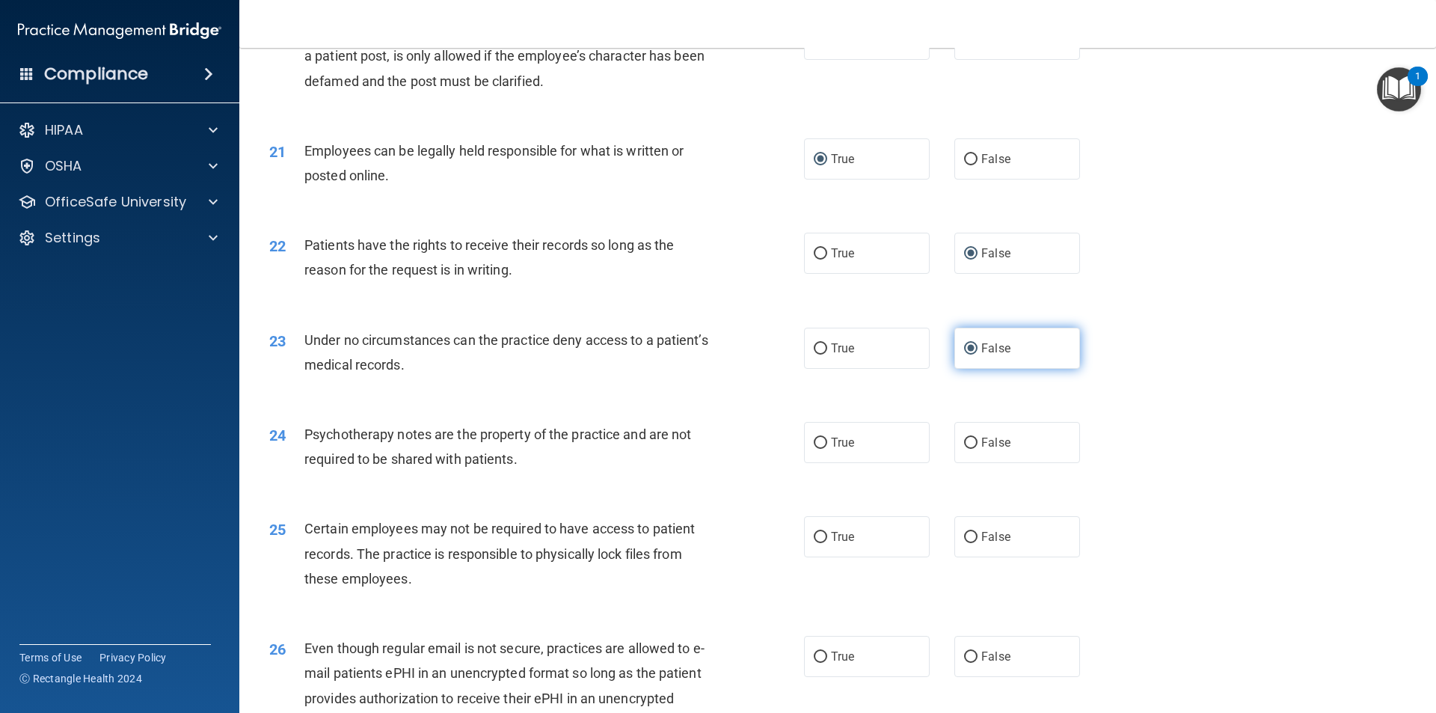
scroll to position [2468, 0]
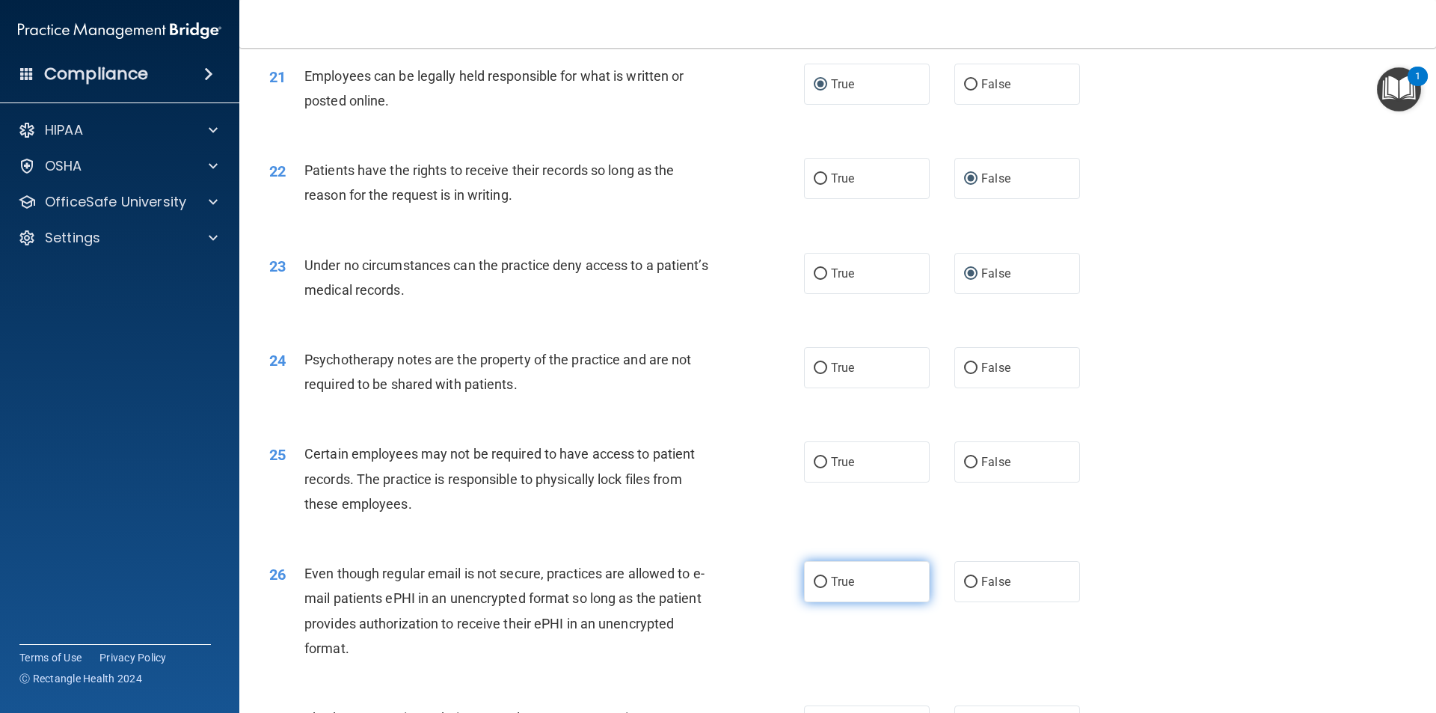
click at [817, 588] on input "True" at bounding box center [820, 582] width 13 height 11
radio input "true"
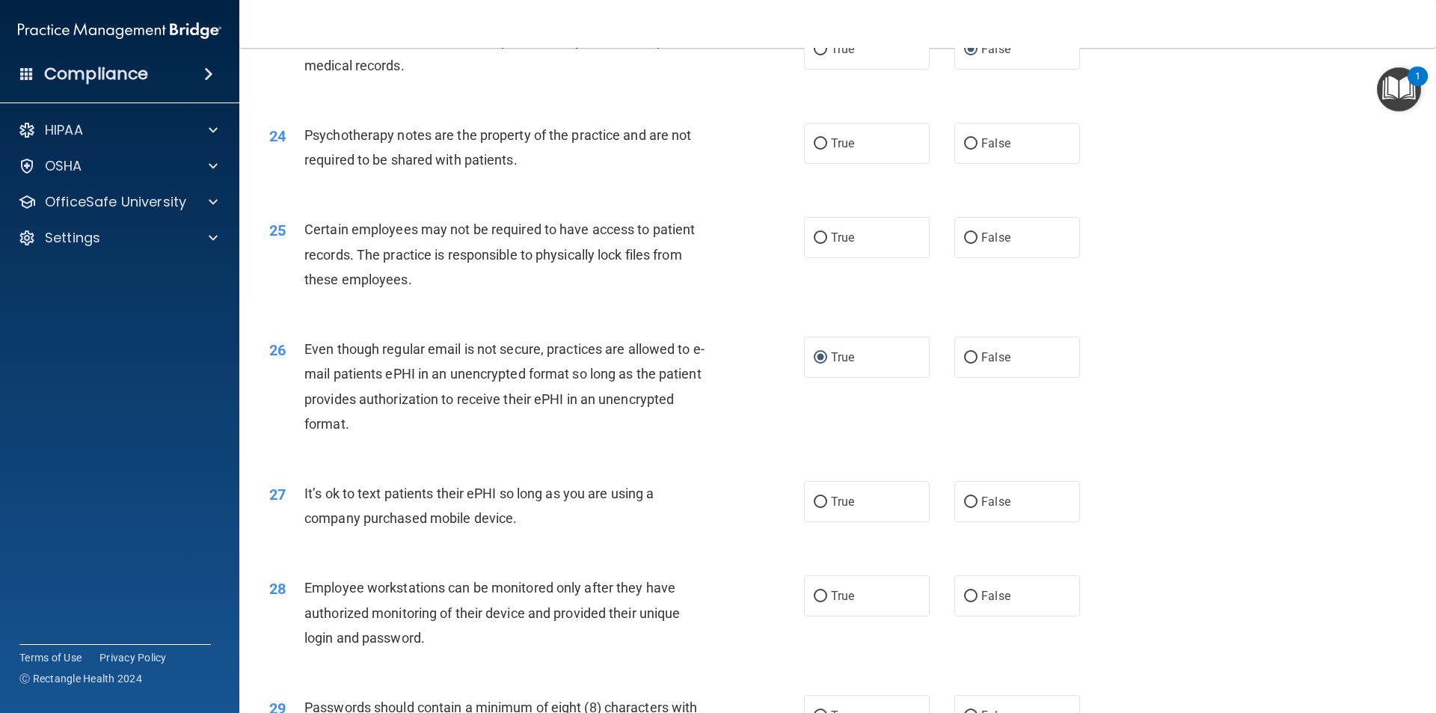
scroll to position [2767, 0]
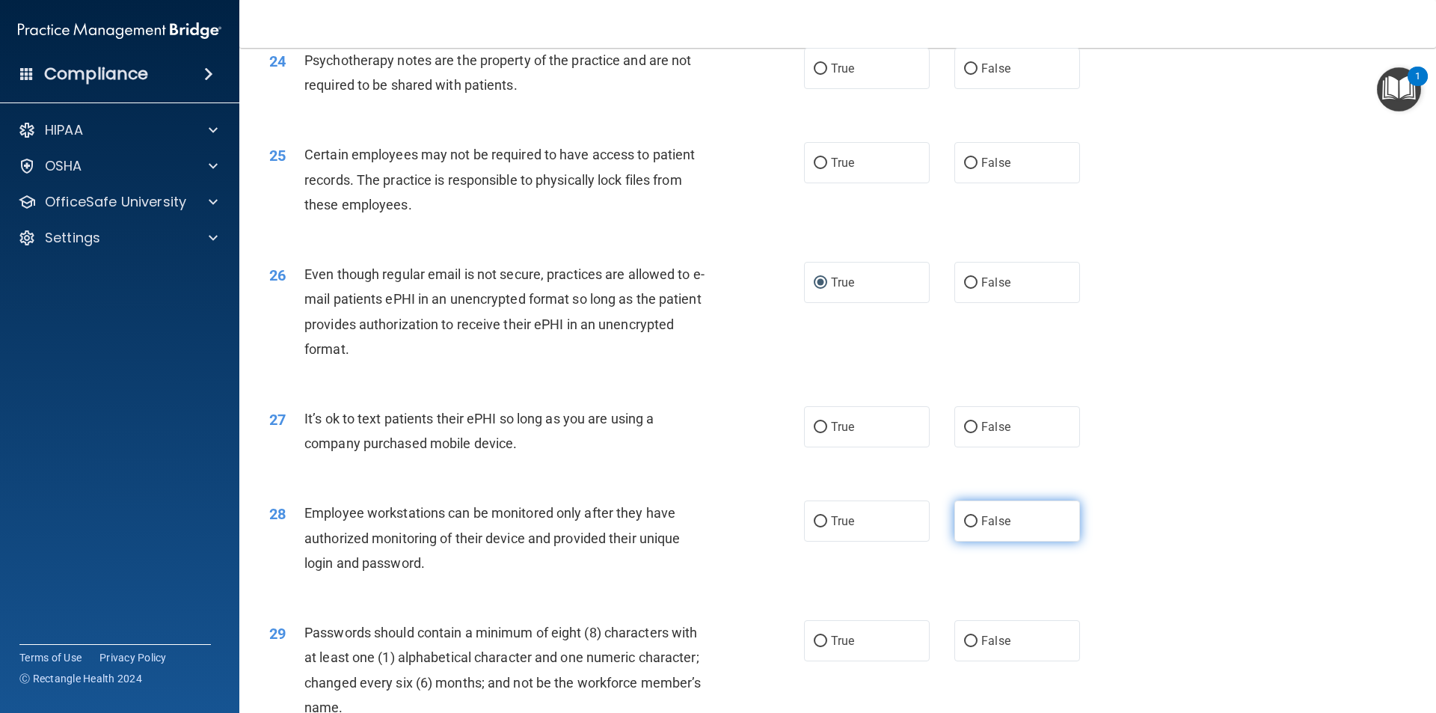
click at [964, 527] on input "False" at bounding box center [970, 521] width 13 height 11
radio input "true"
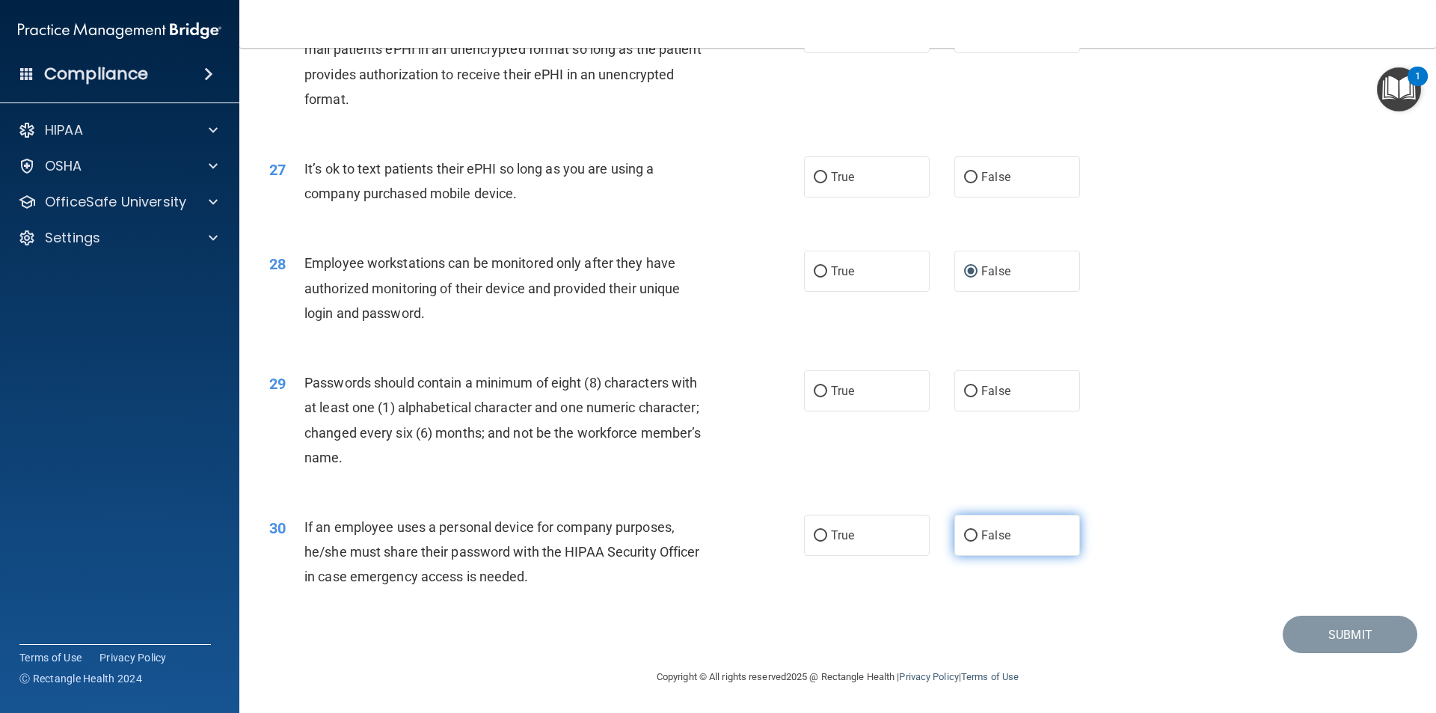
scroll to position [3042, 0]
click at [964, 534] on input "False" at bounding box center [970, 535] width 13 height 11
radio input "true"
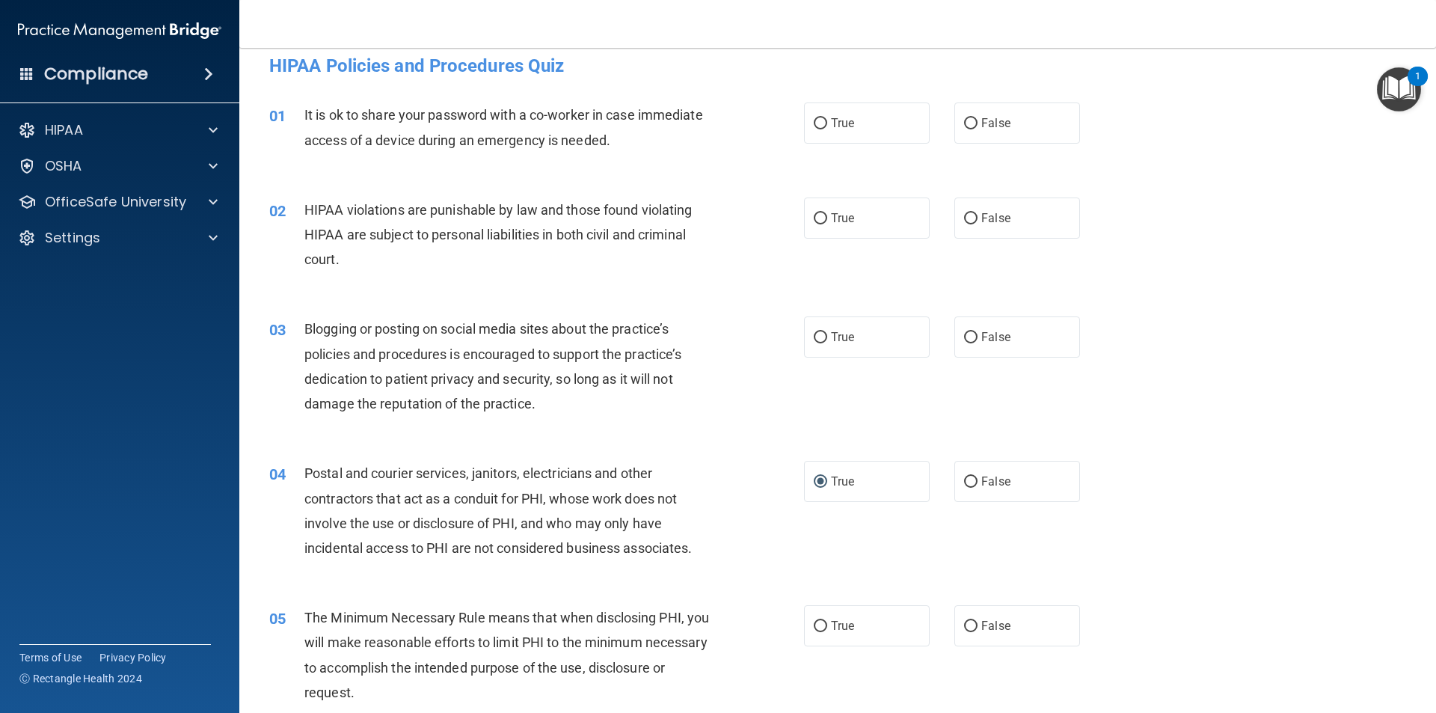
scroll to position [0, 0]
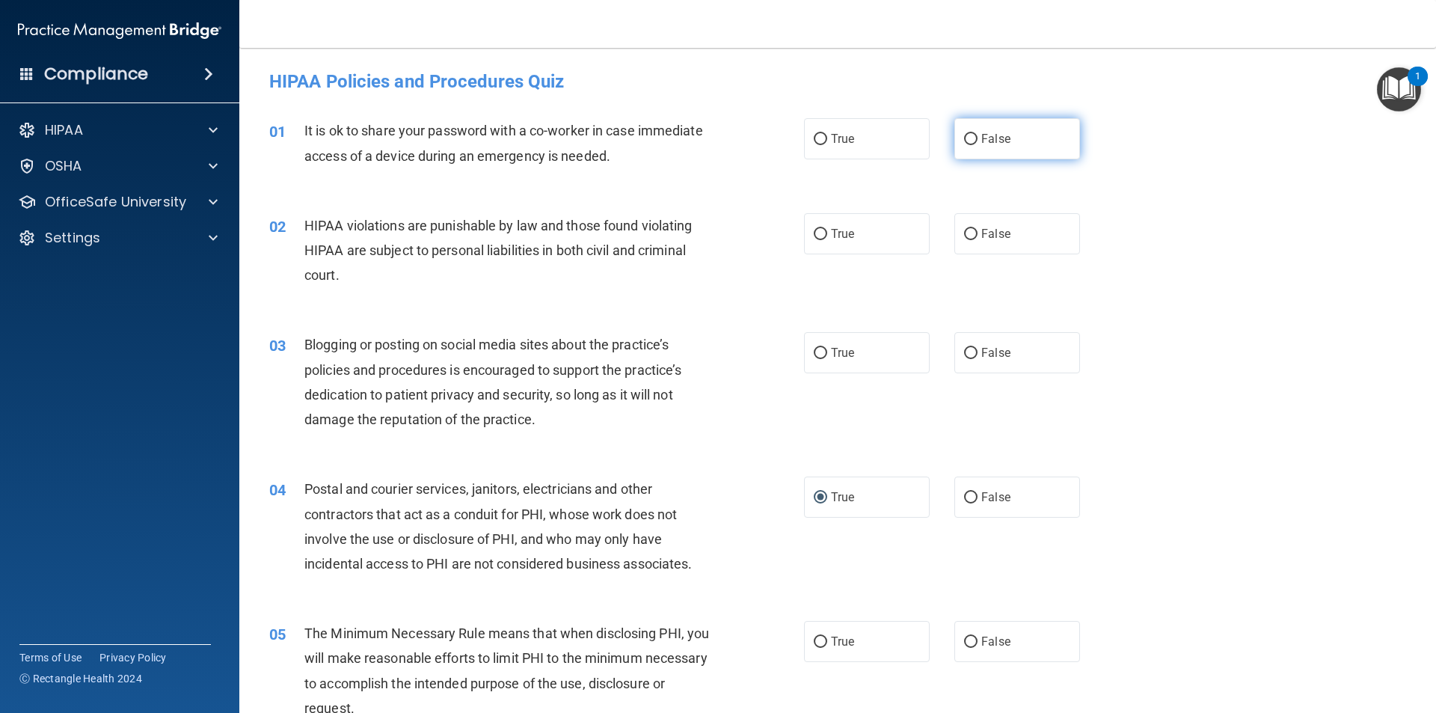
click at [966, 141] on input "False" at bounding box center [970, 139] width 13 height 11
radio input "true"
click at [966, 141] on input "False" at bounding box center [970, 139] width 13 height 11
click at [964, 138] on input "False" at bounding box center [970, 139] width 13 height 11
click at [819, 231] on input "True" at bounding box center [820, 234] width 13 height 11
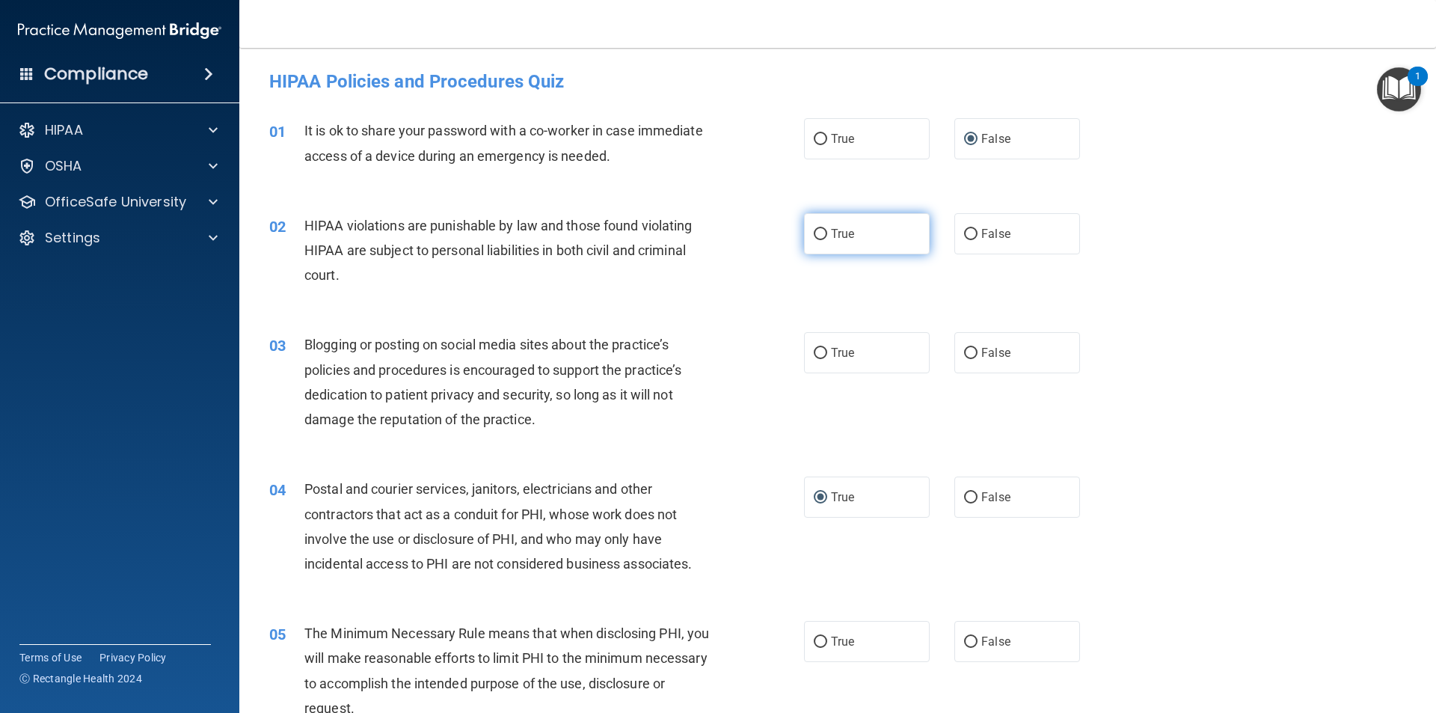
radio input "true"
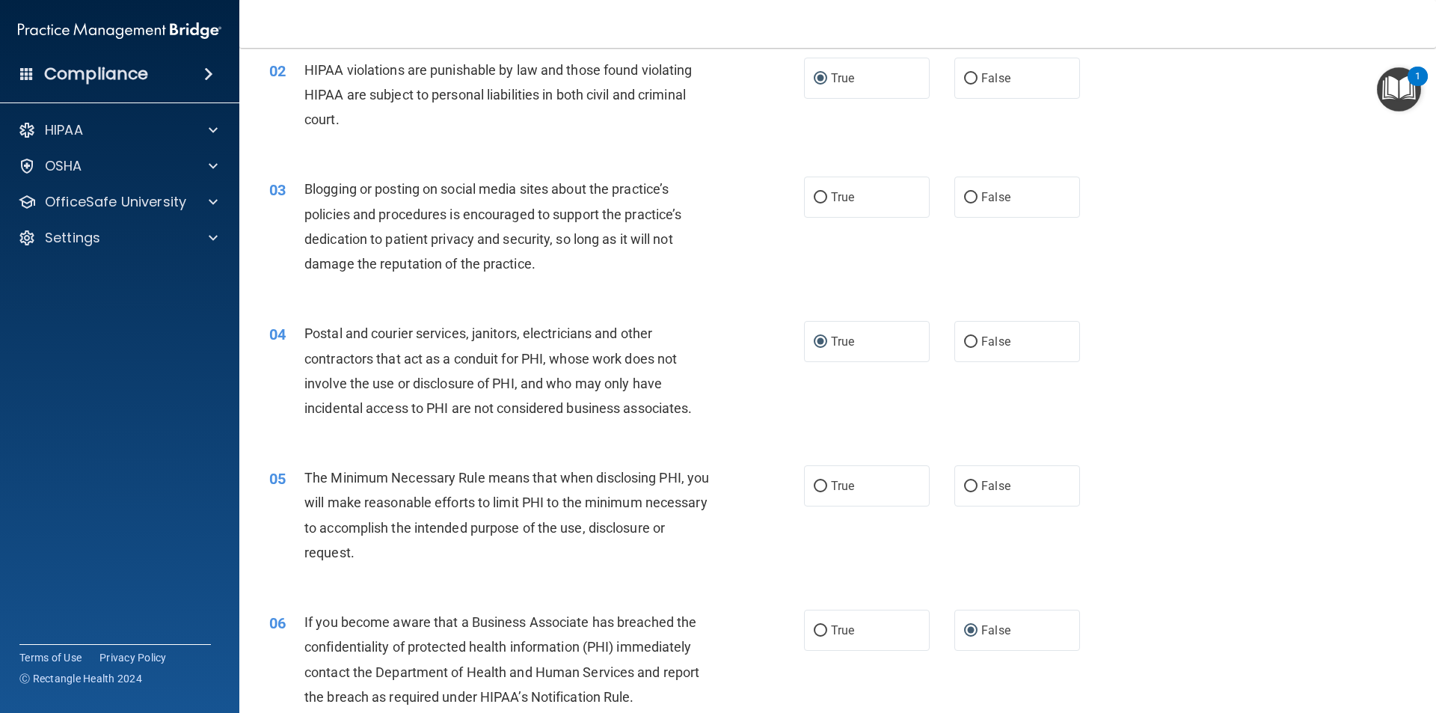
scroll to position [224, 0]
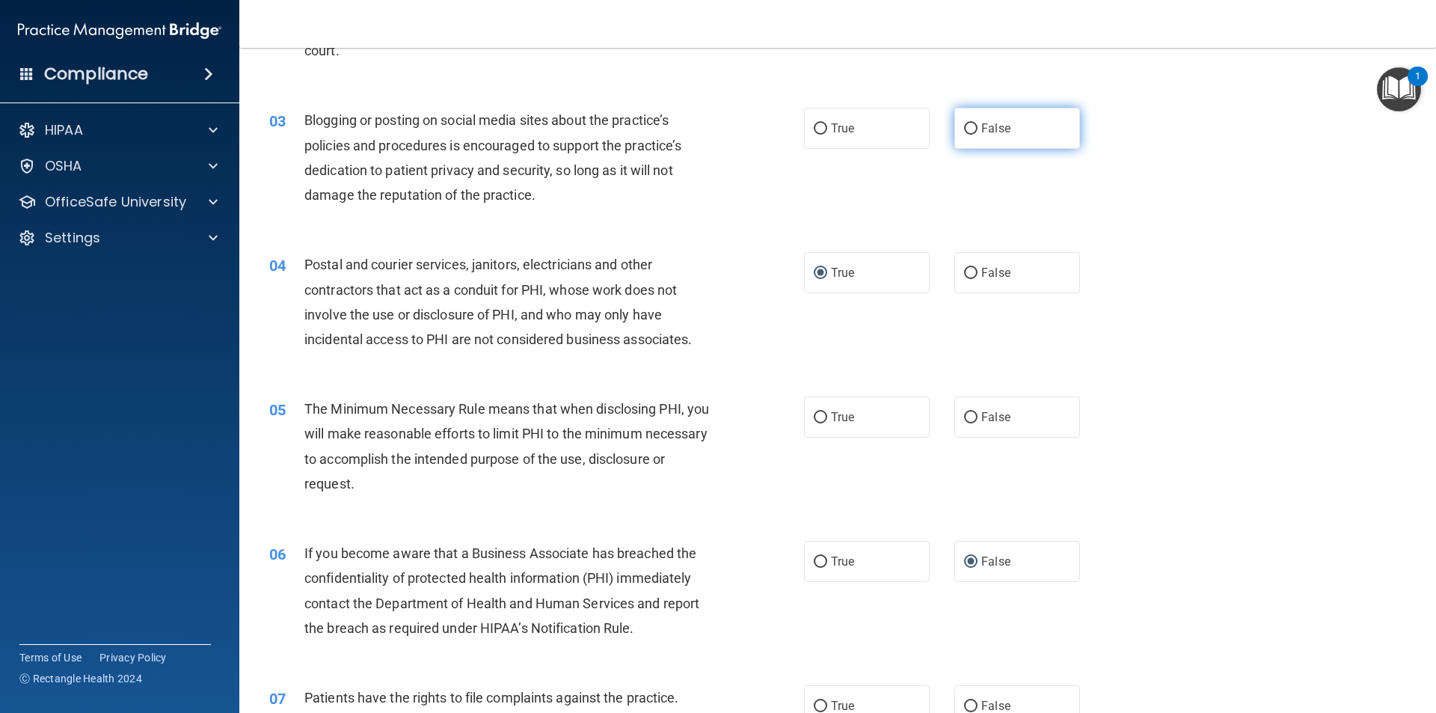
click at [964, 130] on input "False" at bounding box center [970, 128] width 13 height 11
radio input "true"
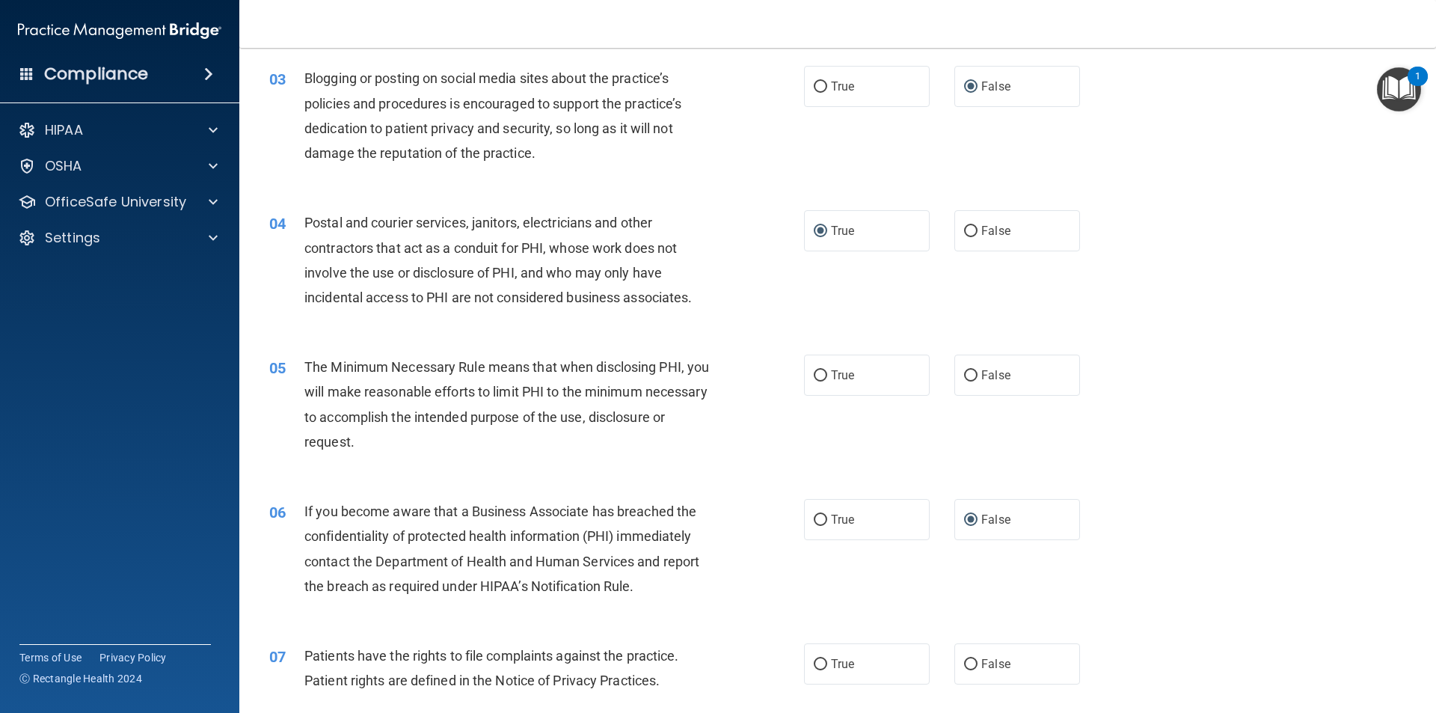
scroll to position [299, 0]
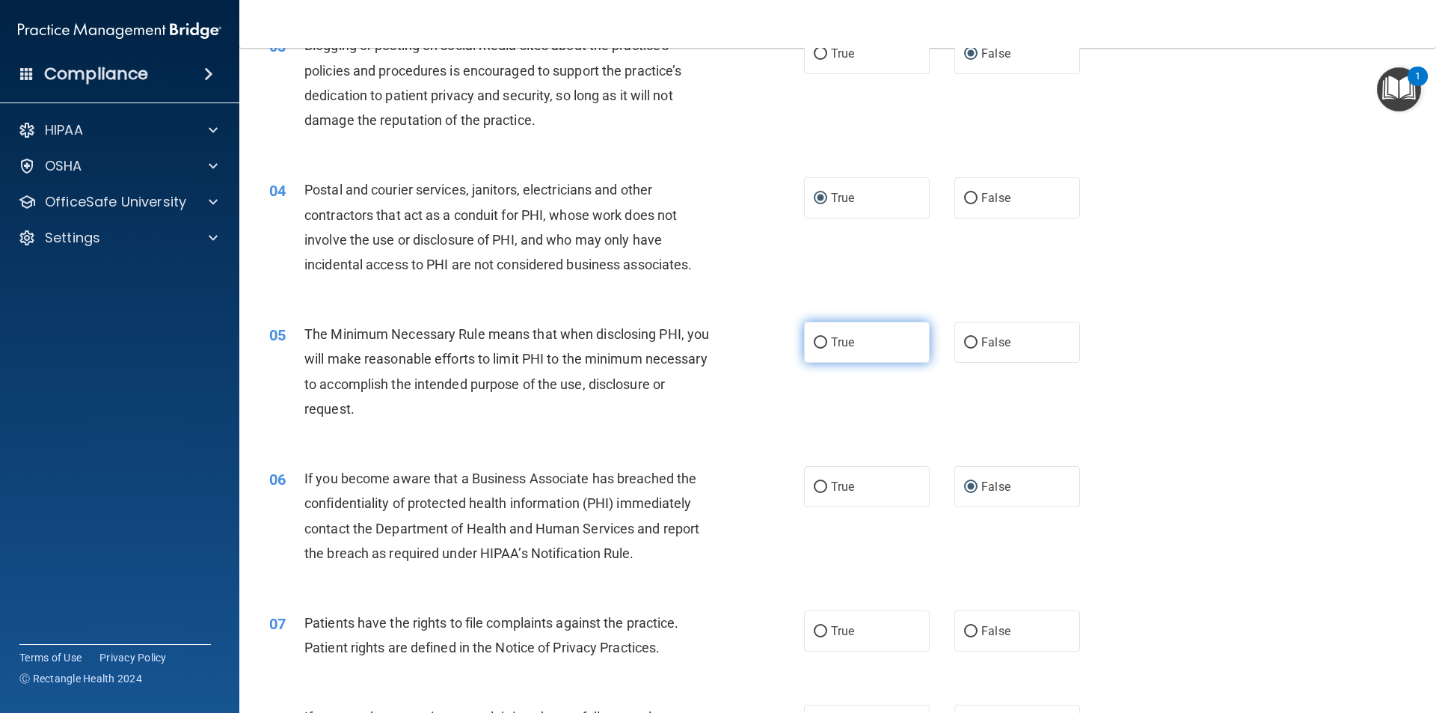
click at [816, 343] on input "True" at bounding box center [820, 342] width 13 height 11
radio input "true"
click at [815, 631] on input "True" at bounding box center [820, 631] width 13 height 11
radio input "true"
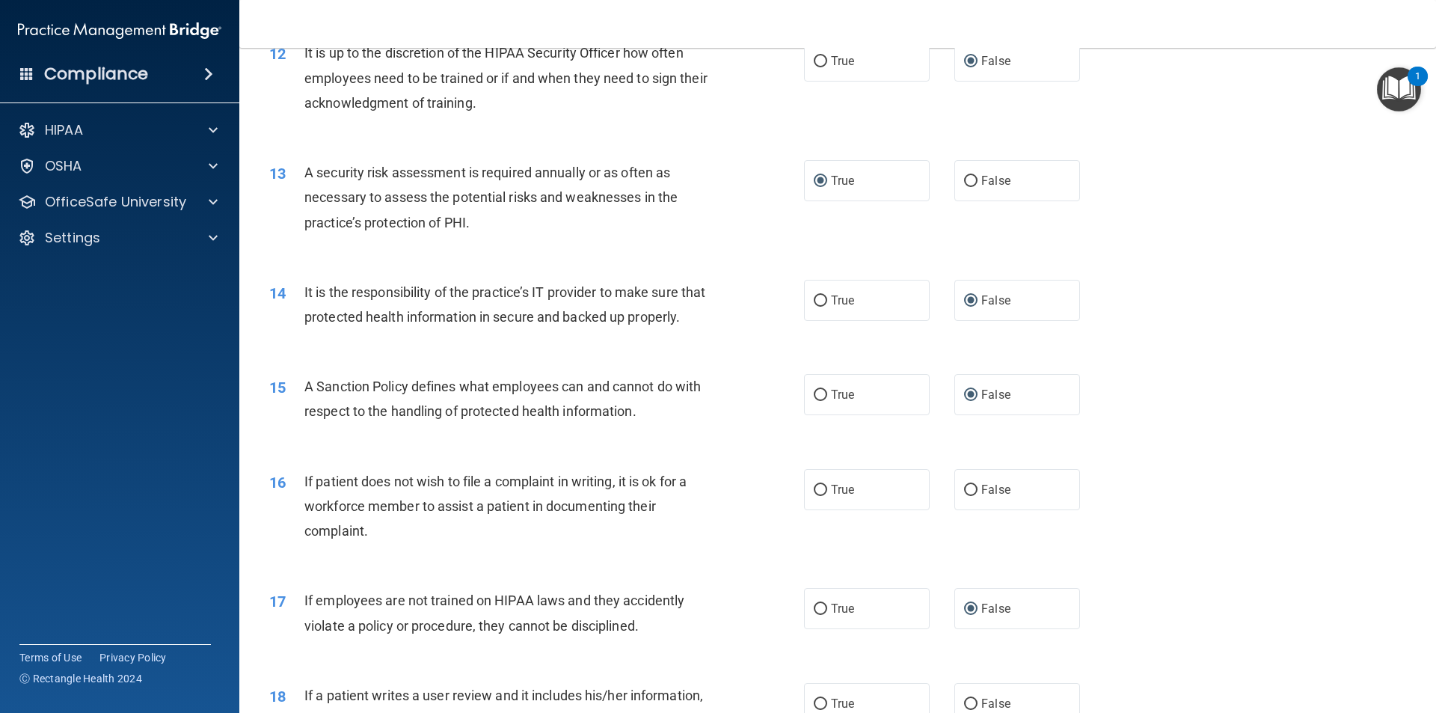
scroll to position [1496, 0]
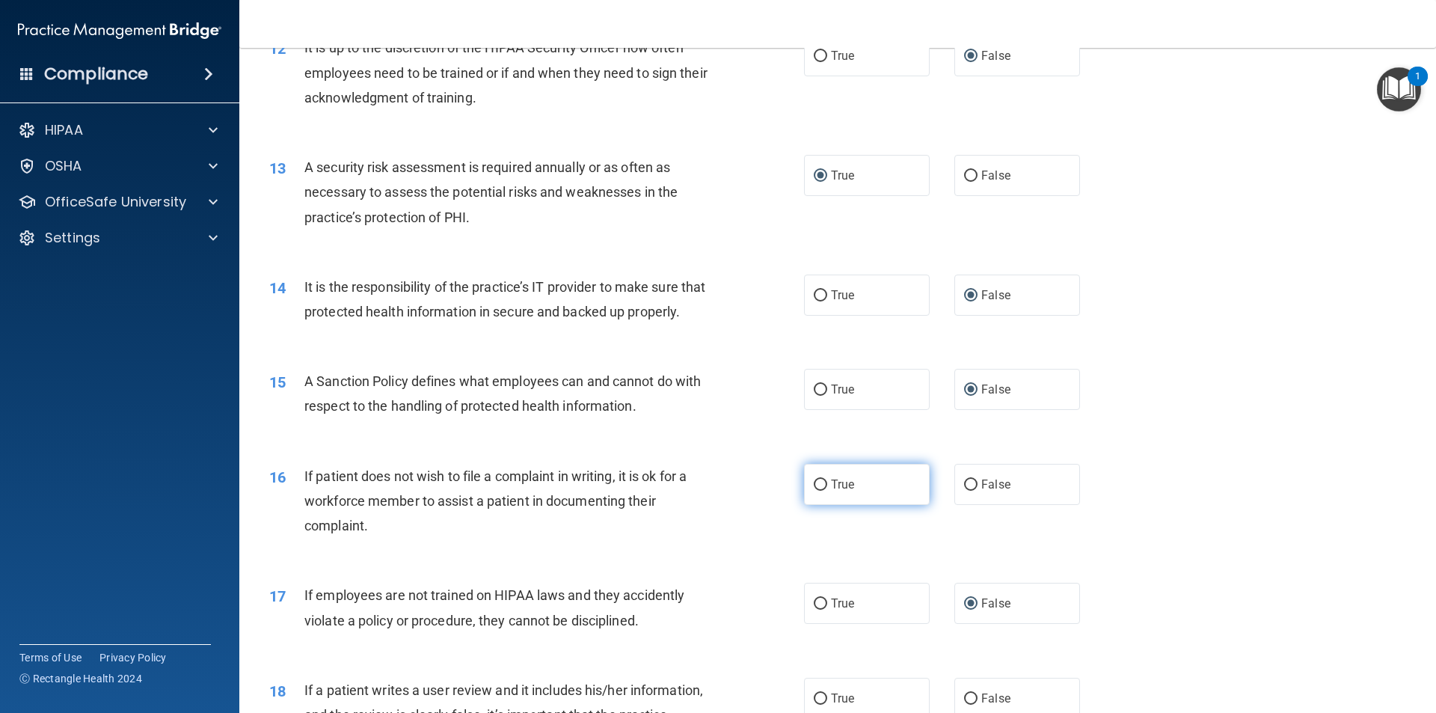
click at [814, 491] on input "True" at bounding box center [820, 484] width 13 height 11
radio input "true"
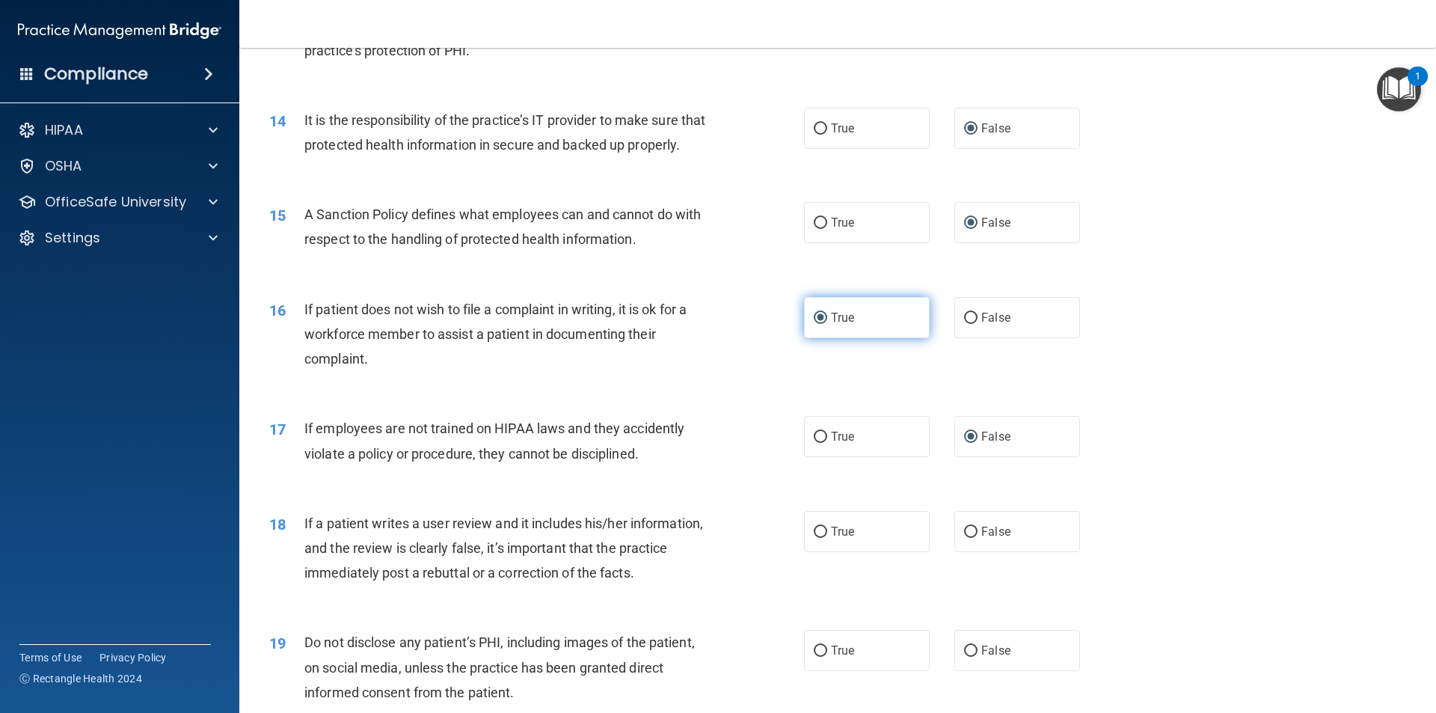
scroll to position [1720, 0]
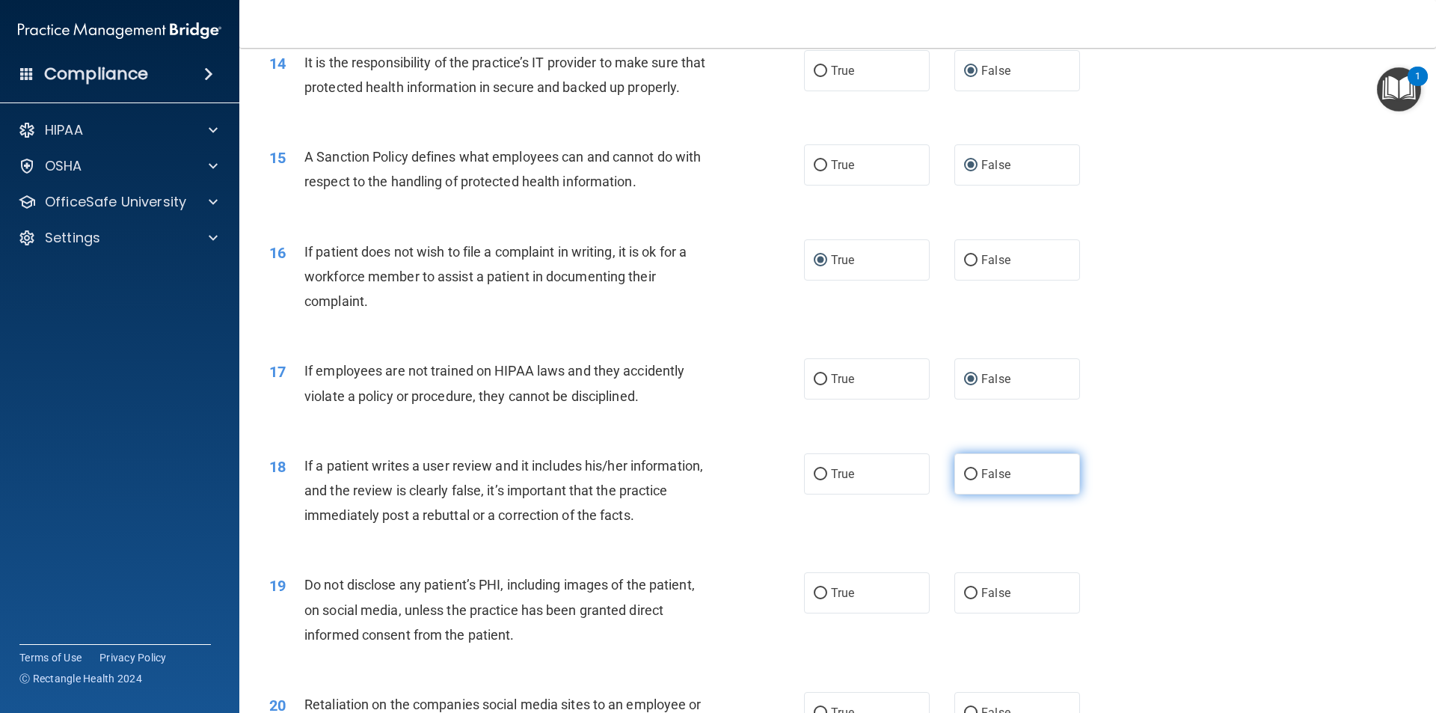
click at [967, 480] on input "False" at bounding box center [970, 474] width 13 height 11
radio input "true"
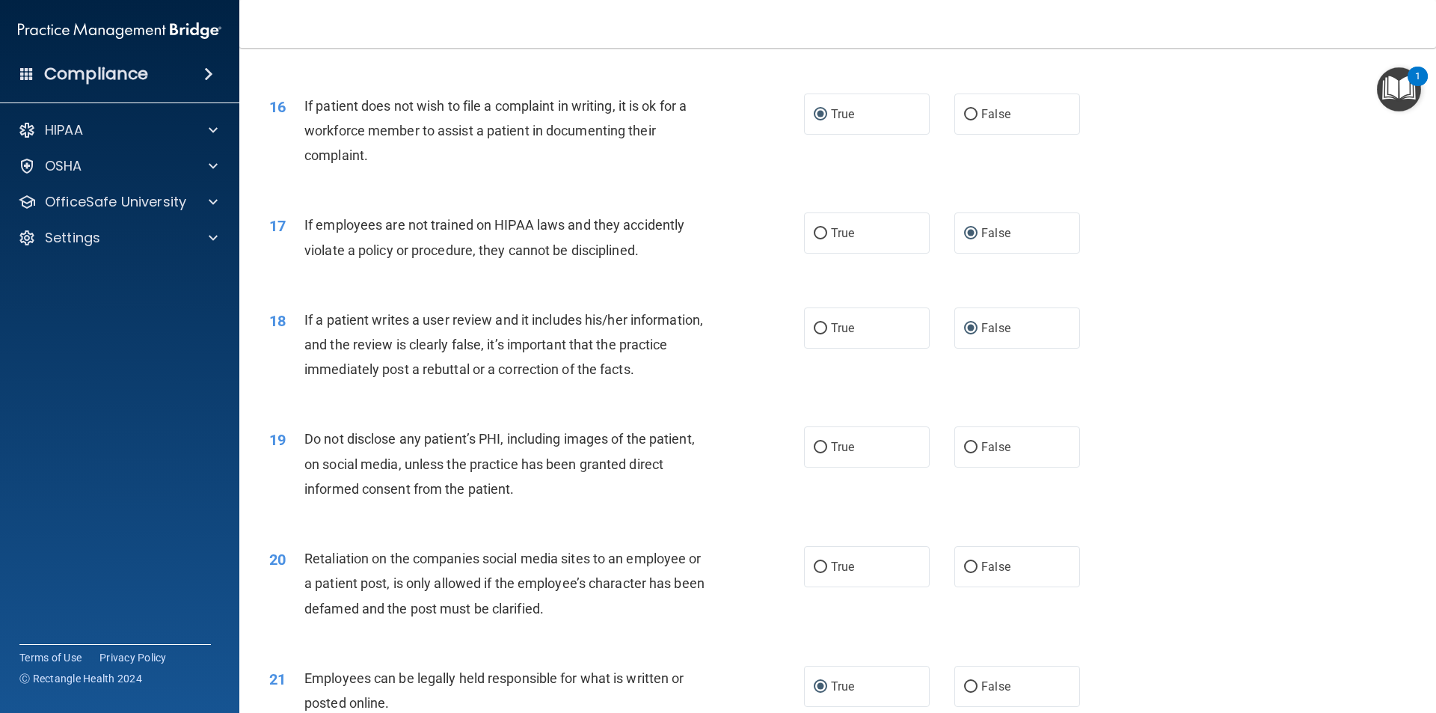
scroll to position [1870, 0]
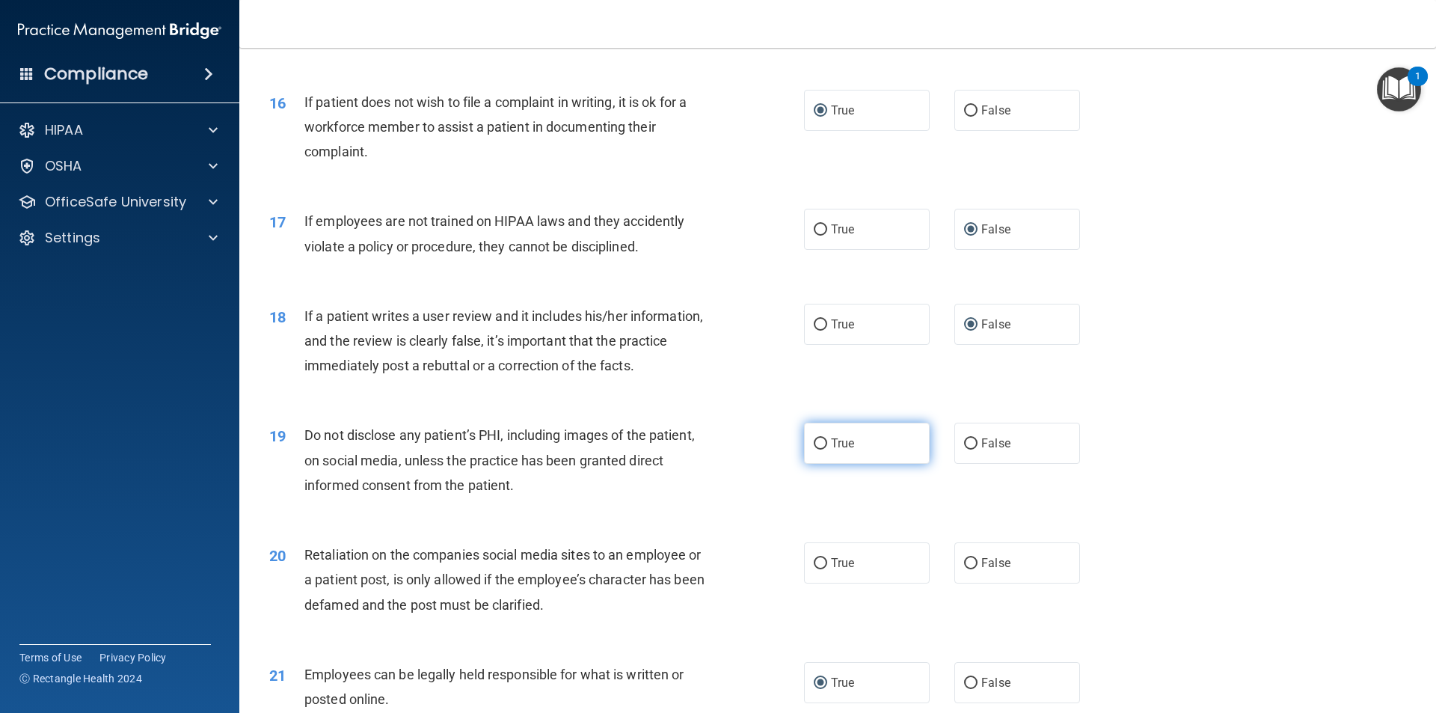
click at [820, 449] on input "True" at bounding box center [820, 443] width 13 height 11
radio input "true"
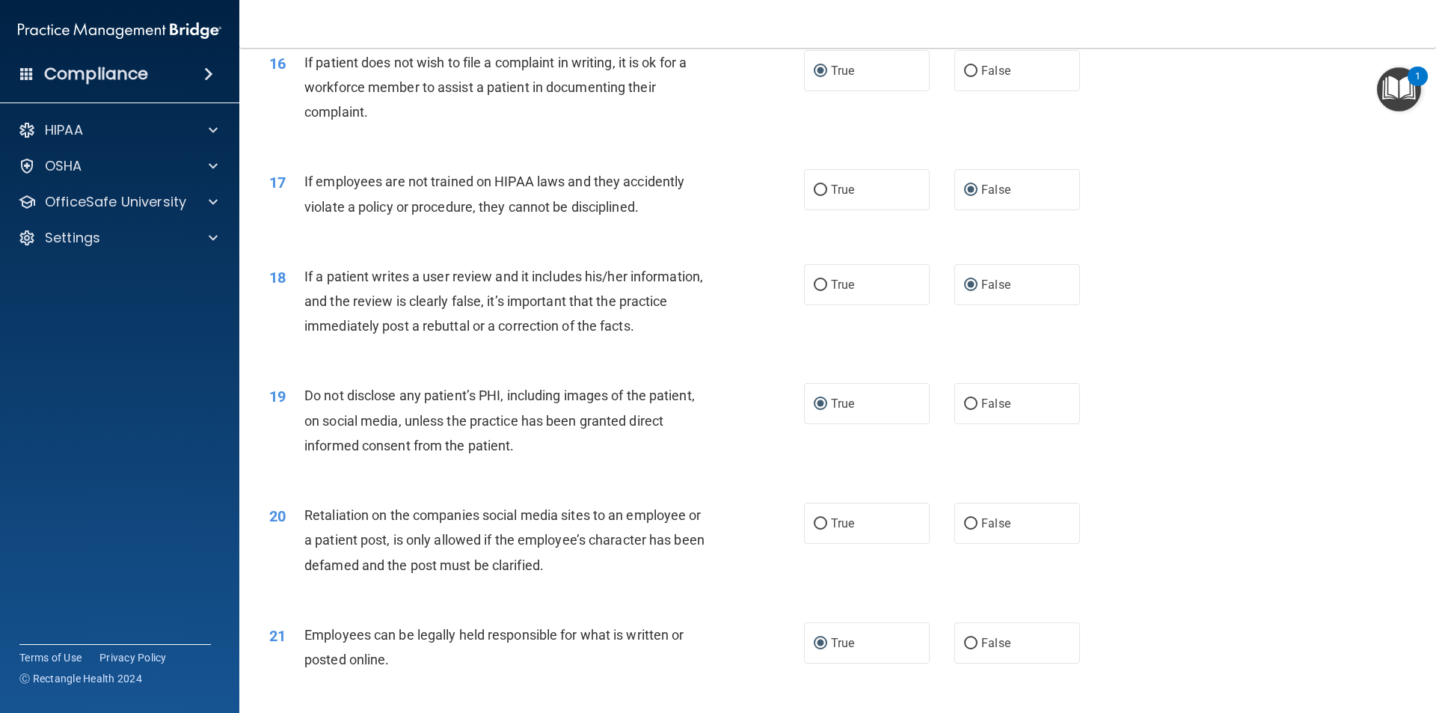
scroll to position [1944, 0]
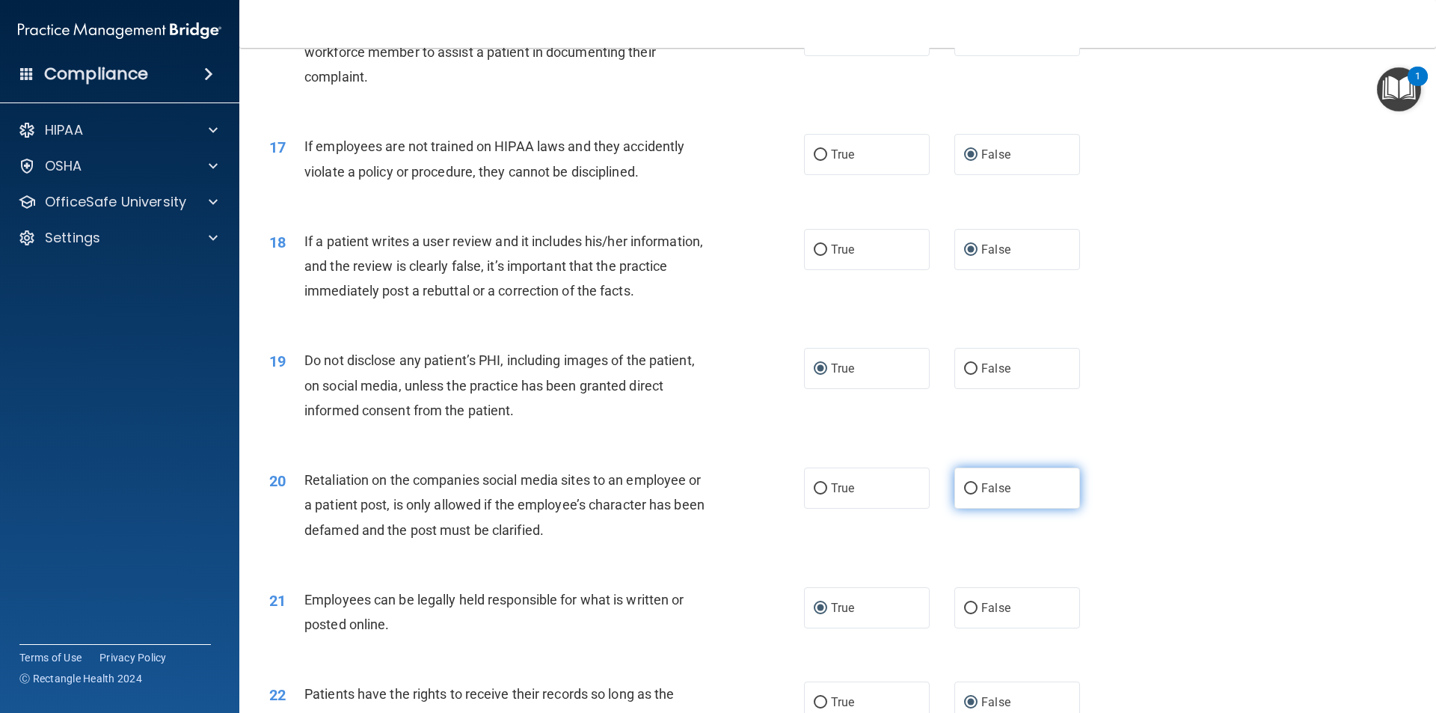
click at [965, 494] on input "False" at bounding box center [970, 488] width 13 height 11
radio input "true"
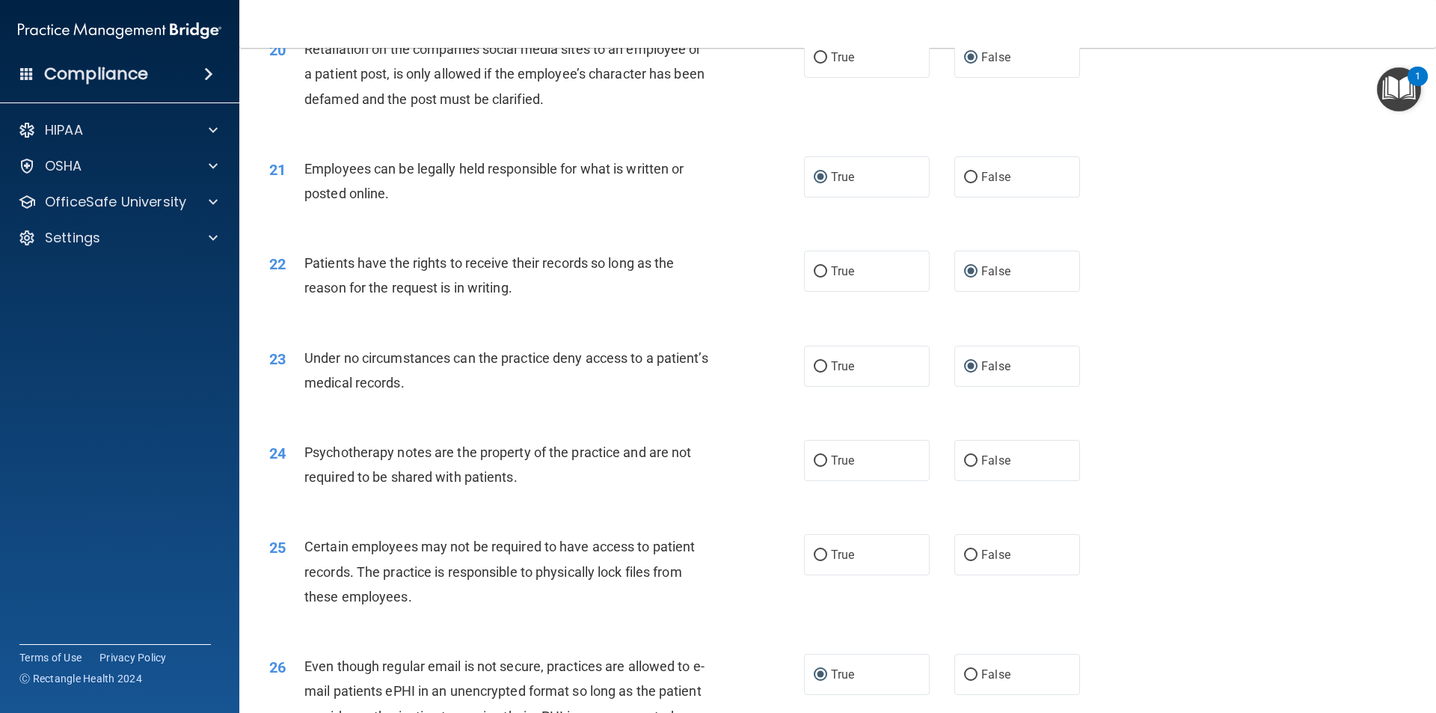
scroll to position [2393, 0]
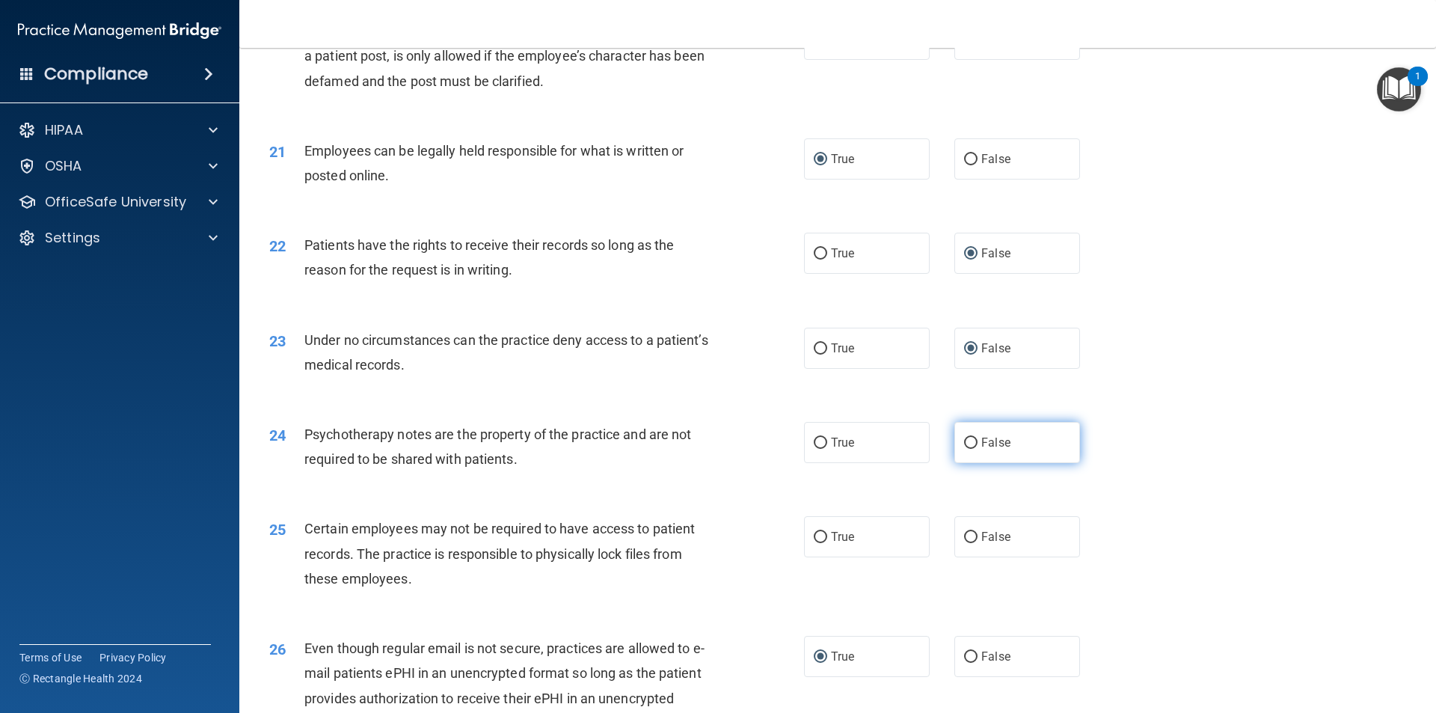
click at [964, 449] on input "False" at bounding box center [970, 442] width 13 height 11
radio input "true"
click at [967, 543] on input "False" at bounding box center [970, 537] width 13 height 11
radio input "true"
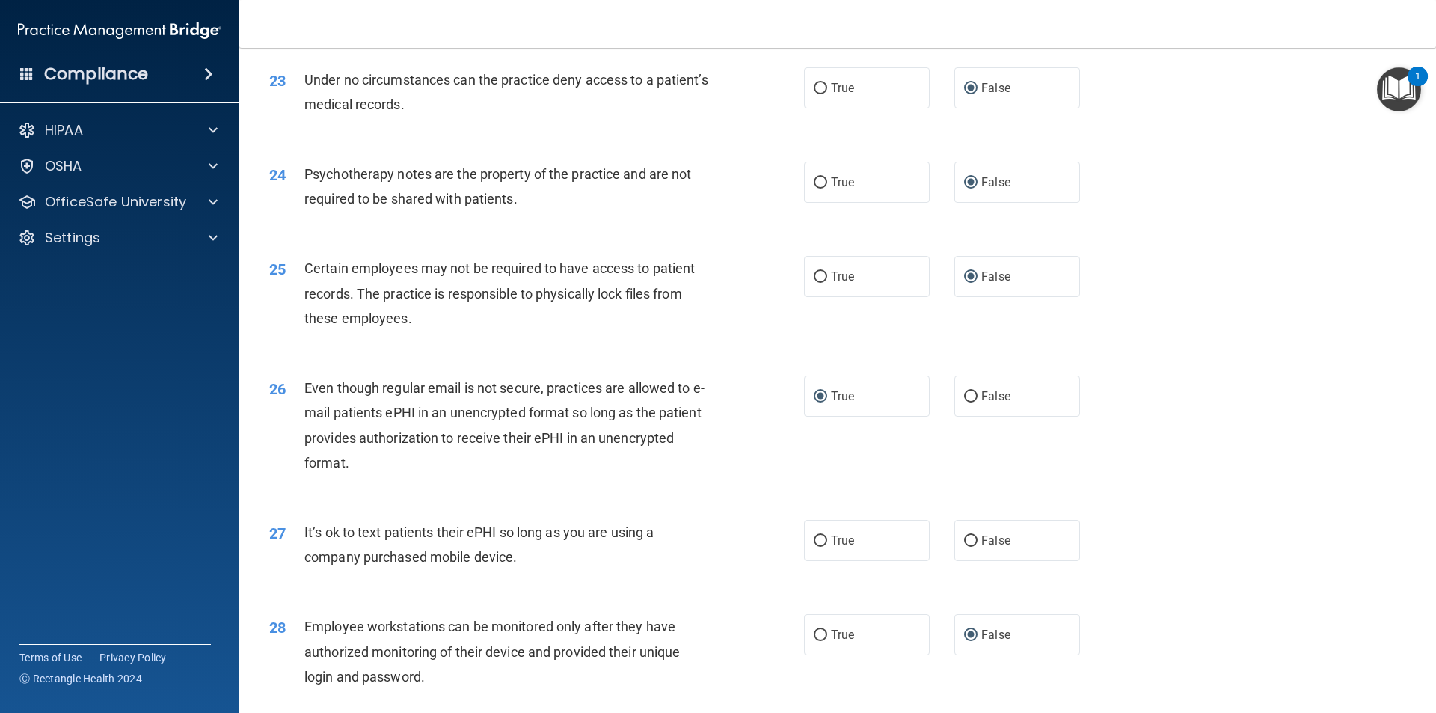
scroll to position [2692, 0]
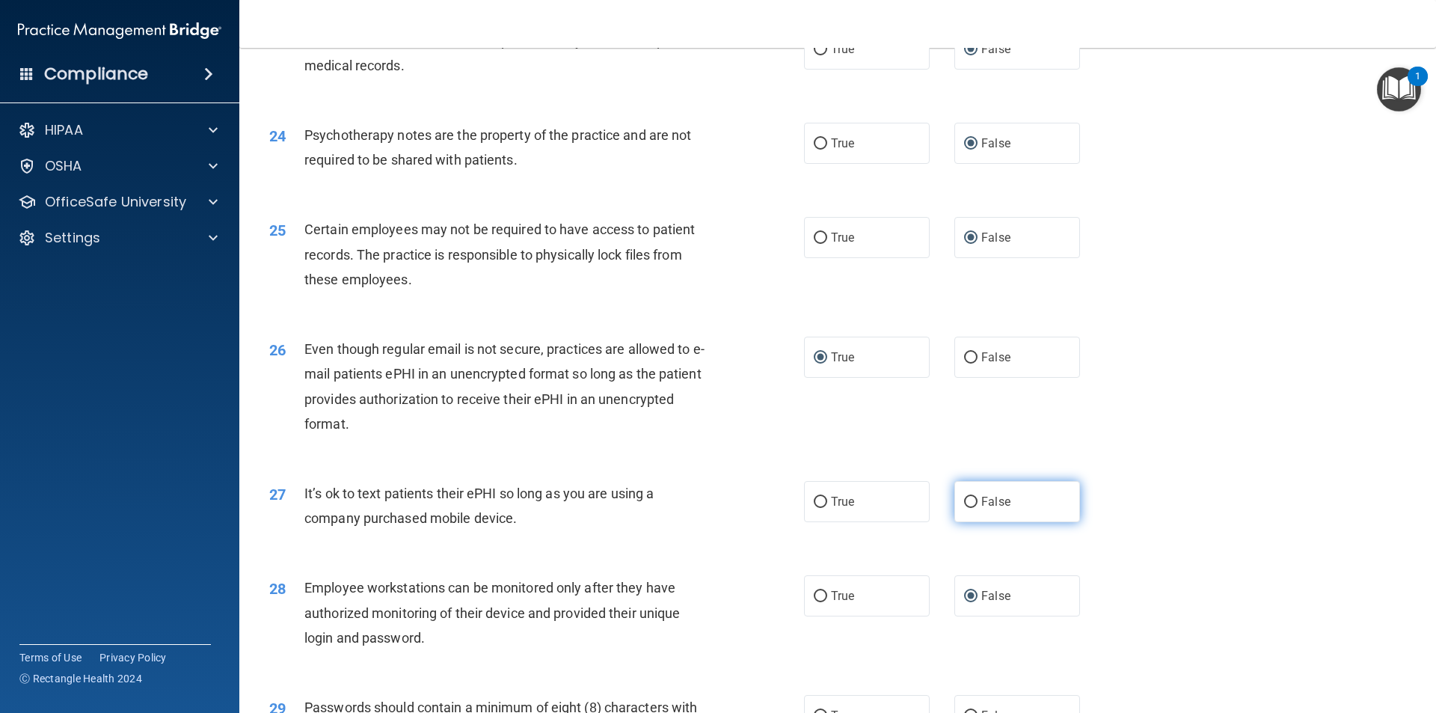
click at [967, 508] on input "False" at bounding box center [970, 502] width 13 height 11
radio input "true"
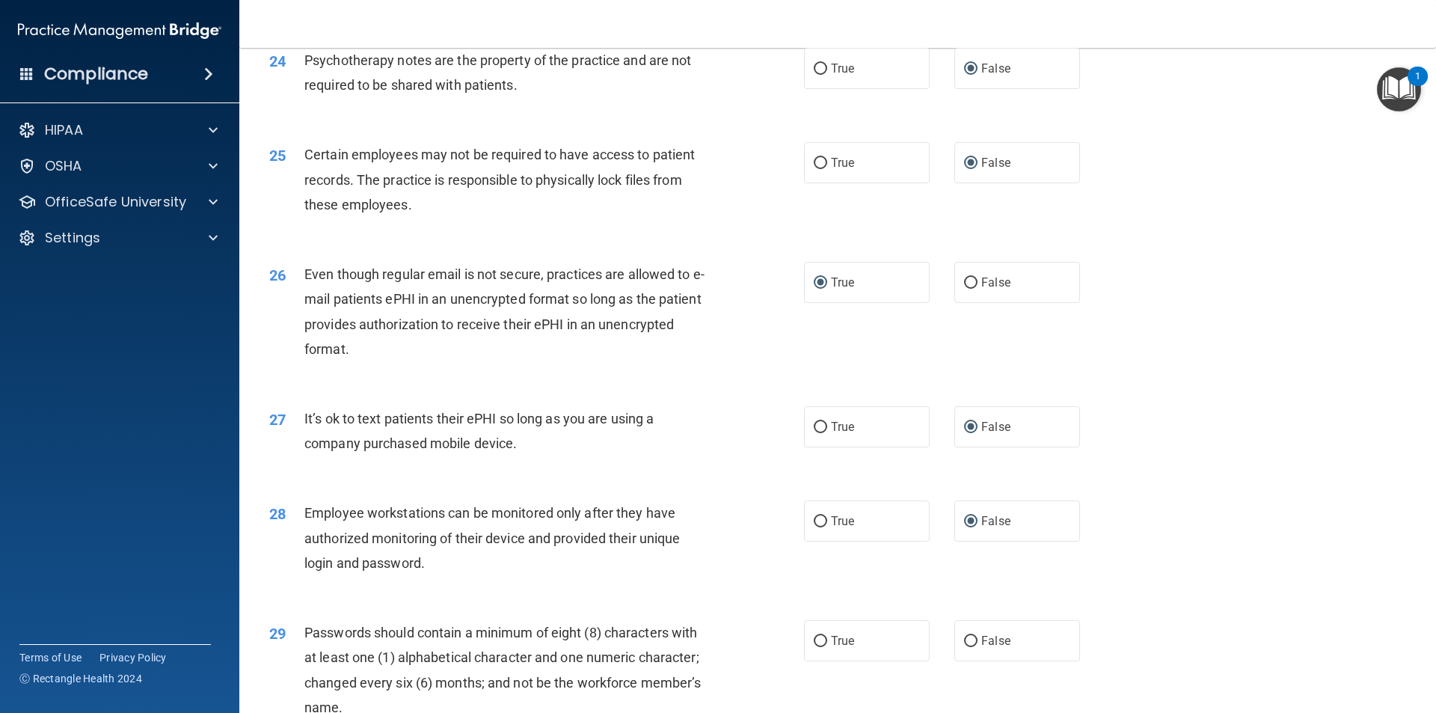
scroll to position [2842, 0]
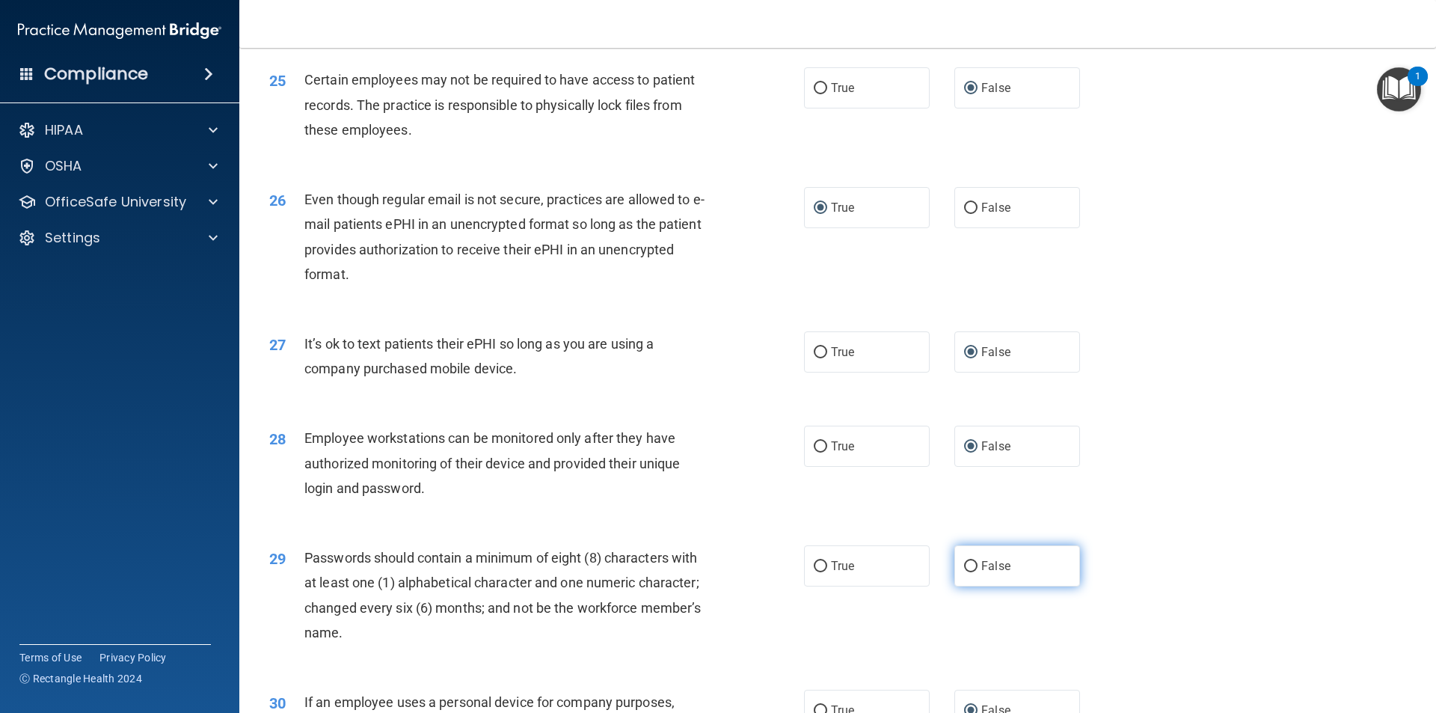
click at [964, 572] on input "False" at bounding box center [970, 566] width 13 height 11
radio input "true"
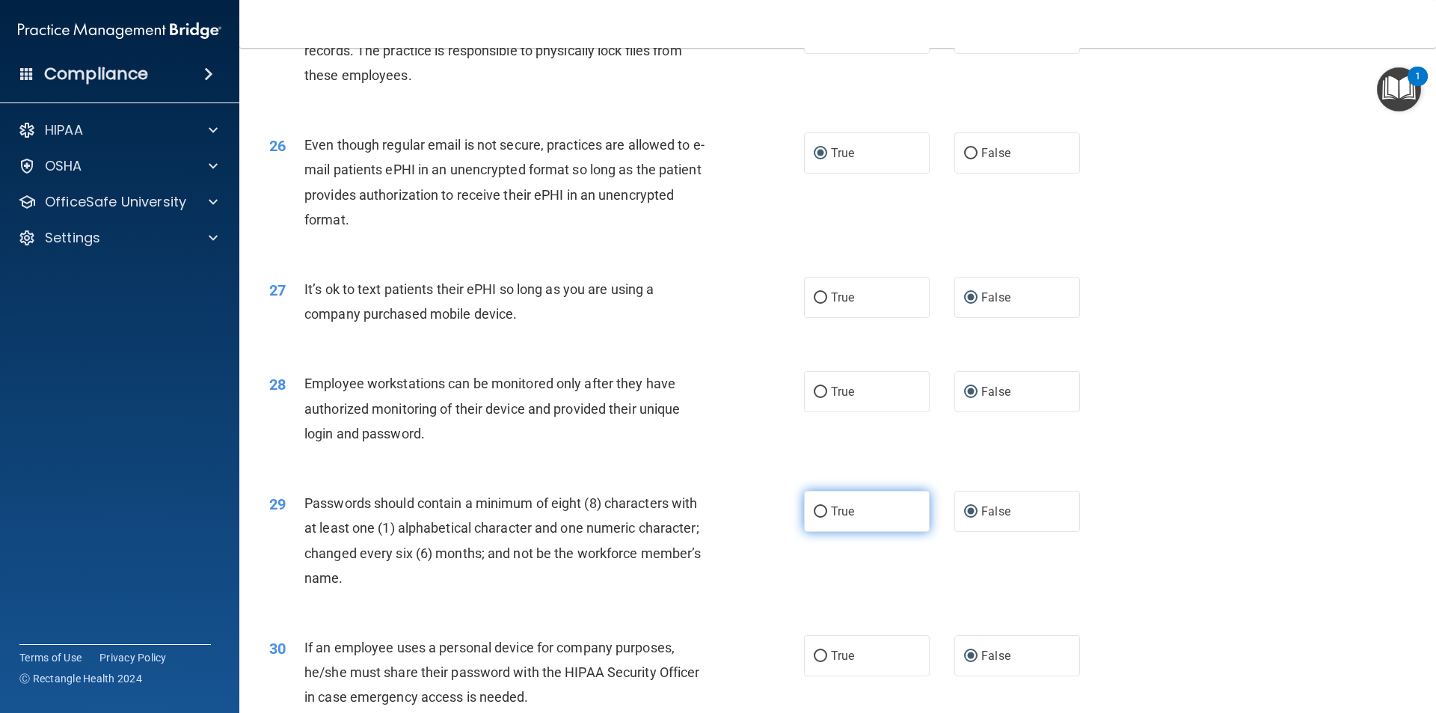
scroll to position [3042, 0]
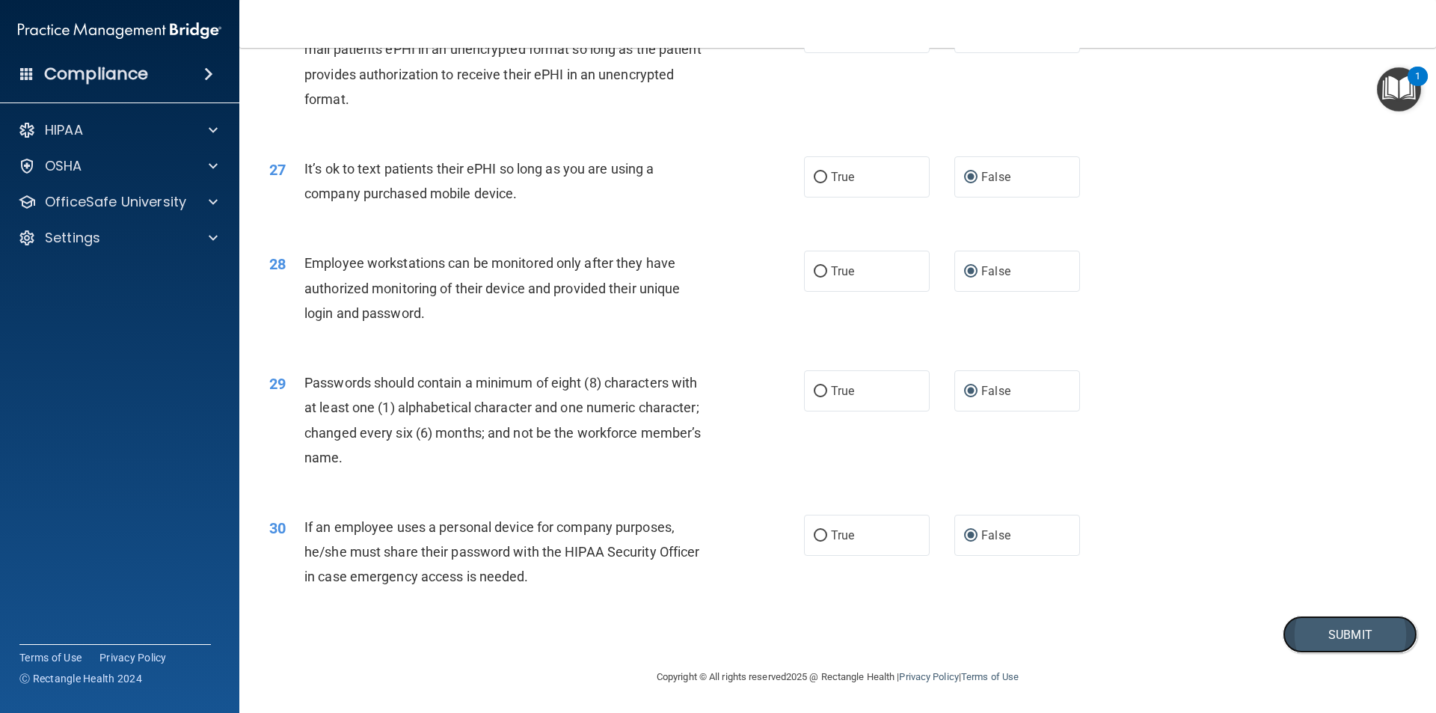
click at [1304, 630] on button "Submit" at bounding box center [1350, 634] width 135 height 38
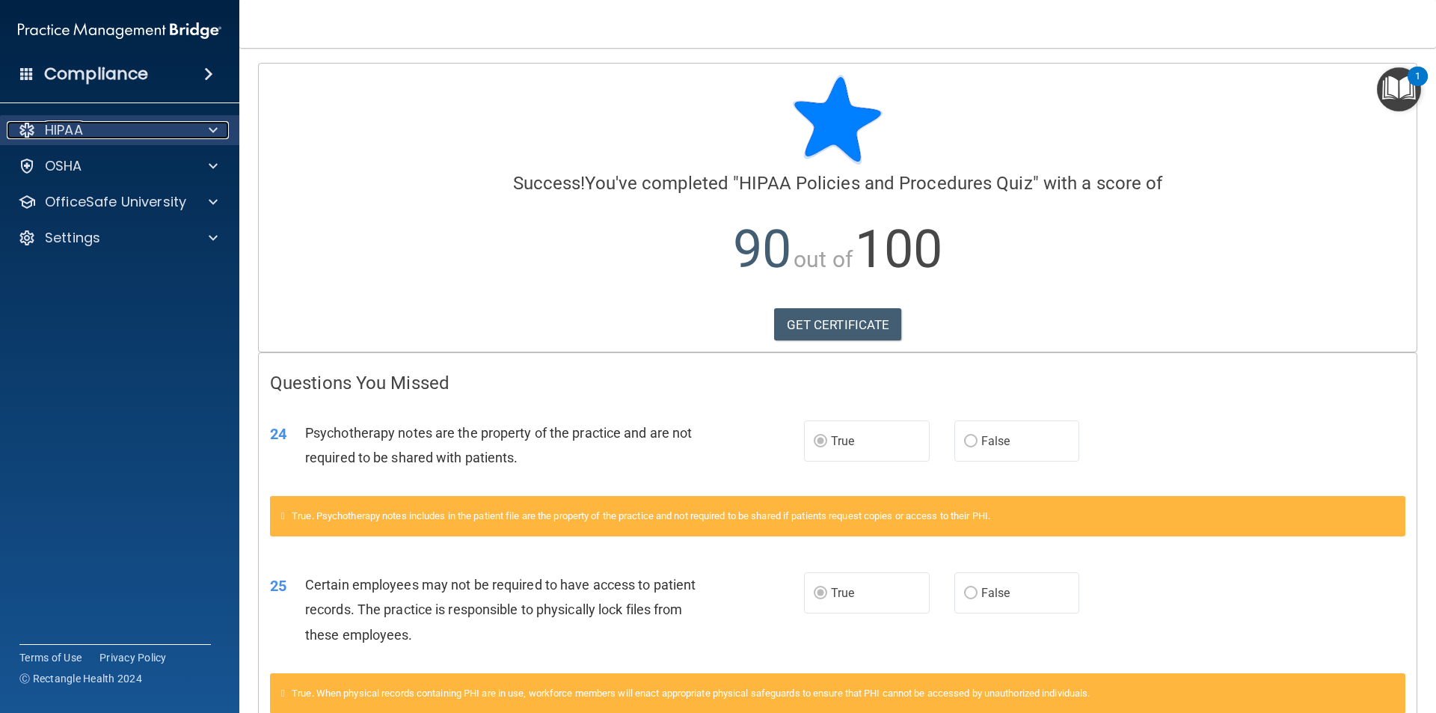
click at [69, 135] on p "HIPAA" at bounding box center [64, 130] width 38 height 18
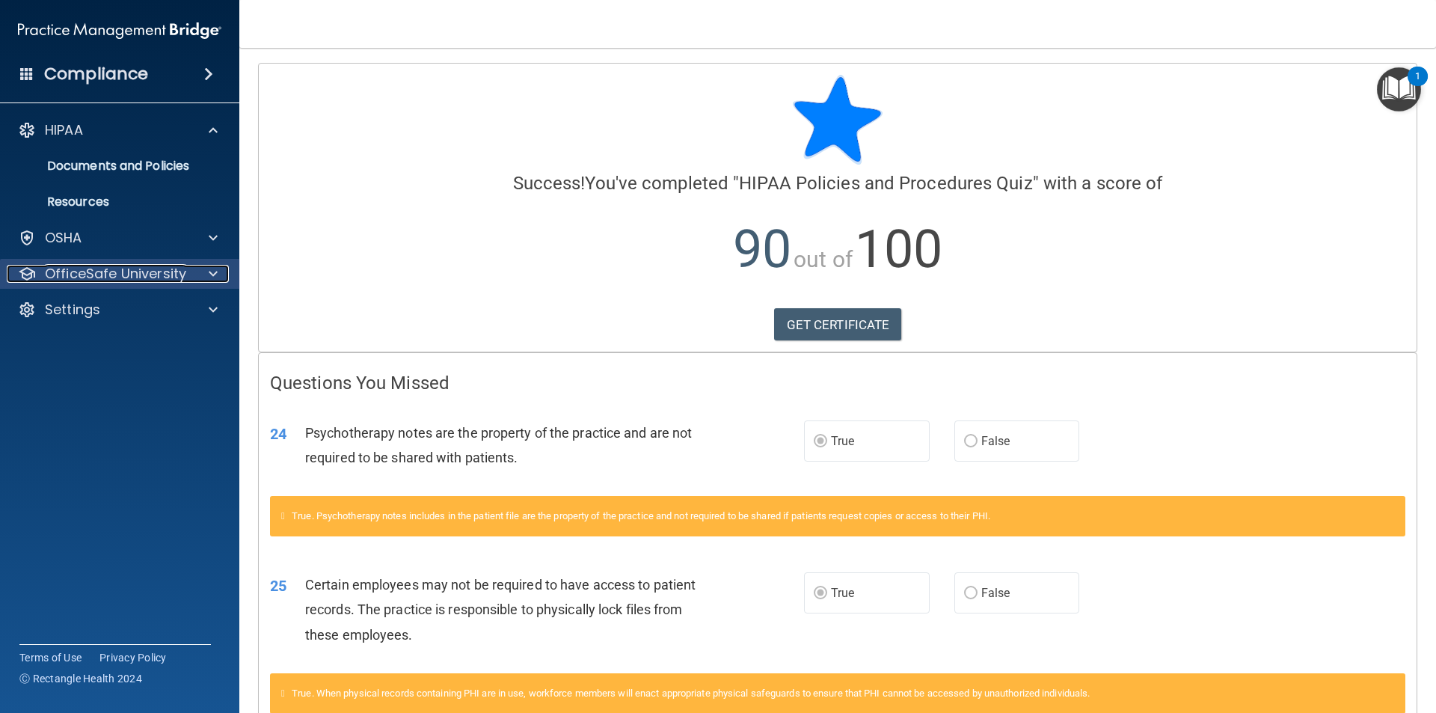
click at [90, 268] on p "OfficeSafe University" at bounding box center [115, 274] width 141 height 18
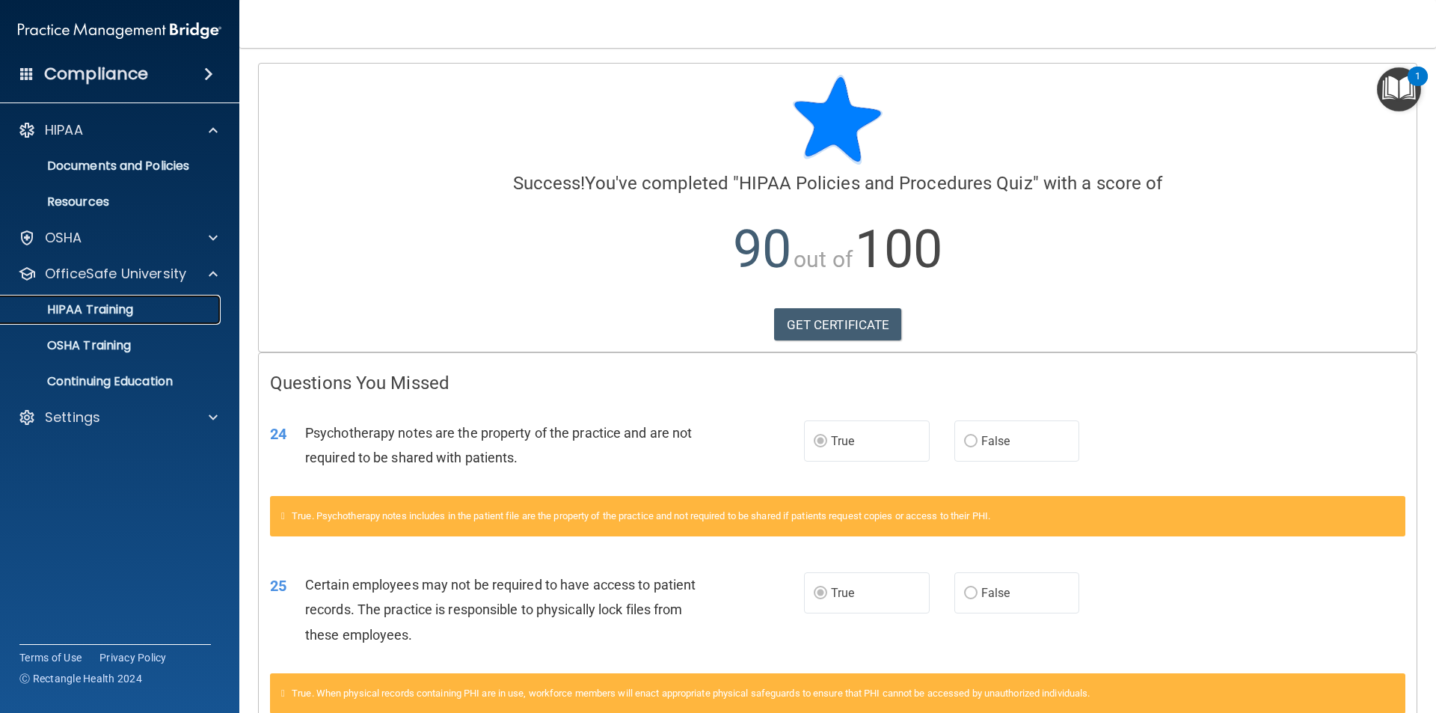
click at [87, 314] on p "HIPAA Training" at bounding box center [71, 309] width 123 height 15
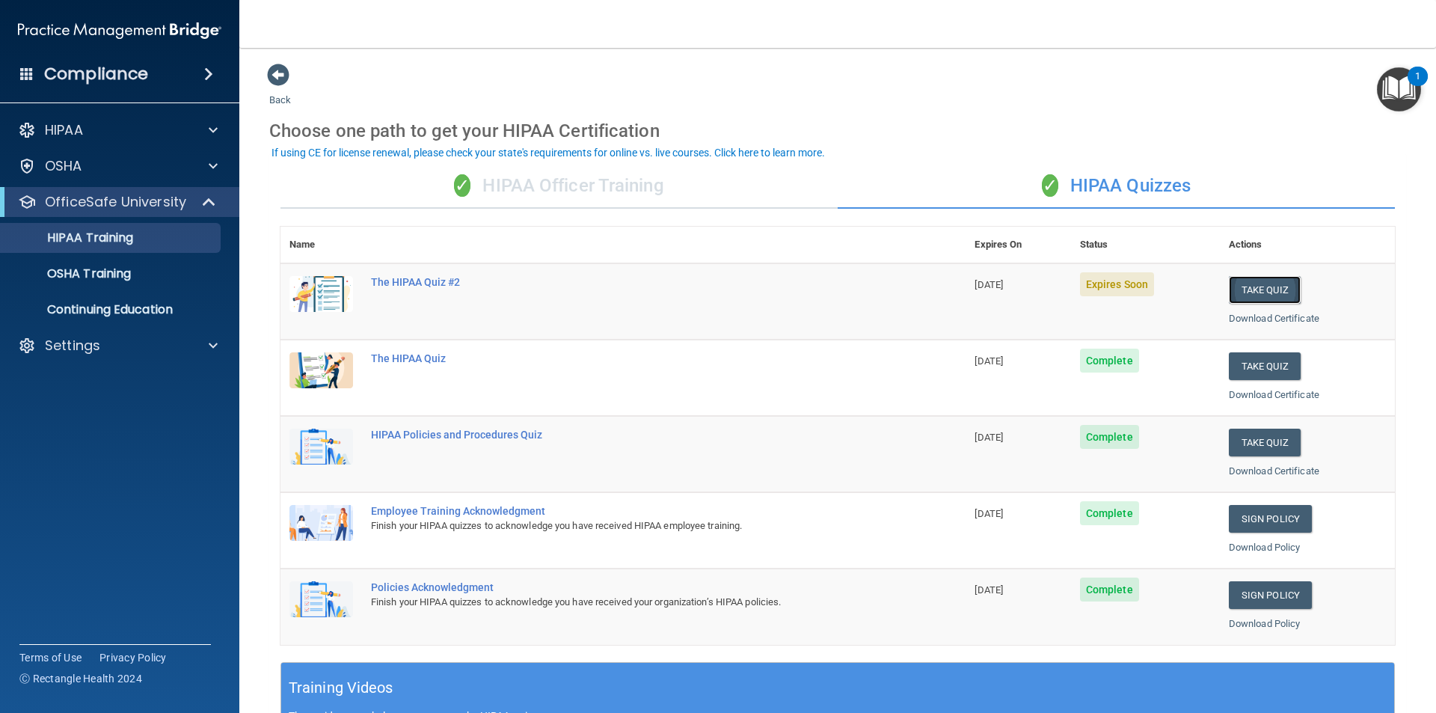
click at [1249, 293] on button "Take Quiz" at bounding box center [1265, 290] width 72 height 28
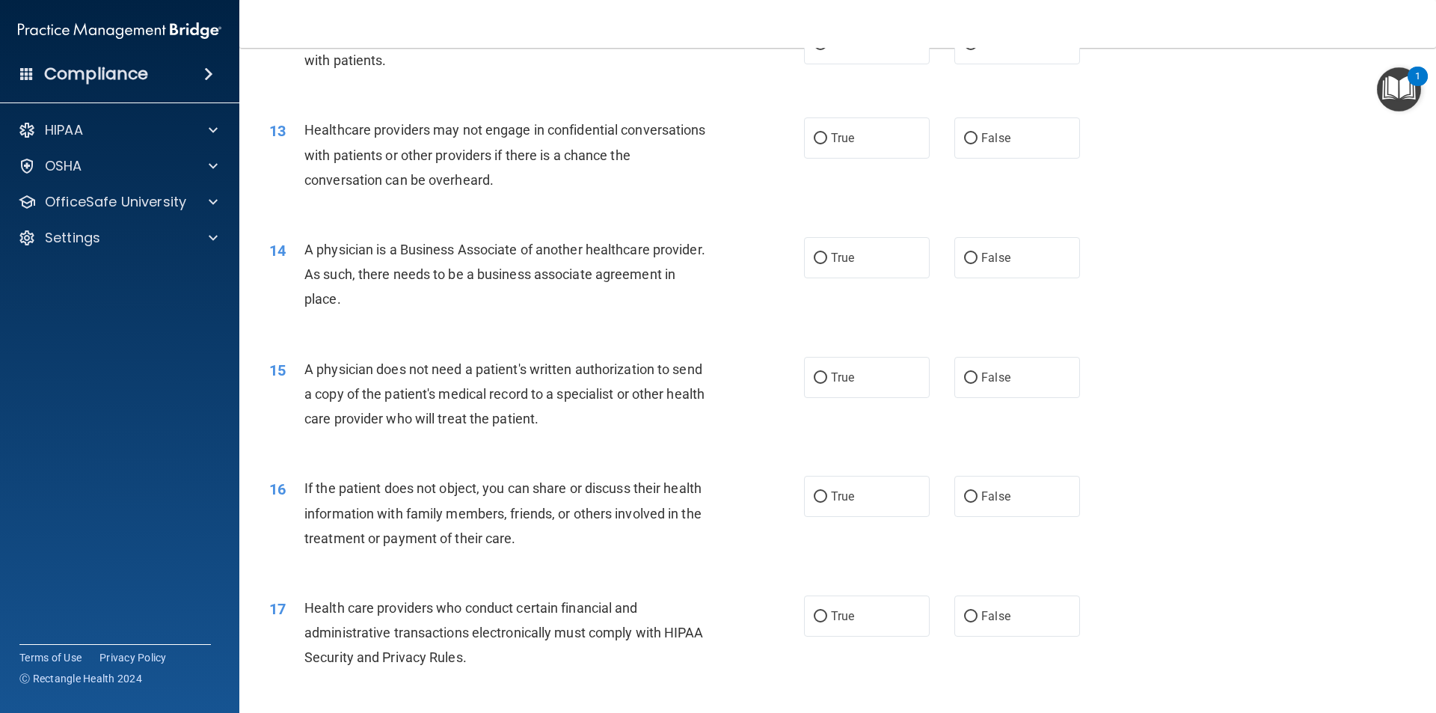
scroll to position [1421, 0]
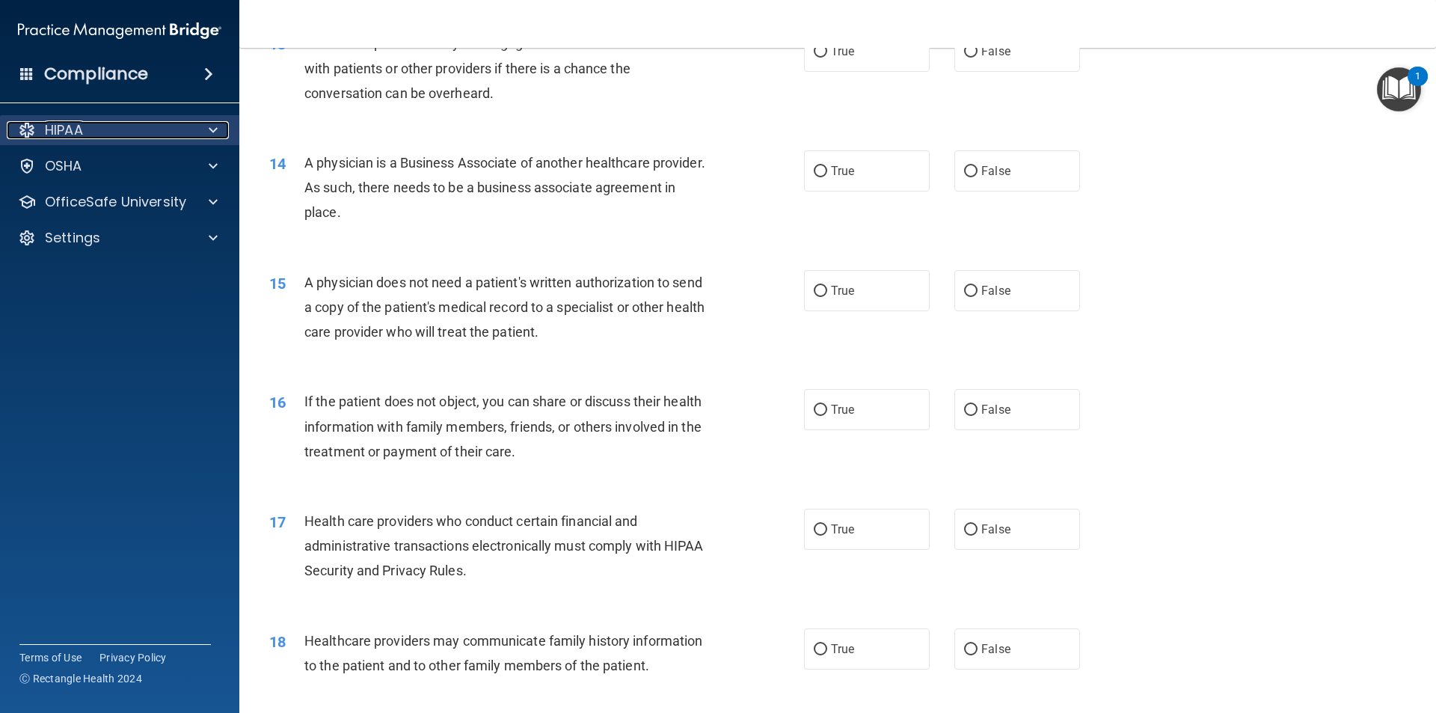
click at [43, 127] on div "HIPAA" at bounding box center [99, 130] width 185 height 18
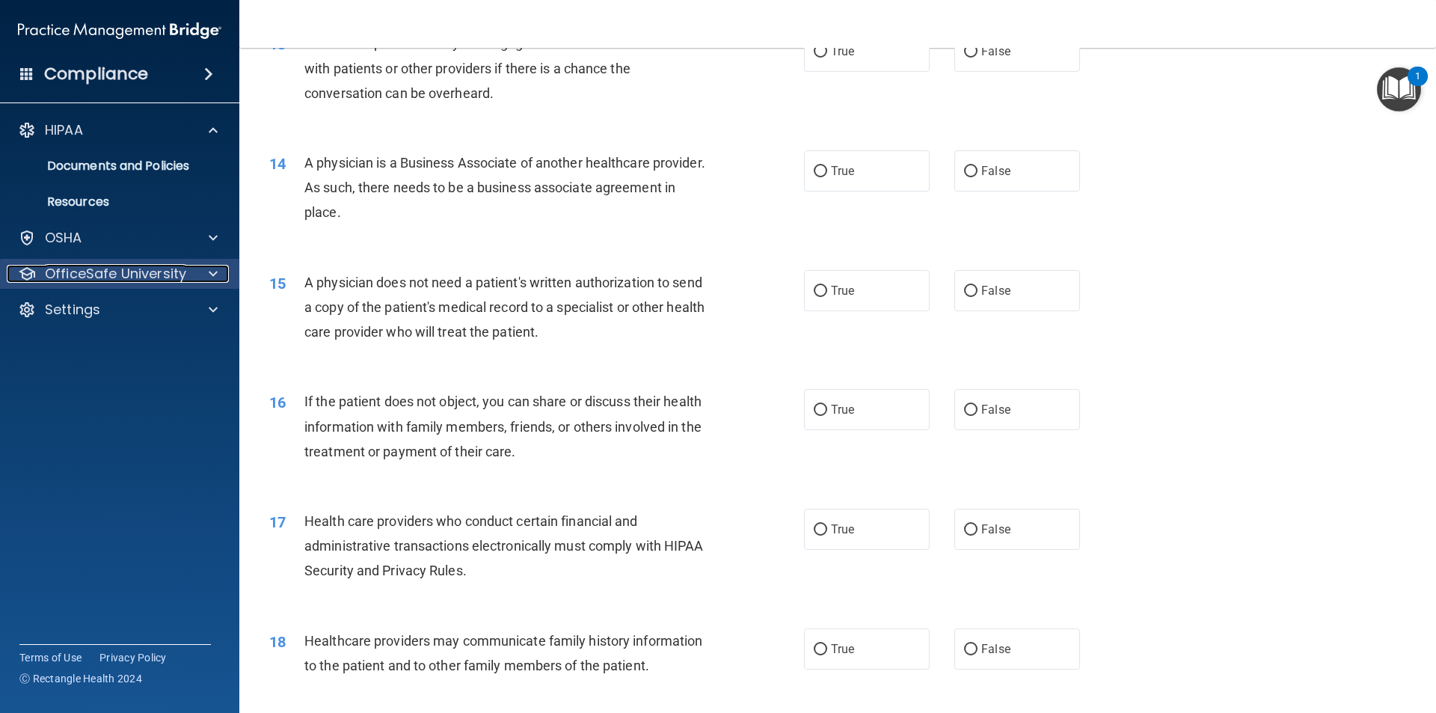
click at [95, 279] on p "OfficeSafe University" at bounding box center [115, 274] width 141 height 18
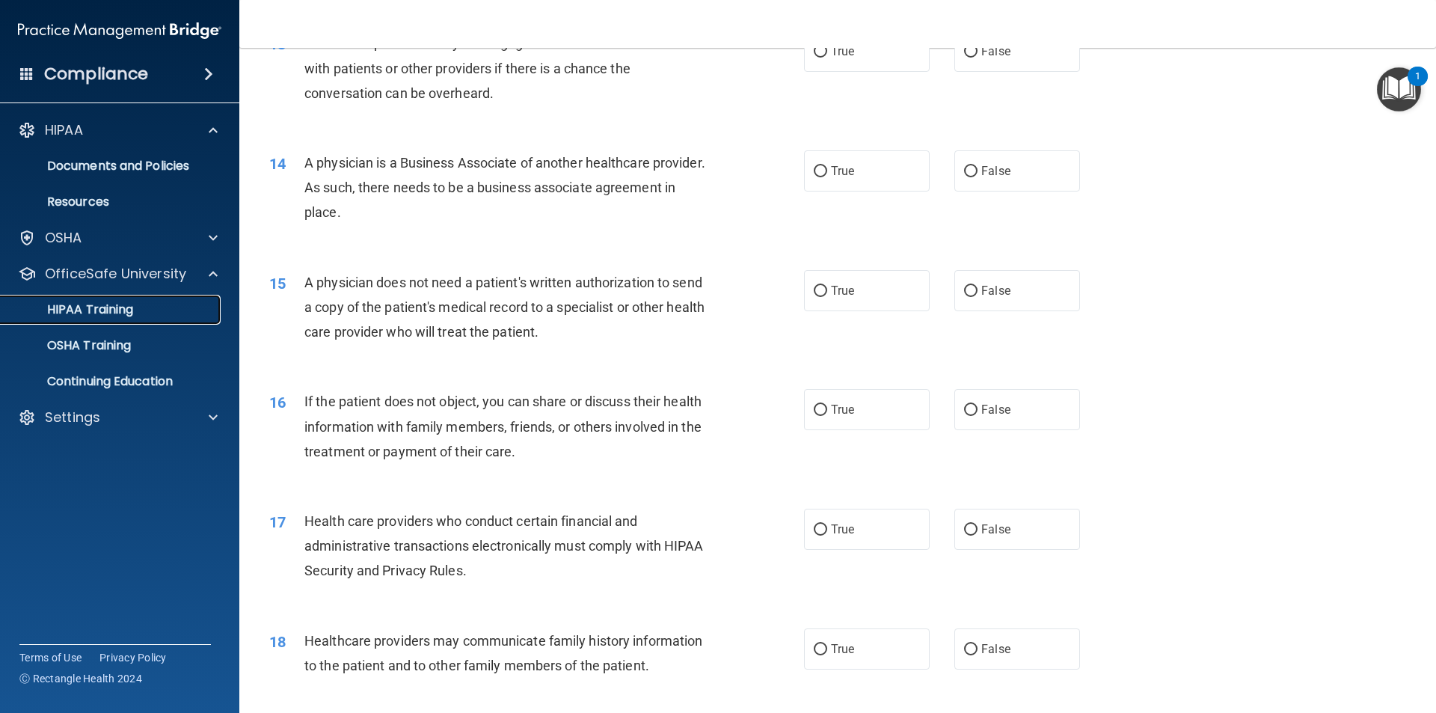
click at [108, 303] on p "HIPAA Training" at bounding box center [71, 309] width 123 height 15
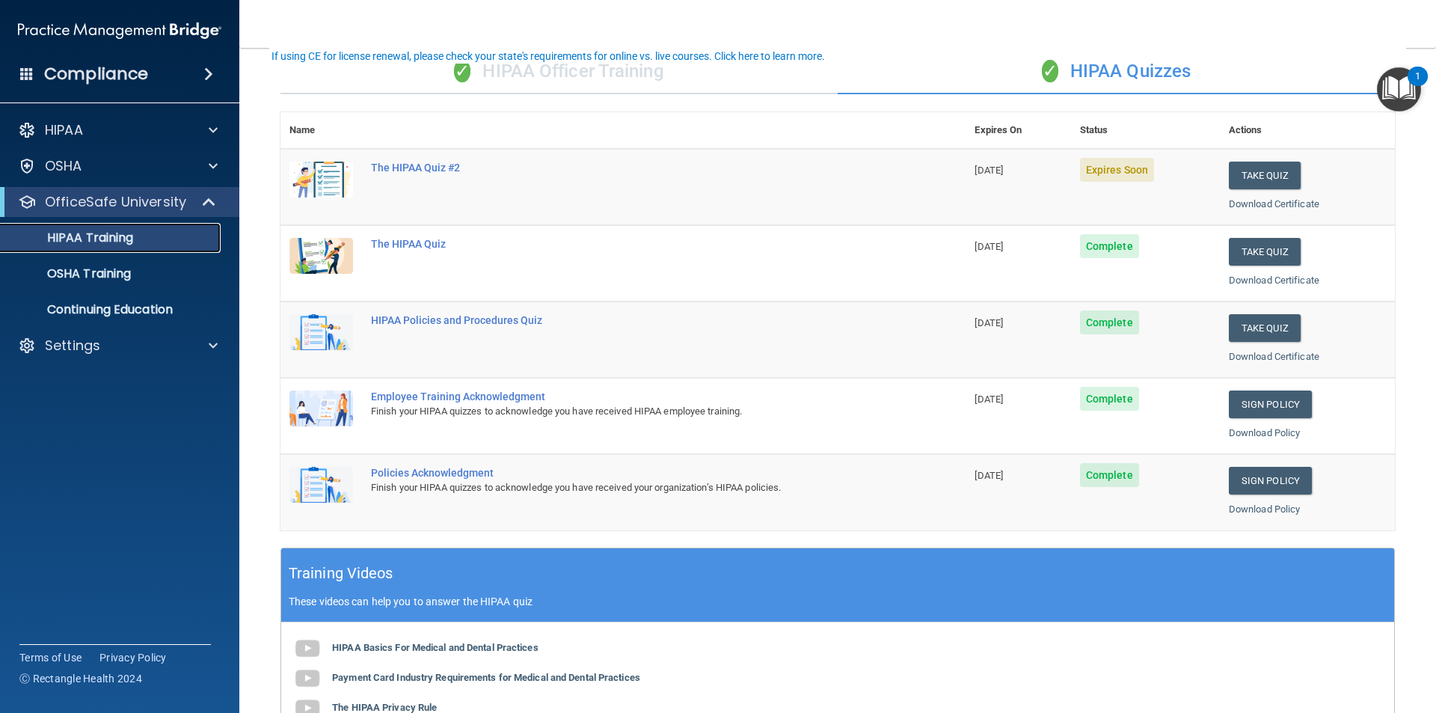
scroll to position [40, 0]
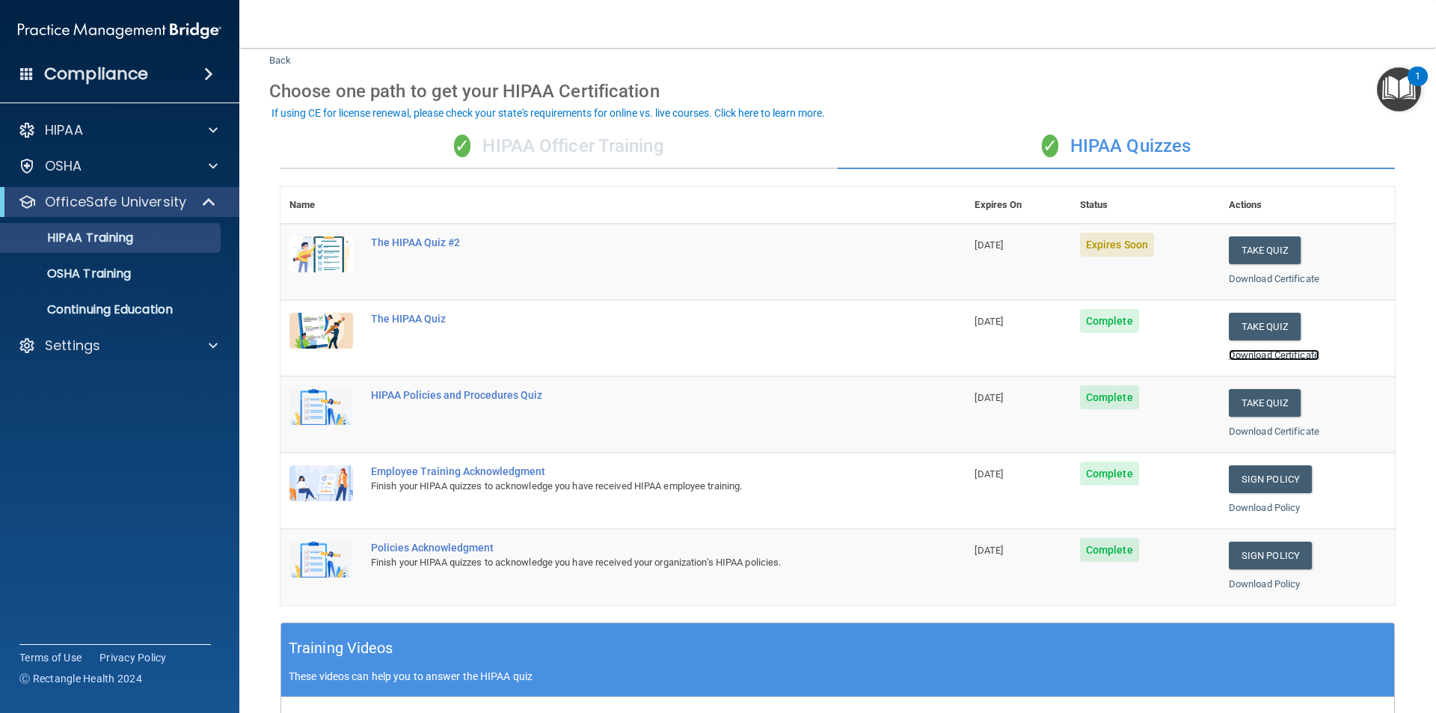
click at [1257, 359] on link "Download Certificate" at bounding box center [1274, 354] width 90 height 11
click at [1250, 432] on link "Download Certificate" at bounding box center [1274, 431] width 90 height 11
click at [1275, 251] on button "Take Quiz" at bounding box center [1265, 250] width 72 height 28
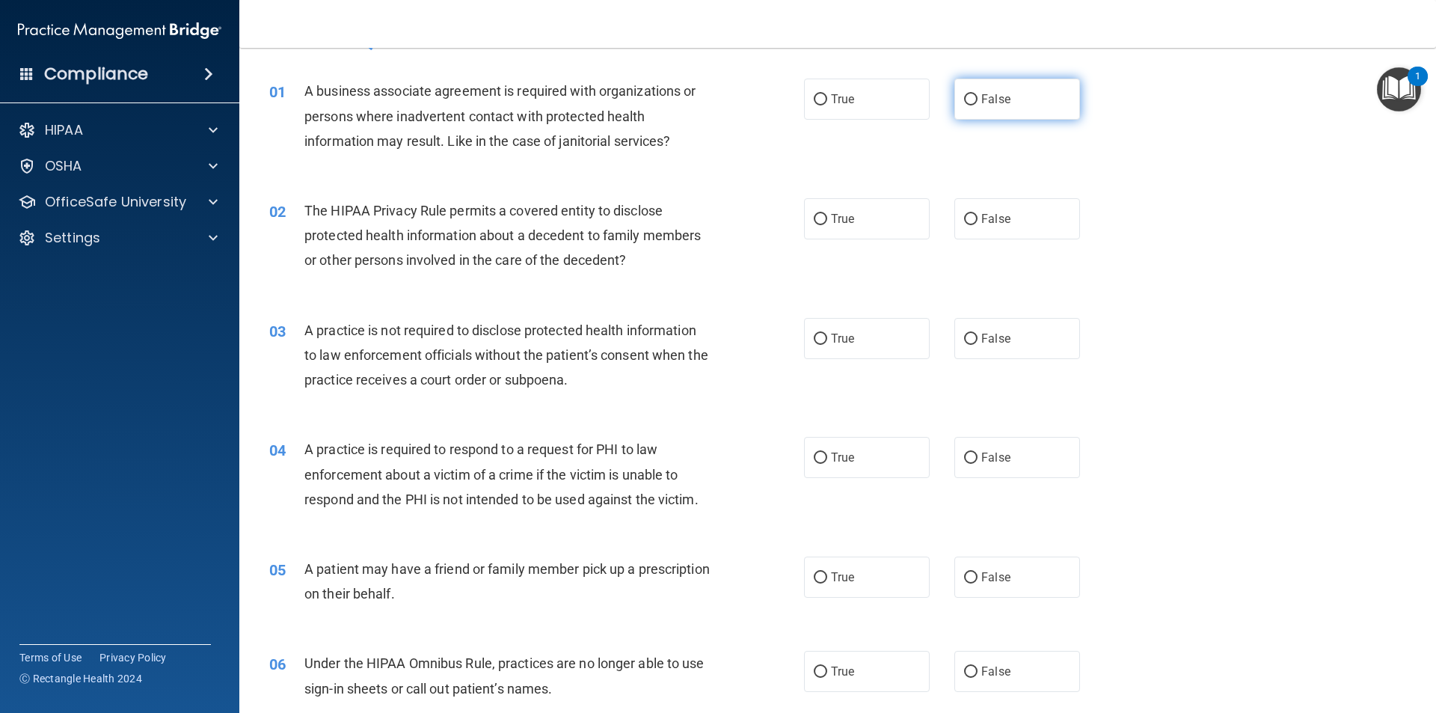
click at [965, 100] on input "False" at bounding box center [970, 99] width 13 height 11
radio input "true"
click at [815, 215] on input "True" at bounding box center [820, 219] width 13 height 11
radio input "true"
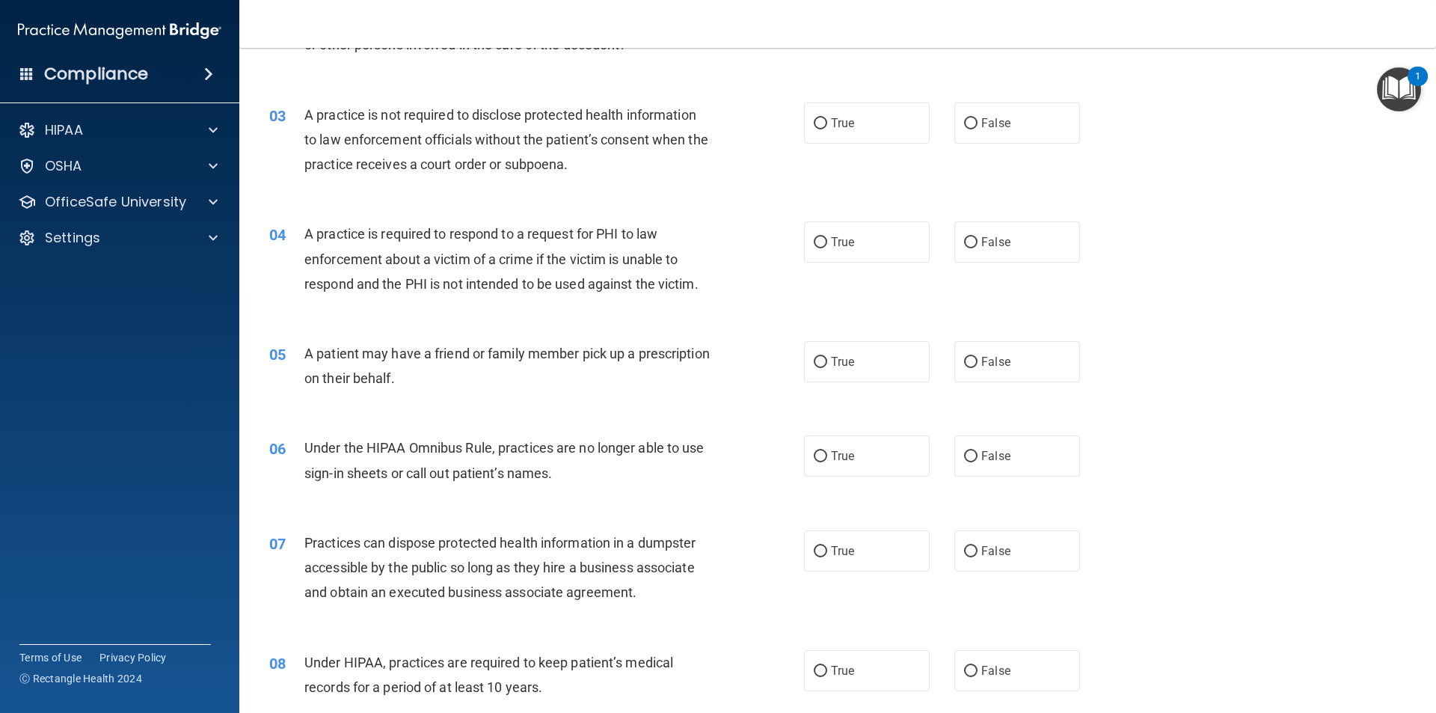
scroll to position [264, 0]
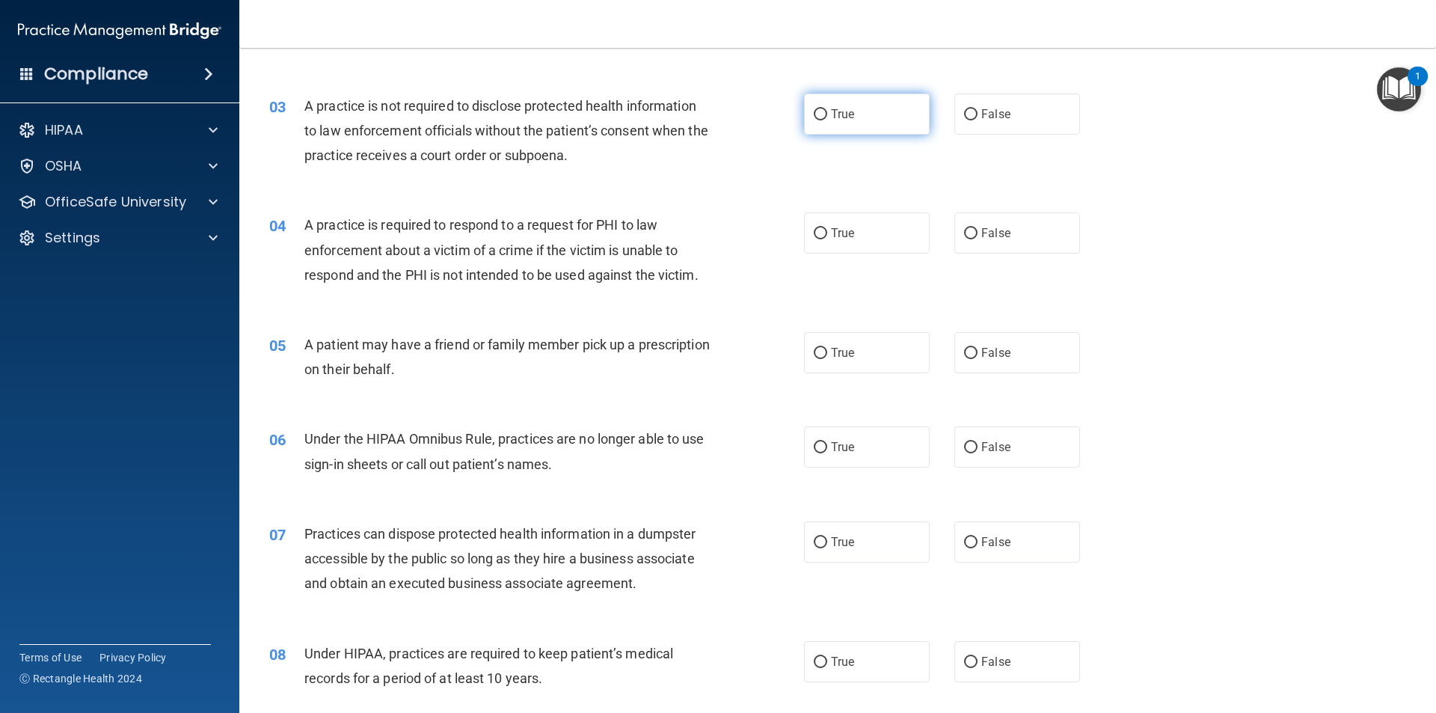
click at [817, 117] on input "True" at bounding box center [820, 114] width 13 height 11
radio input "true"
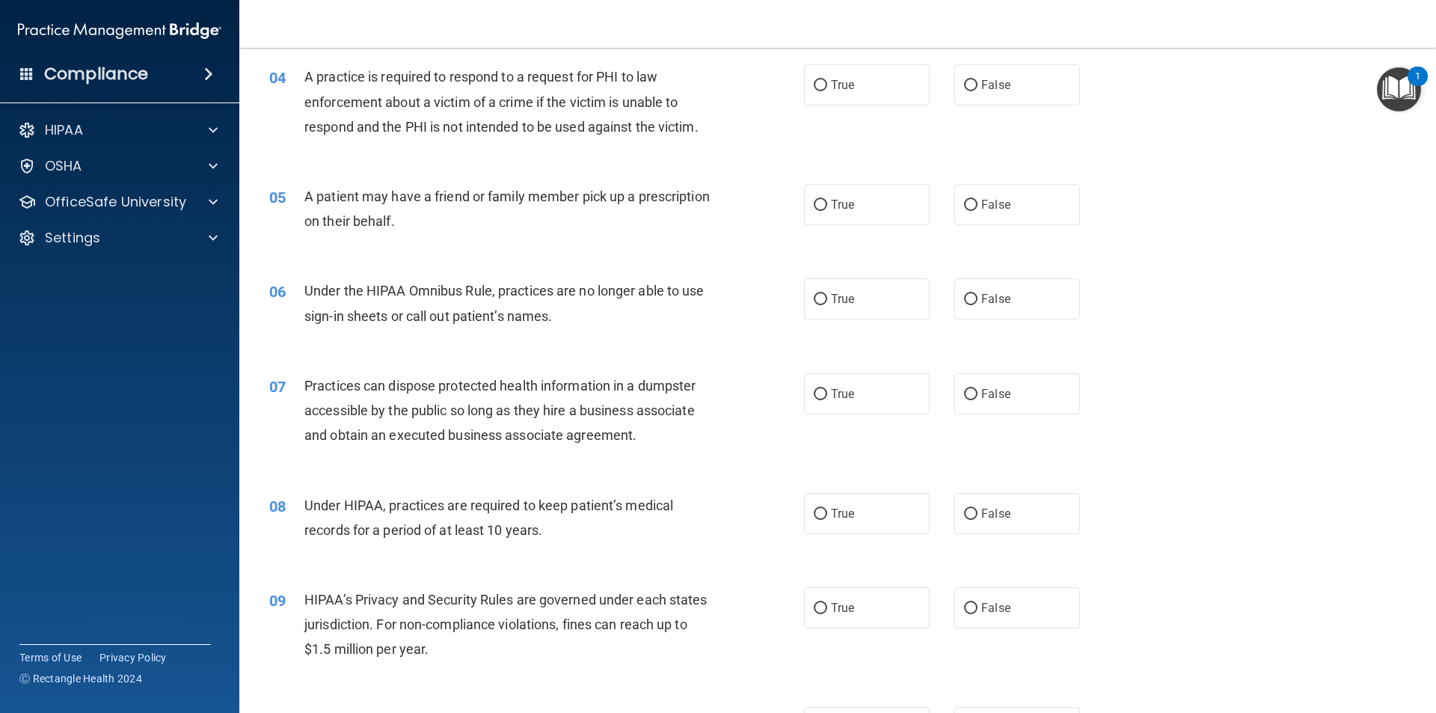
scroll to position [414, 0]
click at [815, 87] on input "True" at bounding box center [820, 84] width 13 height 11
radio input "true"
click at [814, 206] on input "True" at bounding box center [820, 203] width 13 height 11
radio input "true"
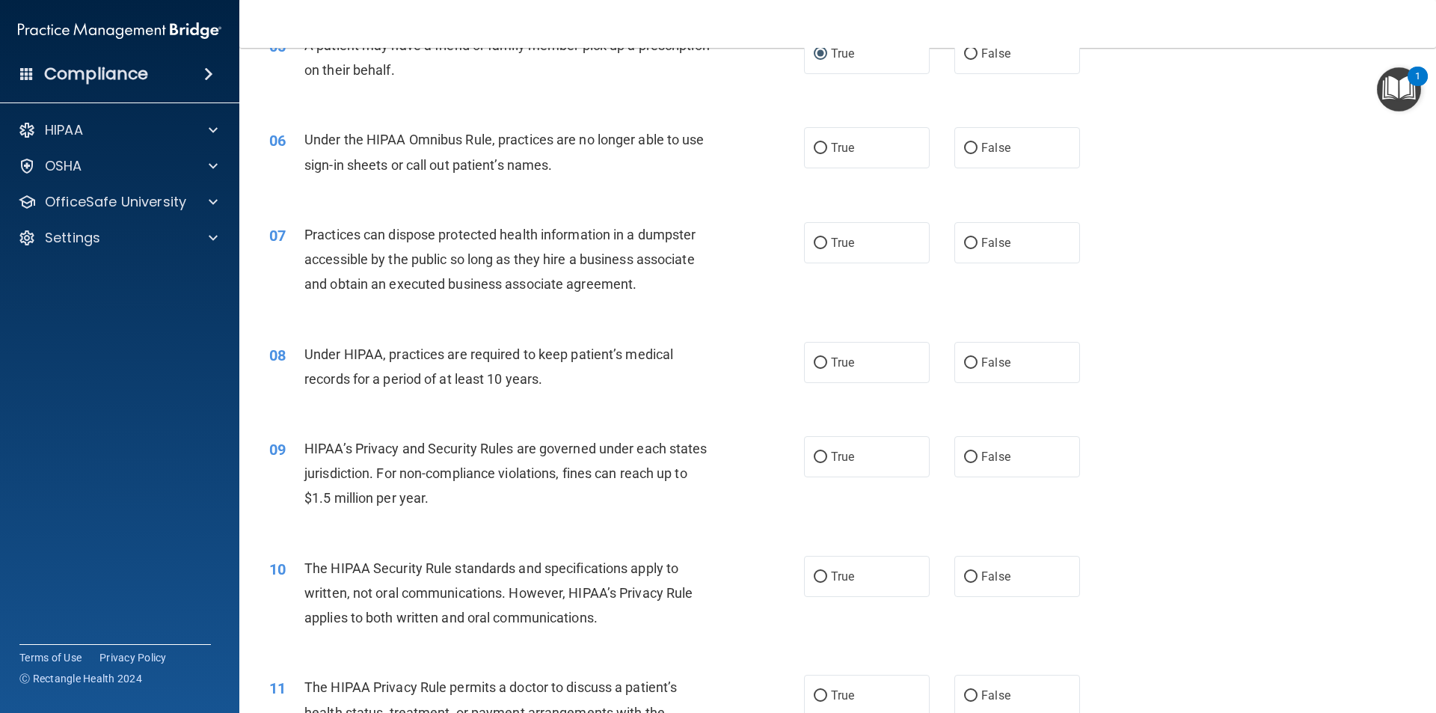
scroll to position [488, 0]
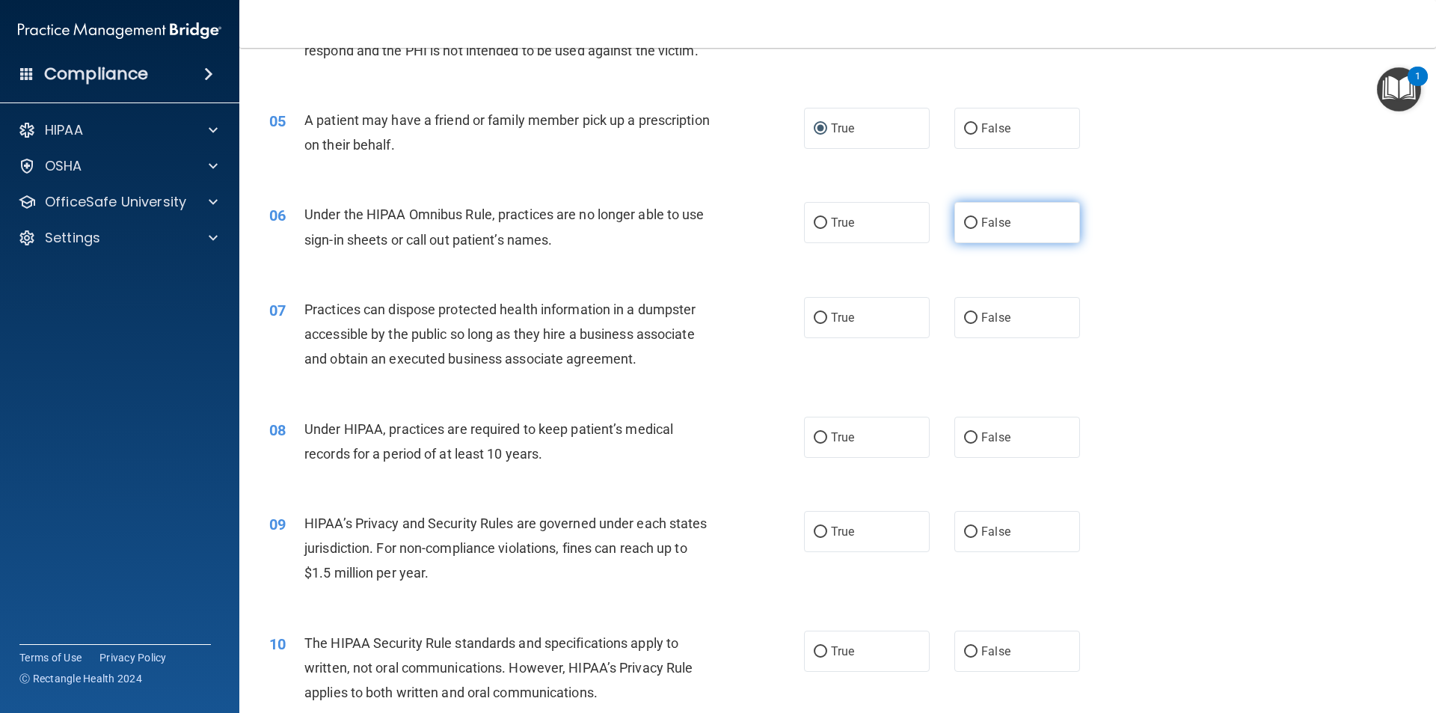
click at [968, 221] on input "False" at bounding box center [970, 223] width 13 height 11
radio input "true"
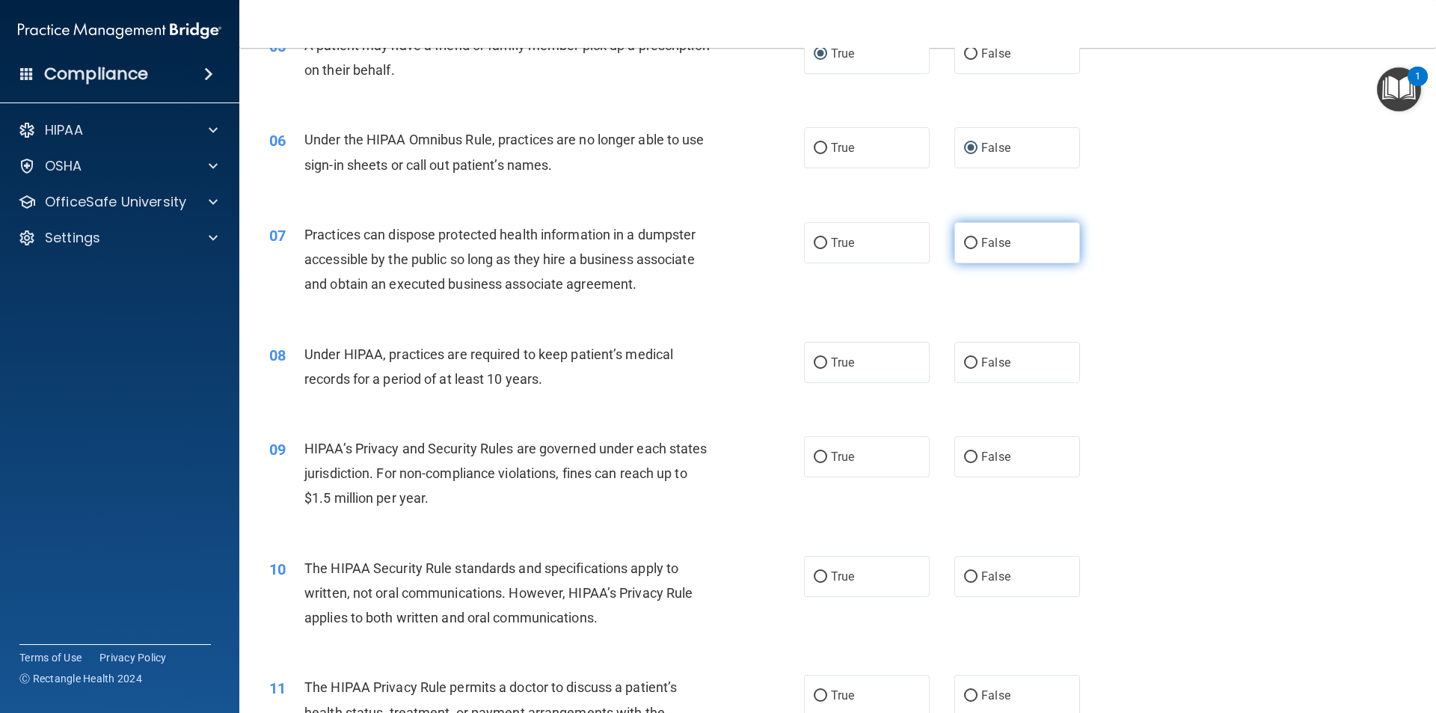
click at [964, 242] on input "False" at bounding box center [970, 243] width 13 height 11
radio input "true"
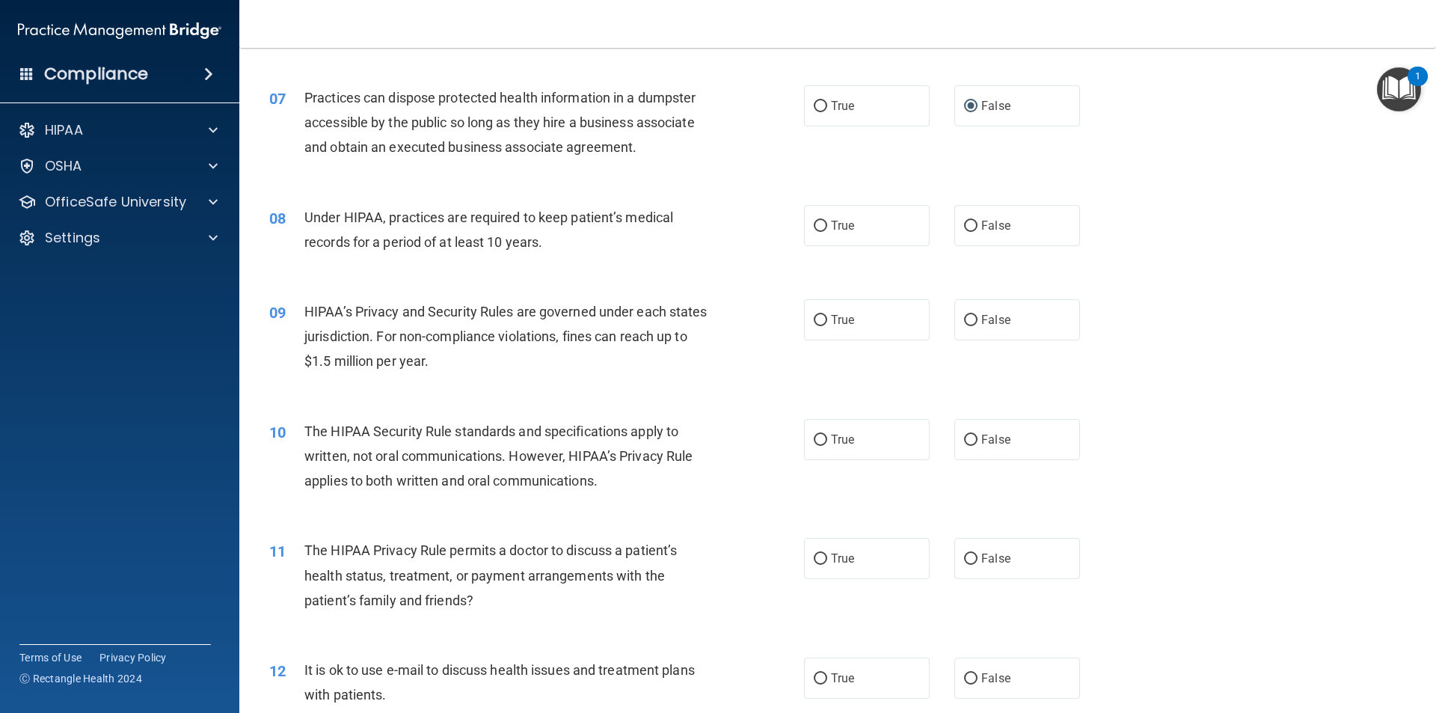
scroll to position [713, 0]
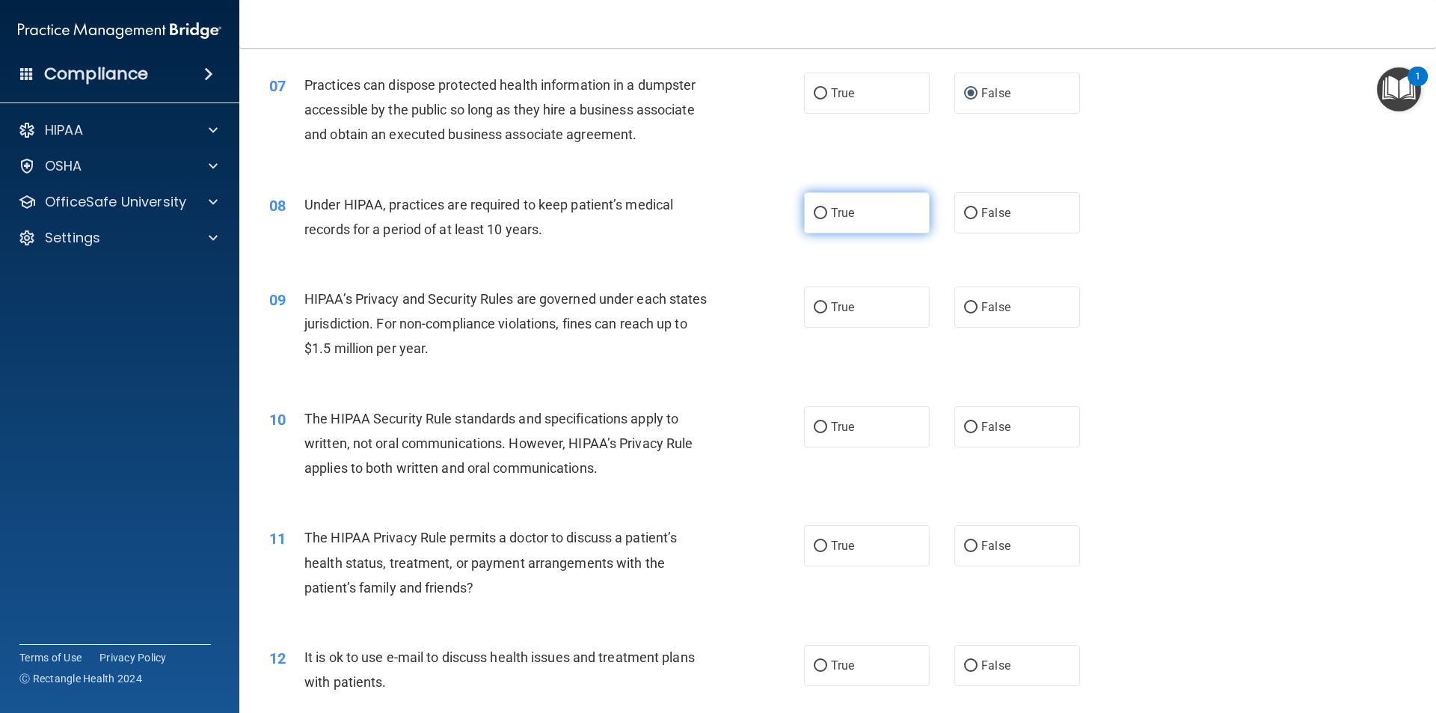
click at [814, 213] on input "True" at bounding box center [820, 213] width 13 height 11
radio input "true"
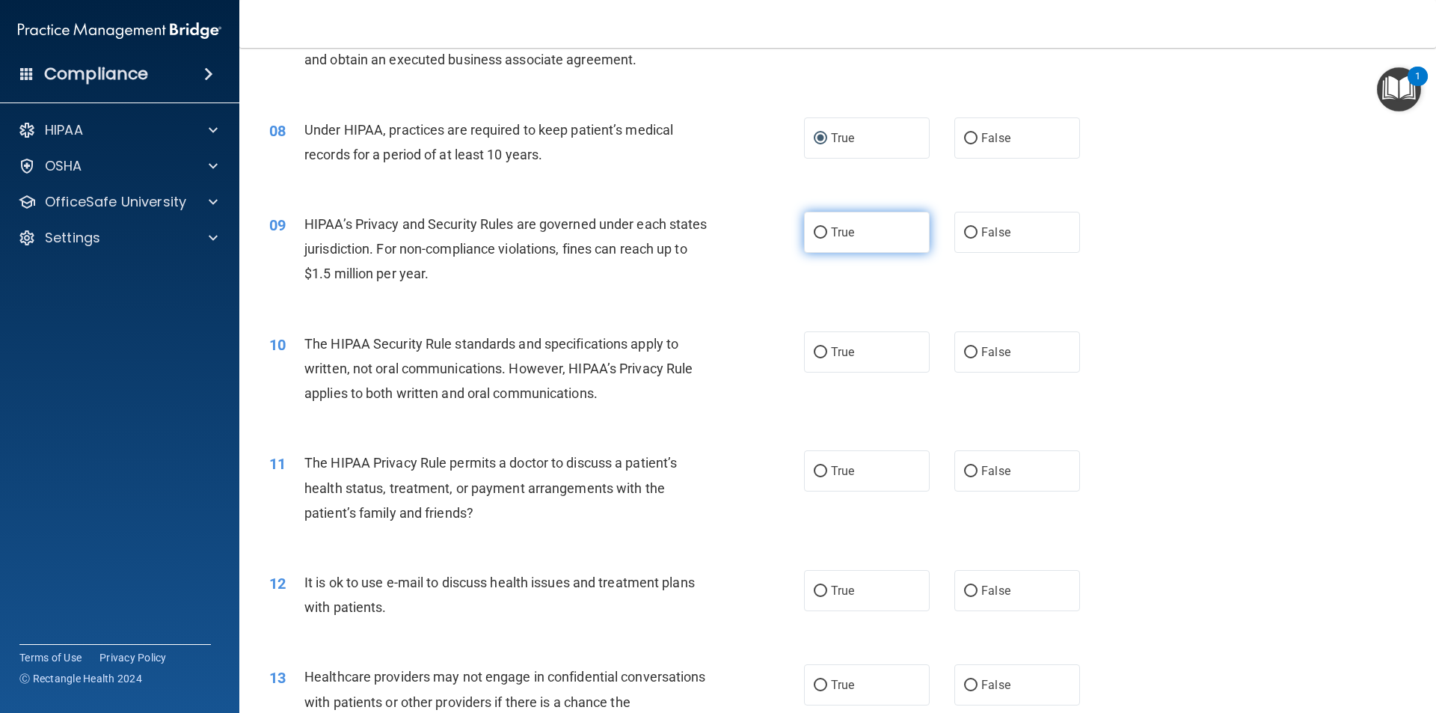
click at [814, 229] on input "True" at bounding box center [820, 232] width 13 height 11
radio input "true"
click at [964, 141] on input "False" at bounding box center [970, 138] width 13 height 11
radio input "true"
radio input "false"
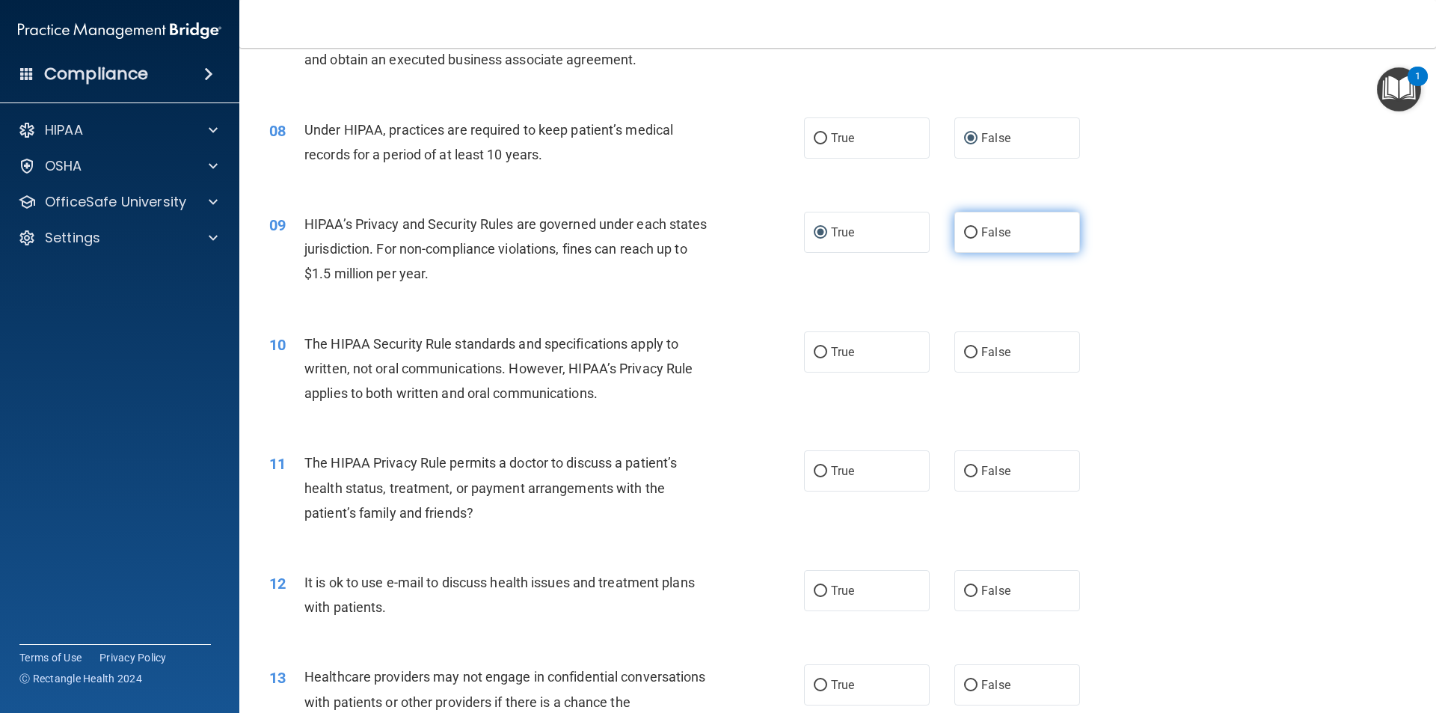
click at [964, 237] on input "False" at bounding box center [970, 232] width 13 height 11
radio input "true"
radio input "false"
click at [814, 592] on input "True" at bounding box center [820, 591] width 13 height 11
radio input "true"
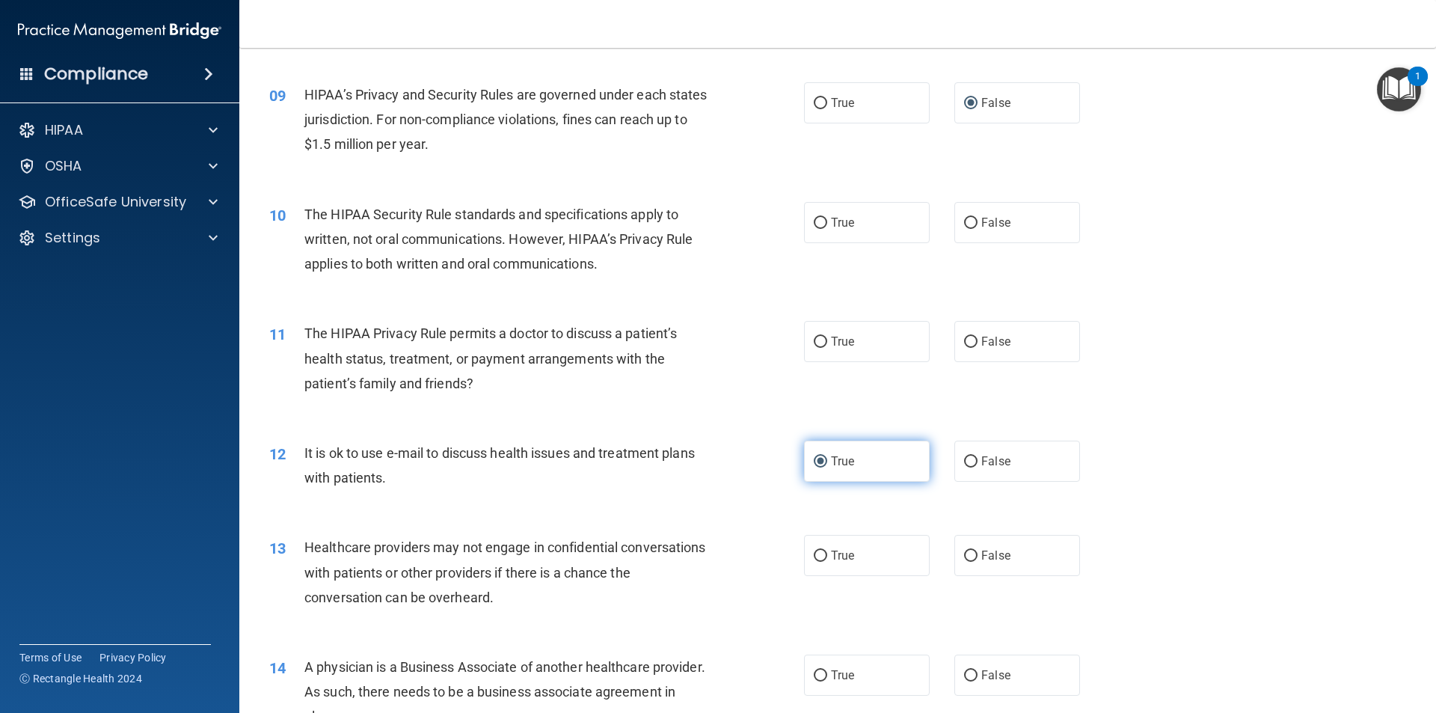
scroll to position [937, 0]
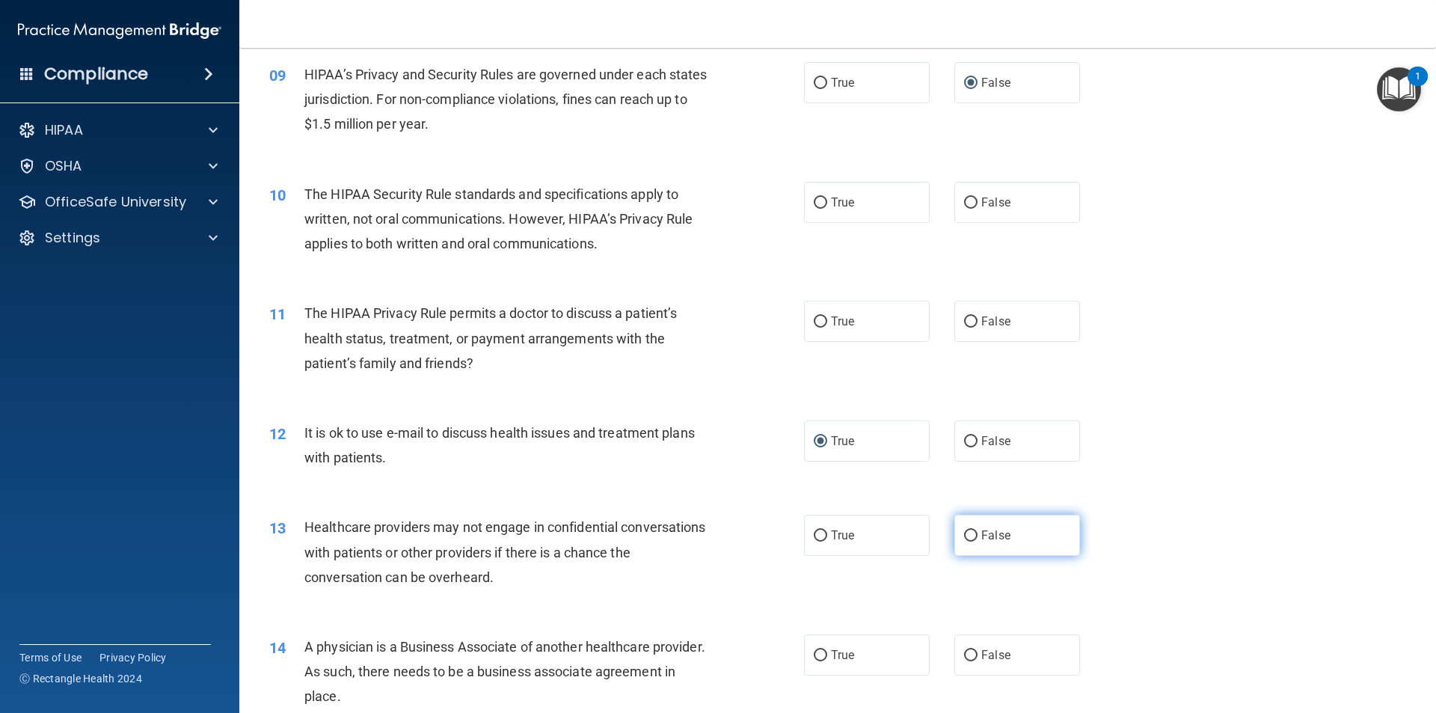
click at [964, 535] on input "False" at bounding box center [970, 535] width 13 height 11
radio input "true"
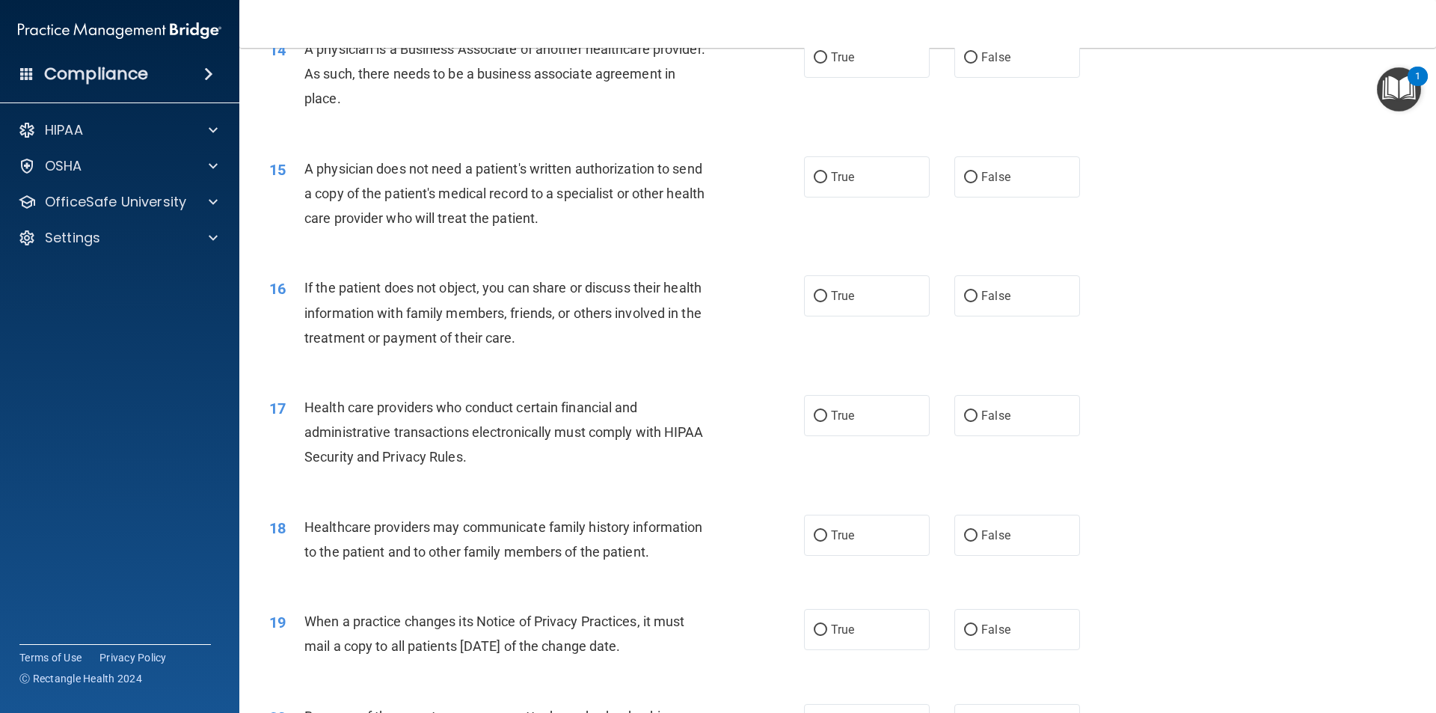
scroll to position [1535, 0]
click at [965, 536] on input "False" at bounding box center [970, 534] width 13 height 11
radio input "true"
click at [964, 630] on input "False" at bounding box center [970, 629] width 13 height 11
radio input "true"
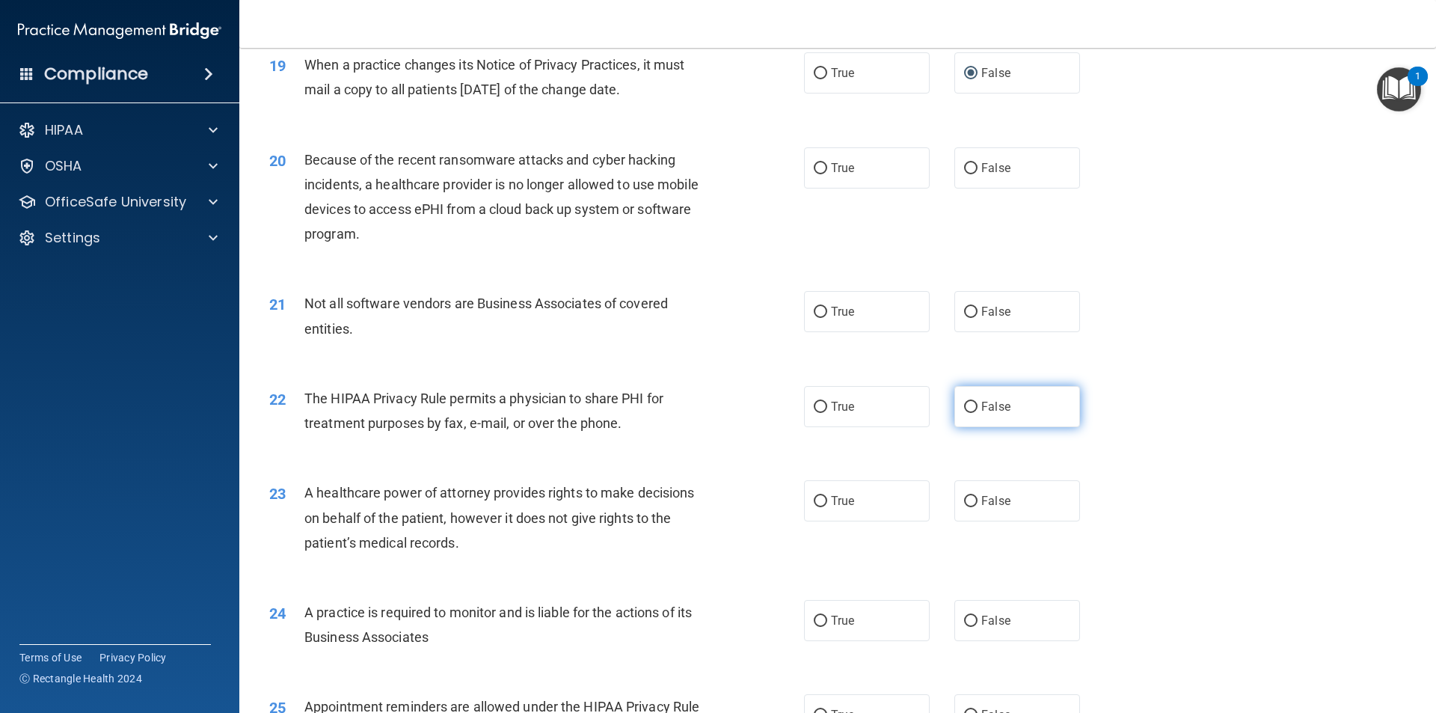
scroll to position [2134, 0]
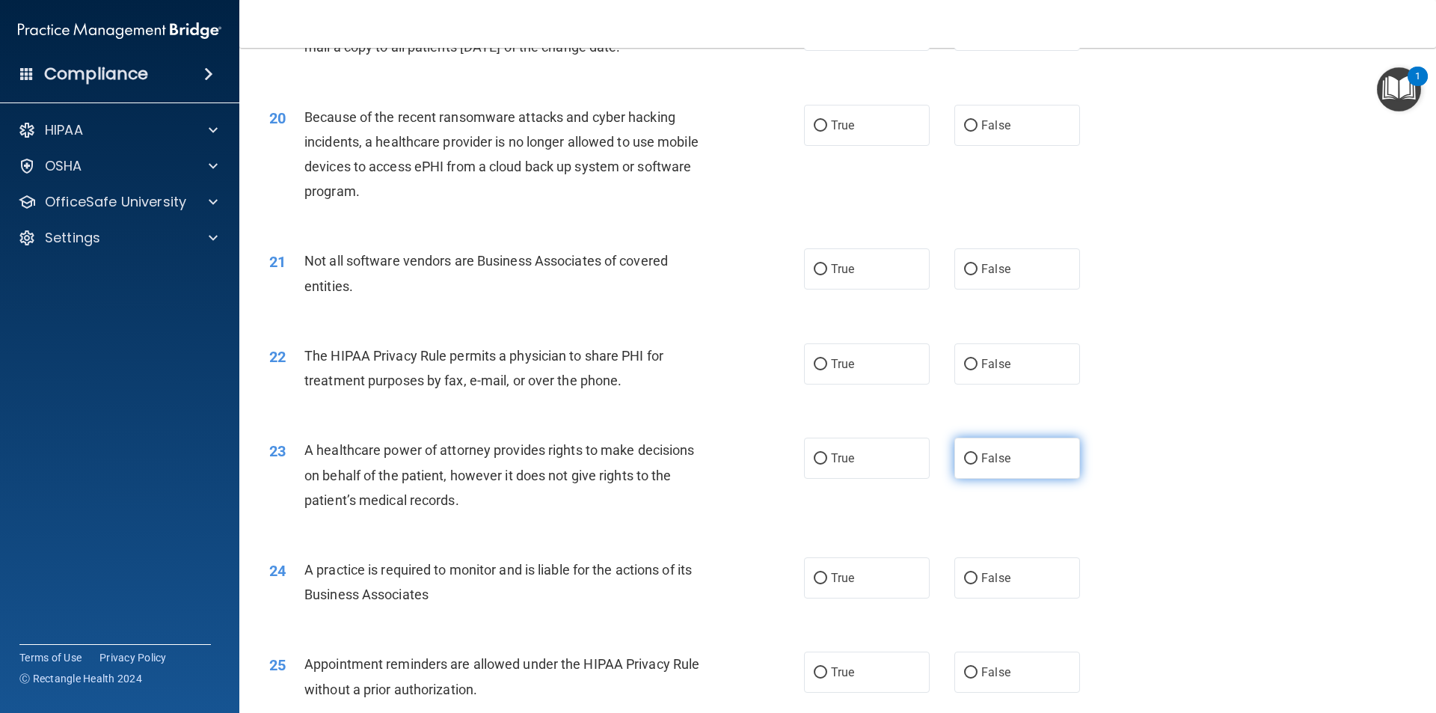
click at [966, 458] on input "False" at bounding box center [970, 458] width 13 height 11
radio input "true"
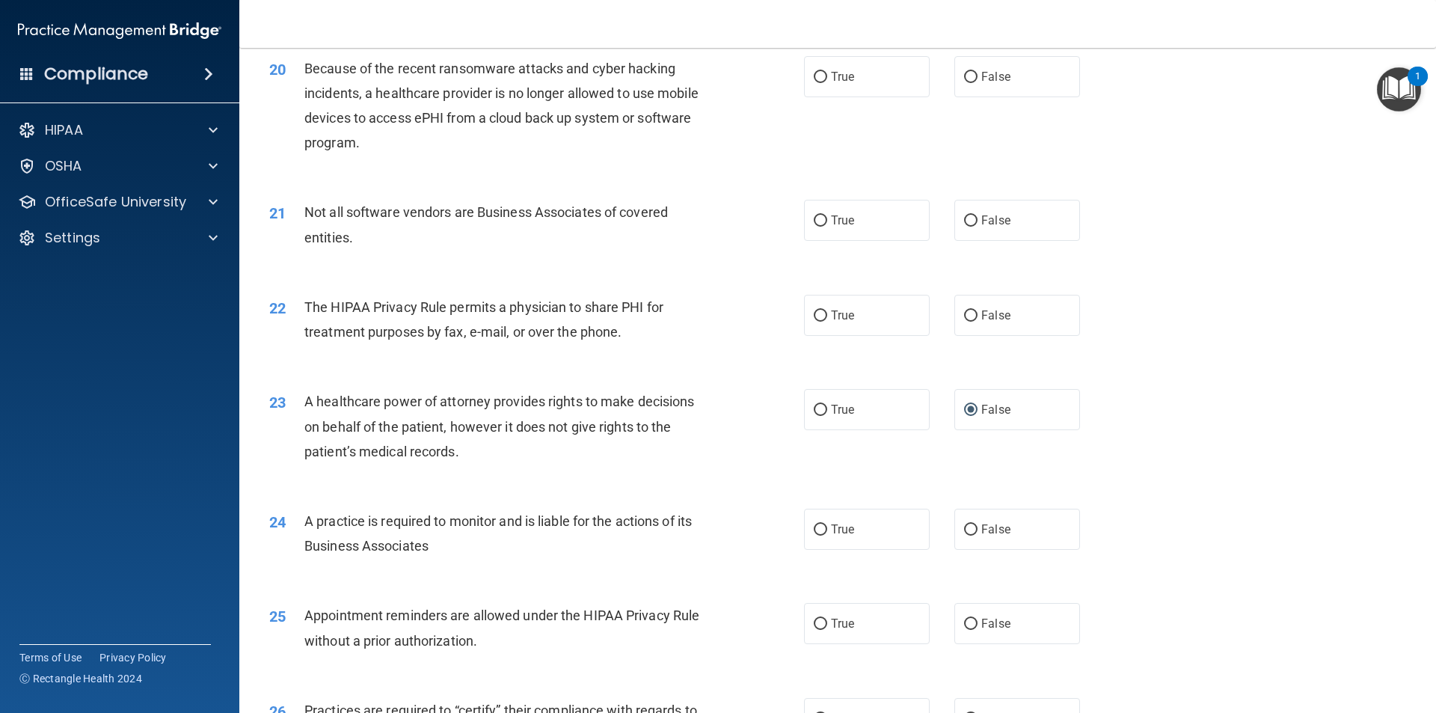
scroll to position [2208, 0]
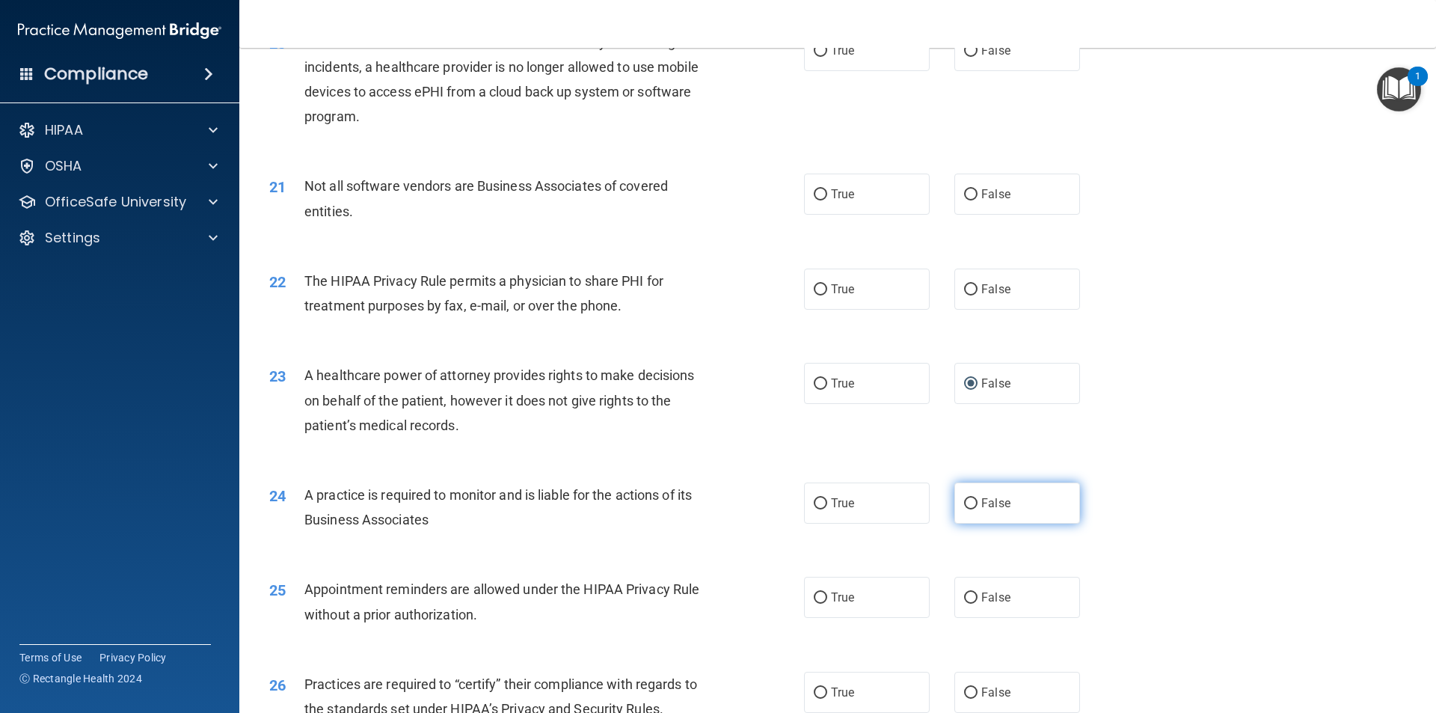
click at [965, 498] on input "False" at bounding box center [970, 503] width 13 height 11
radio input "true"
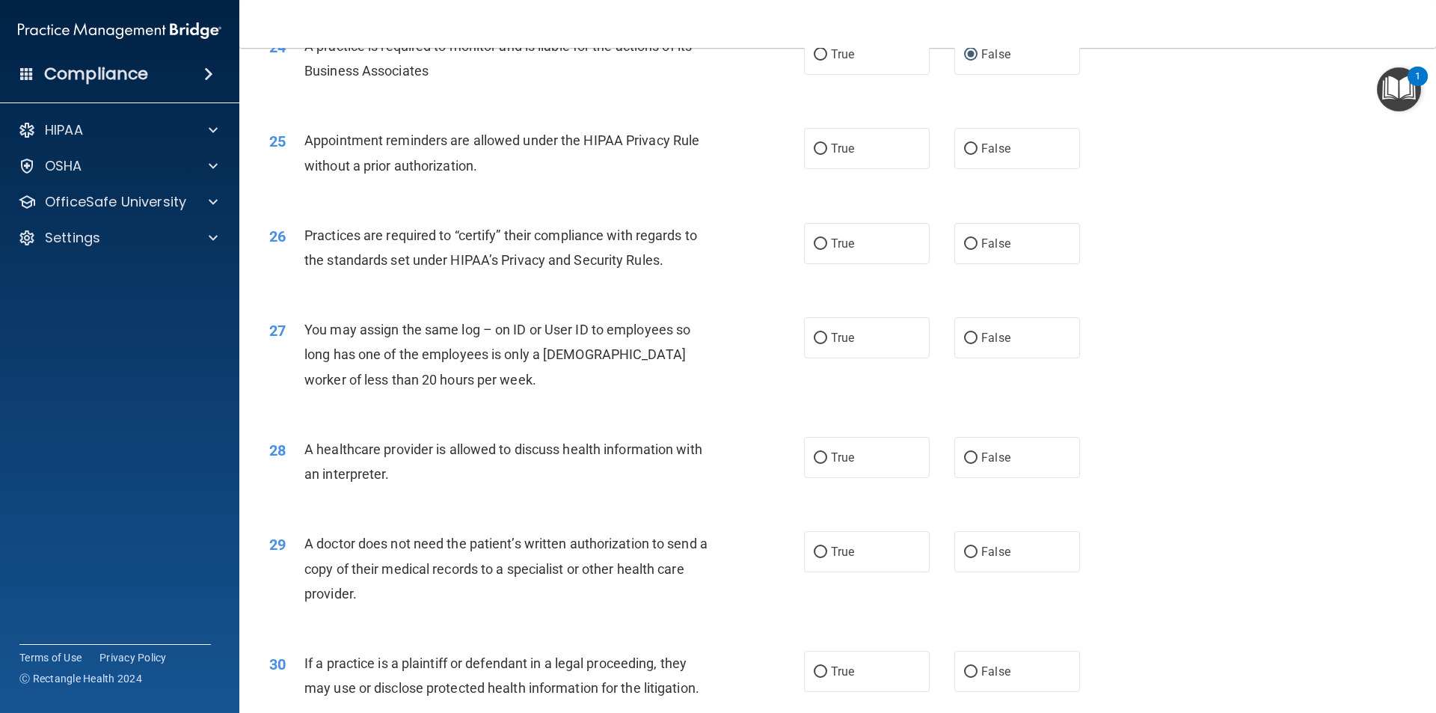
scroll to position [2582, 0]
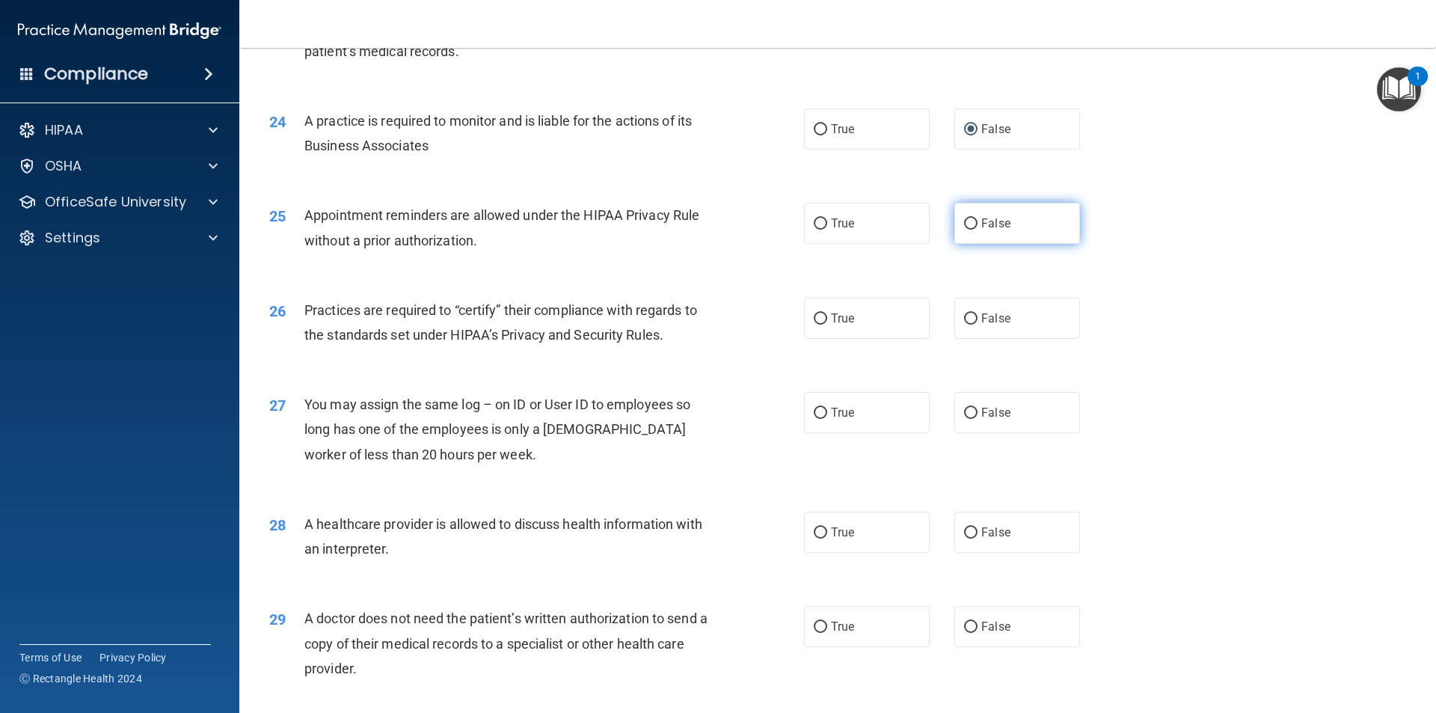
click at [964, 223] on input "False" at bounding box center [970, 223] width 13 height 11
radio input "true"
click at [817, 219] on input "True" at bounding box center [820, 223] width 13 height 11
radio input "true"
radio input "false"
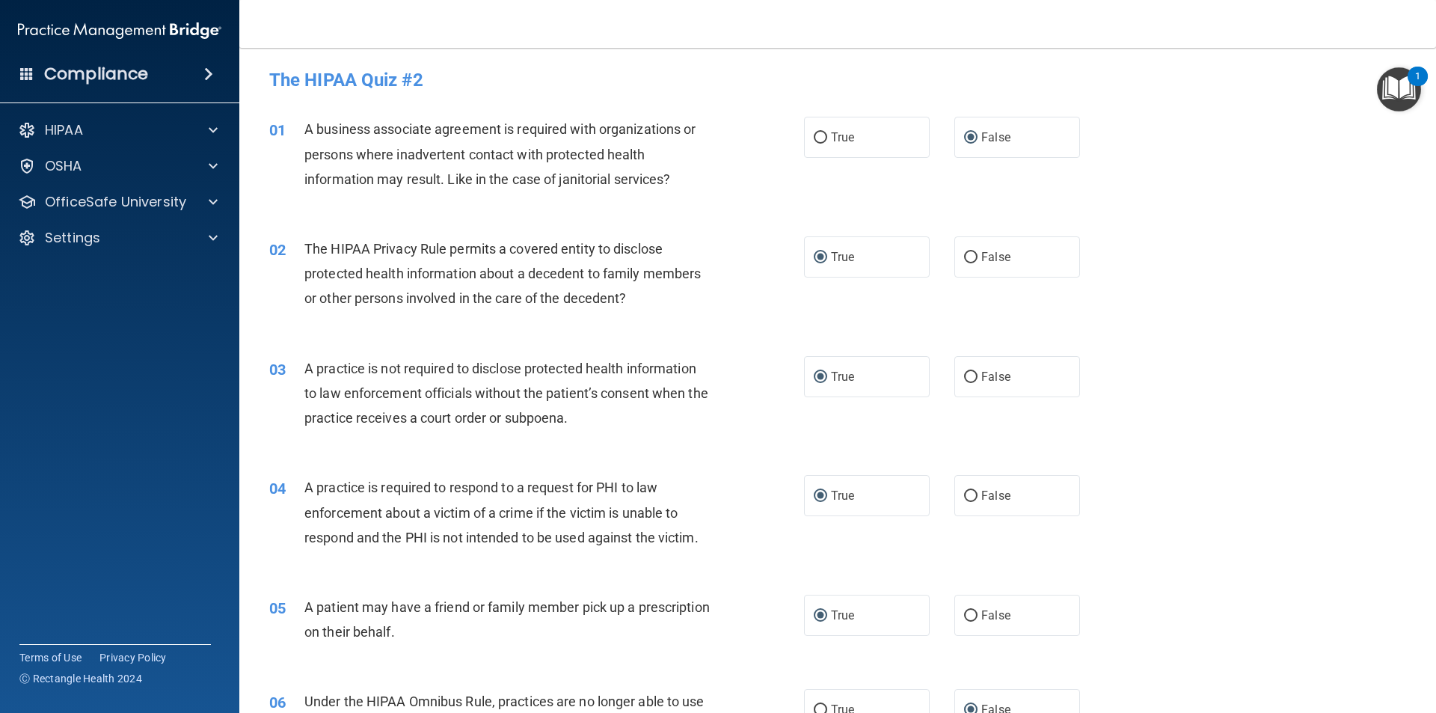
scroll to position [0, 0]
